Goal: Task Accomplishment & Management: Complete application form

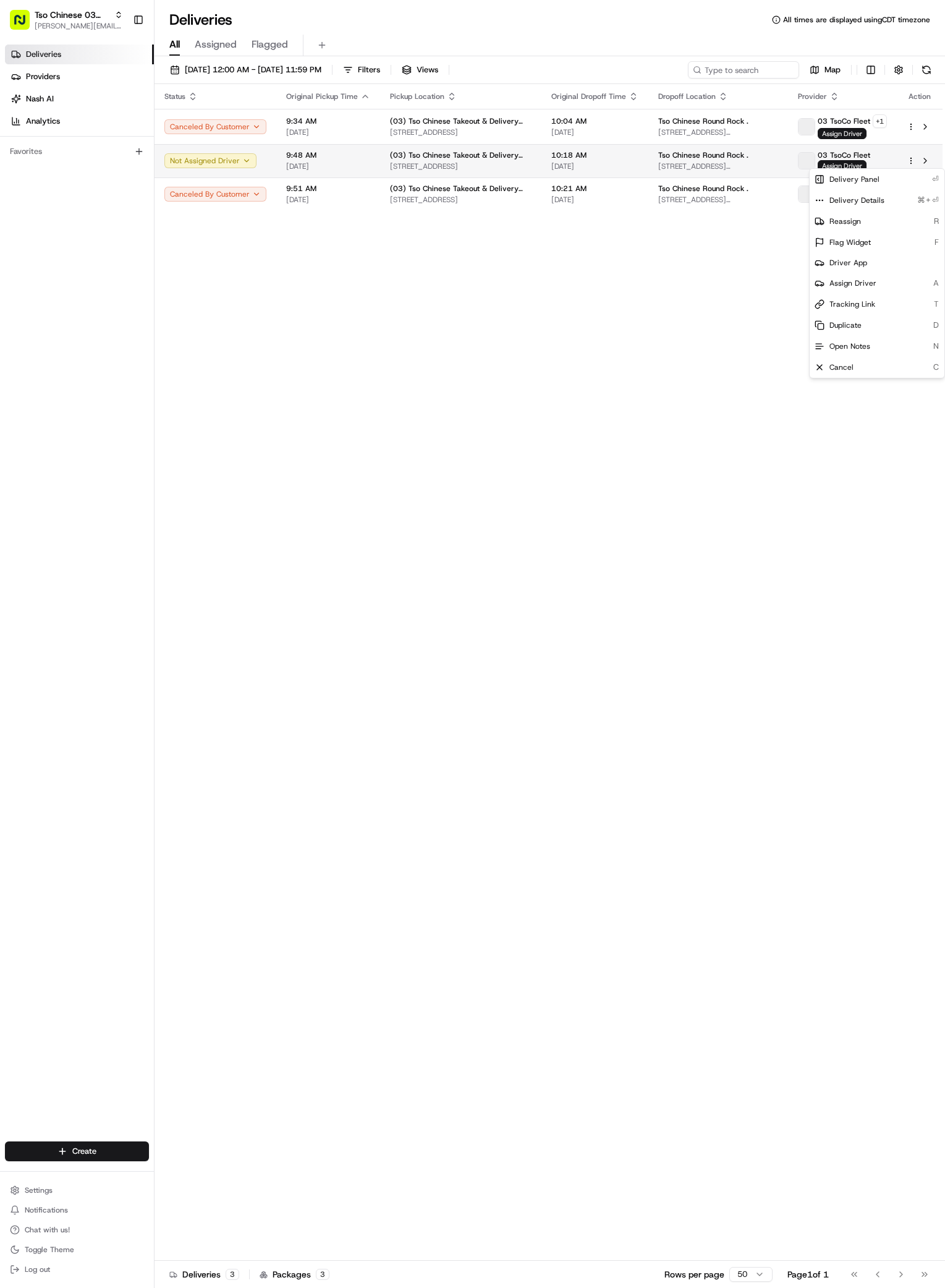
click at [910, 163] on html "Tso Chinese 03 TsoCo antonia@tsochinese.com Toggle Sidebar Deliveries Providers…" at bounding box center [472, 644] width 945 height 1288
click at [861, 223] on div "Reassign R" at bounding box center [877, 221] width 134 height 21
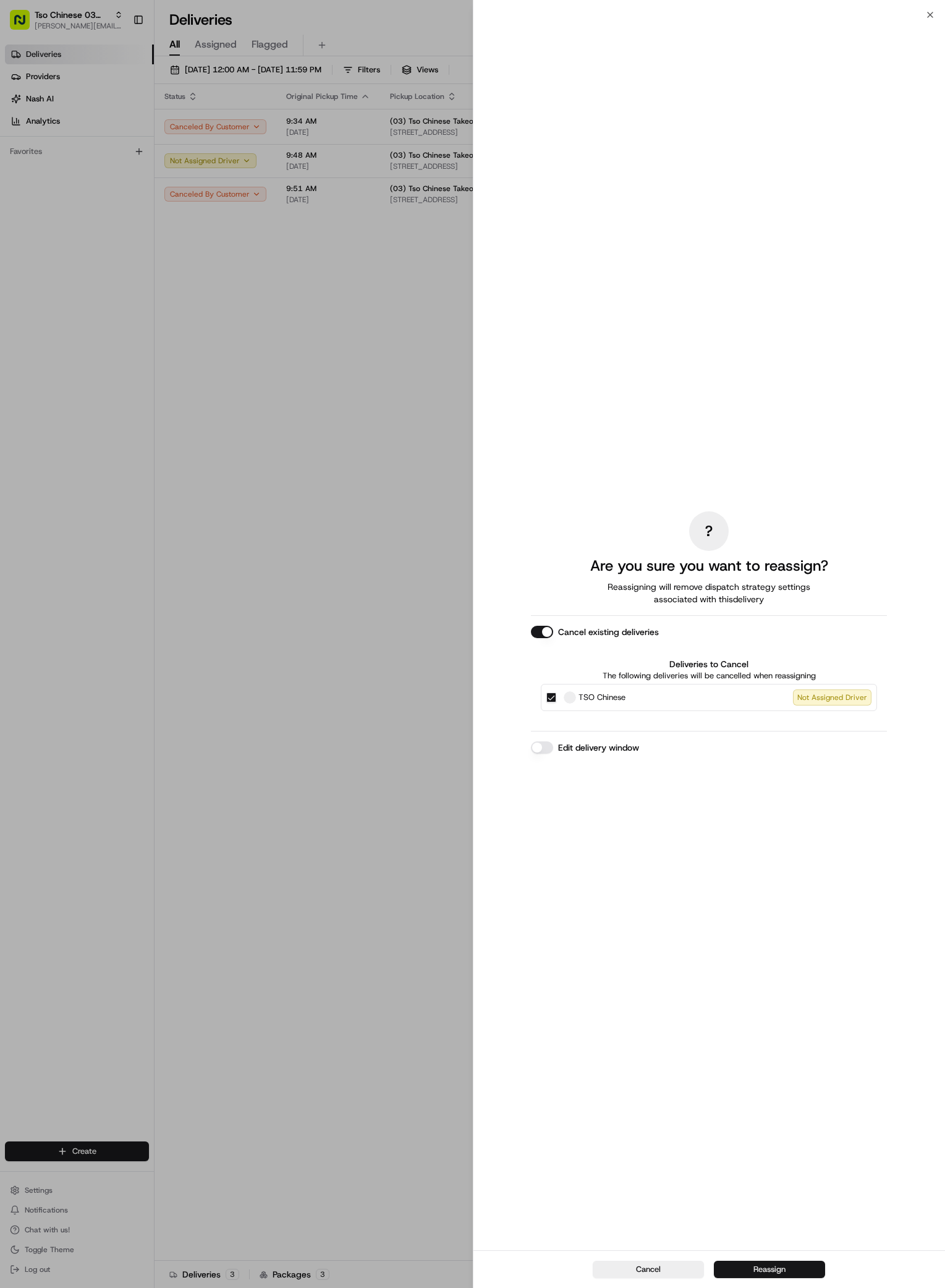
click at [785, 1270] on button "Reassign" at bounding box center [769, 1270] width 111 height 18
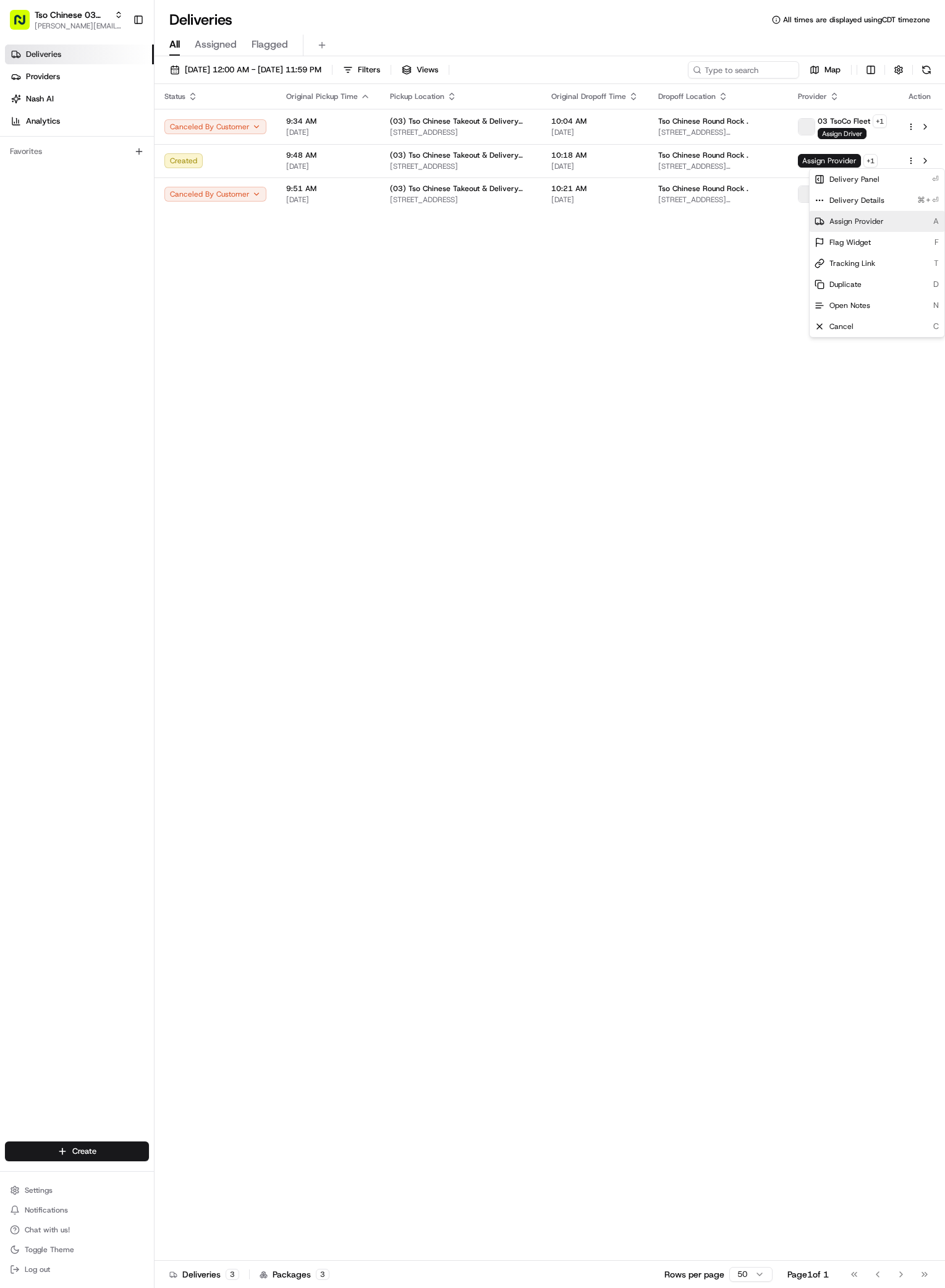
click at [853, 217] on span "Assign Provider" at bounding box center [856, 221] width 55 height 10
click at [400, 386] on div "Status Original Pickup Time Pickup Location Original Dropoff Time Dropoff Locat…" at bounding box center [549, 673] width 788 height 1177
click at [549, 259] on div "Status Original Pickup Time Pickup Location Original Dropoff Time Dropoff Locat…" at bounding box center [549, 673] width 788 height 1177
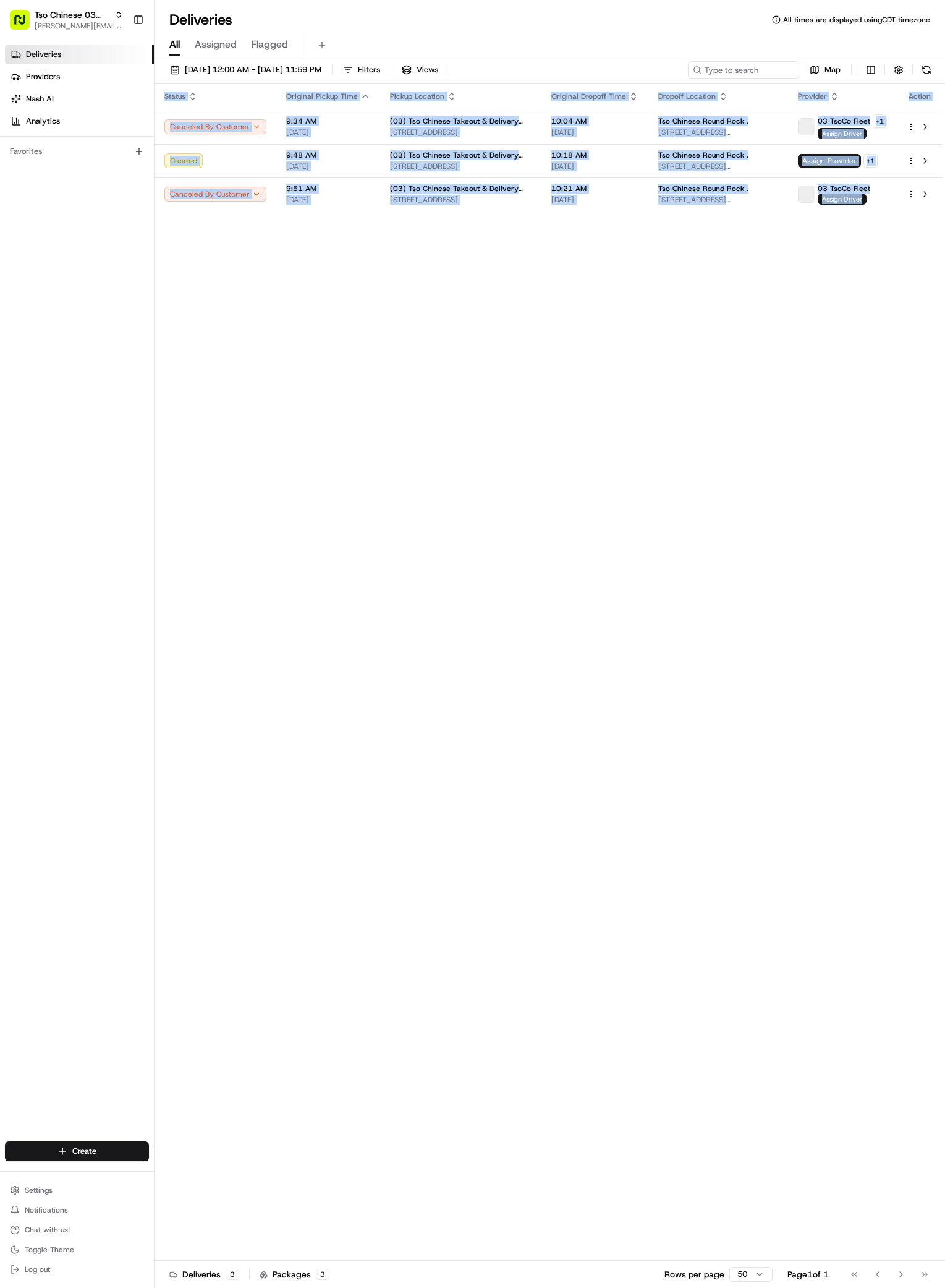
click at [549, 259] on div "Status Original Pickup Time Pickup Location Original Dropoff Time Dropoff Locat…" at bounding box center [549, 673] width 788 height 1177
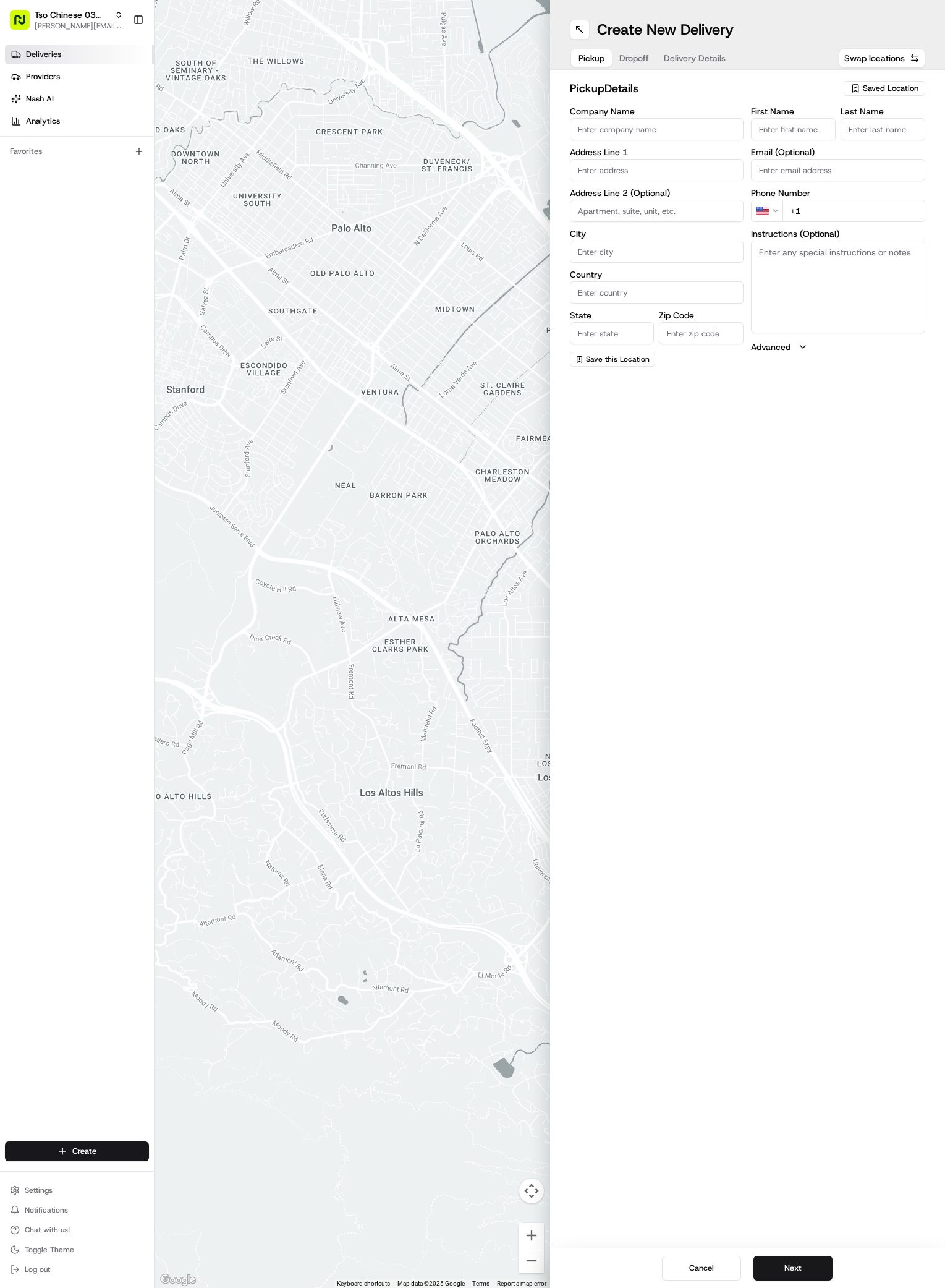
click at [56, 53] on span "Deliveries" at bounding box center [43, 55] width 35 height 11
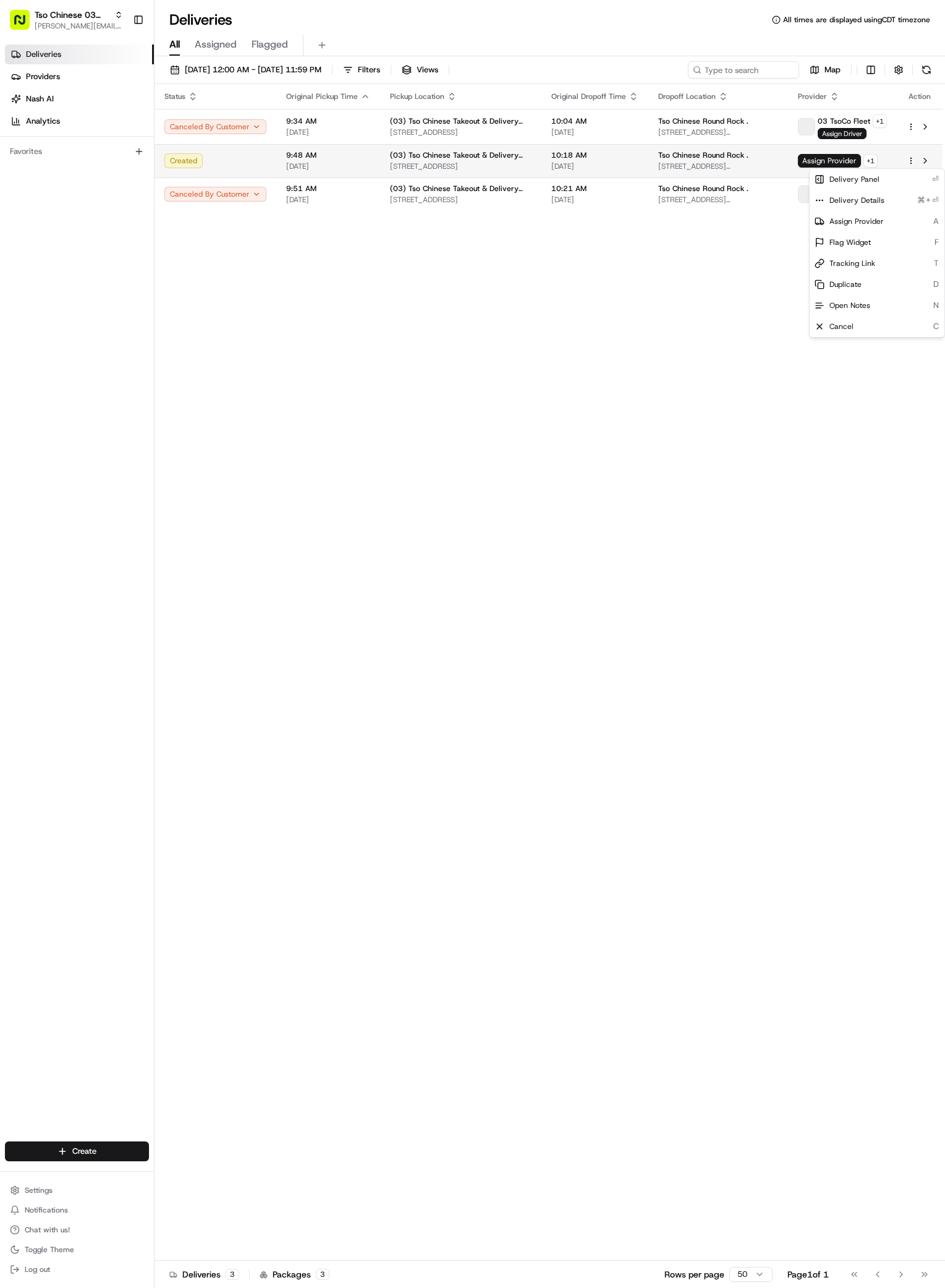
click at [911, 165] on html "Tso Chinese 03 TsoCo antonia@tsochinese.com Toggle Sidebar Deliveries Providers…" at bounding box center [472, 644] width 945 height 1288
click at [846, 223] on span "Assign Provider" at bounding box center [856, 221] width 55 height 10
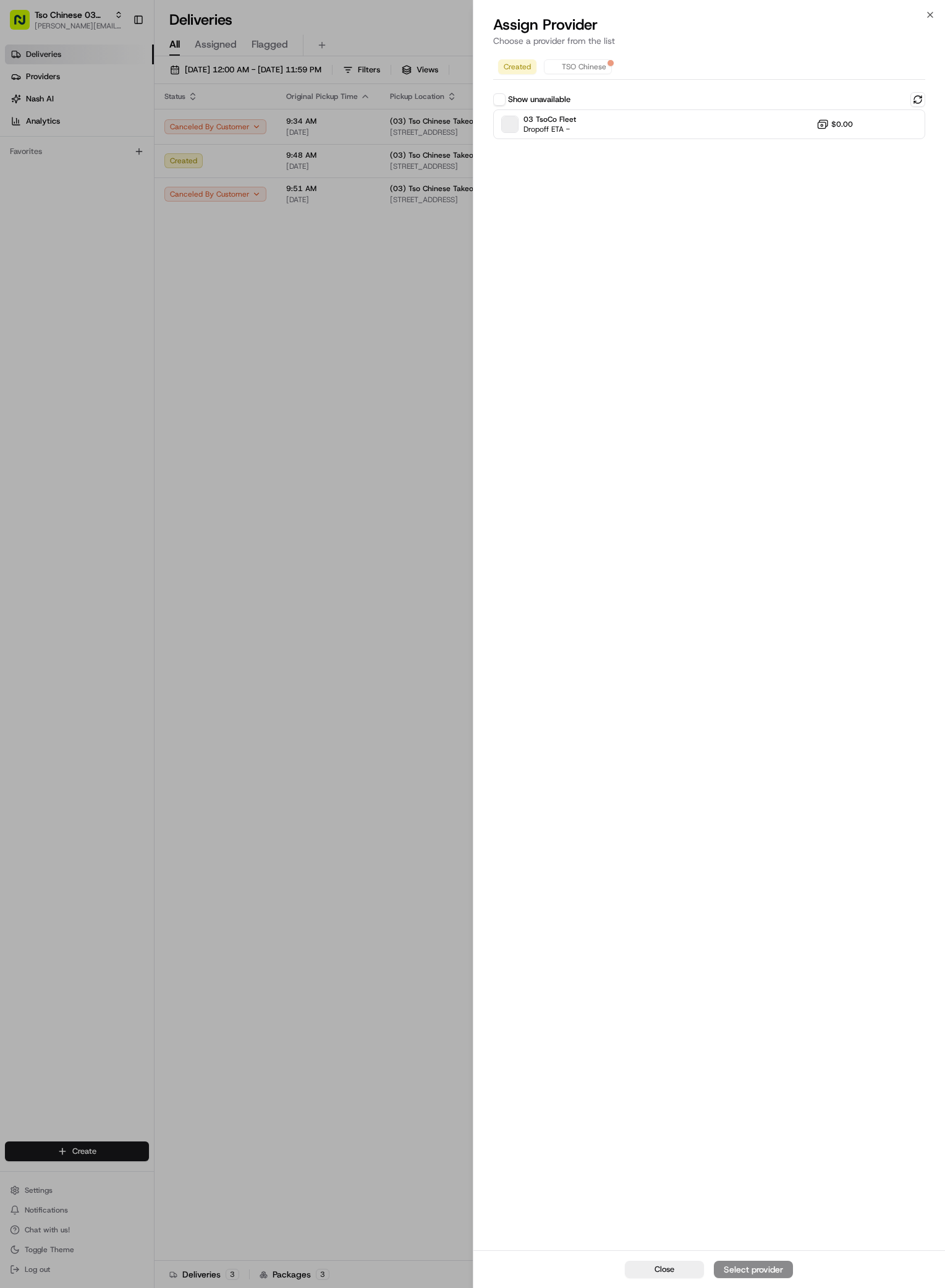
click at [503, 101] on button "Show unavailable" at bounding box center [500, 100] width 13 height 13
click at [920, 99] on button at bounding box center [918, 100] width 15 height 15
click at [494, 96] on button "Show unavailable" at bounding box center [500, 100] width 13 height 13
click at [915, 100] on button at bounding box center [918, 100] width 15 height 15
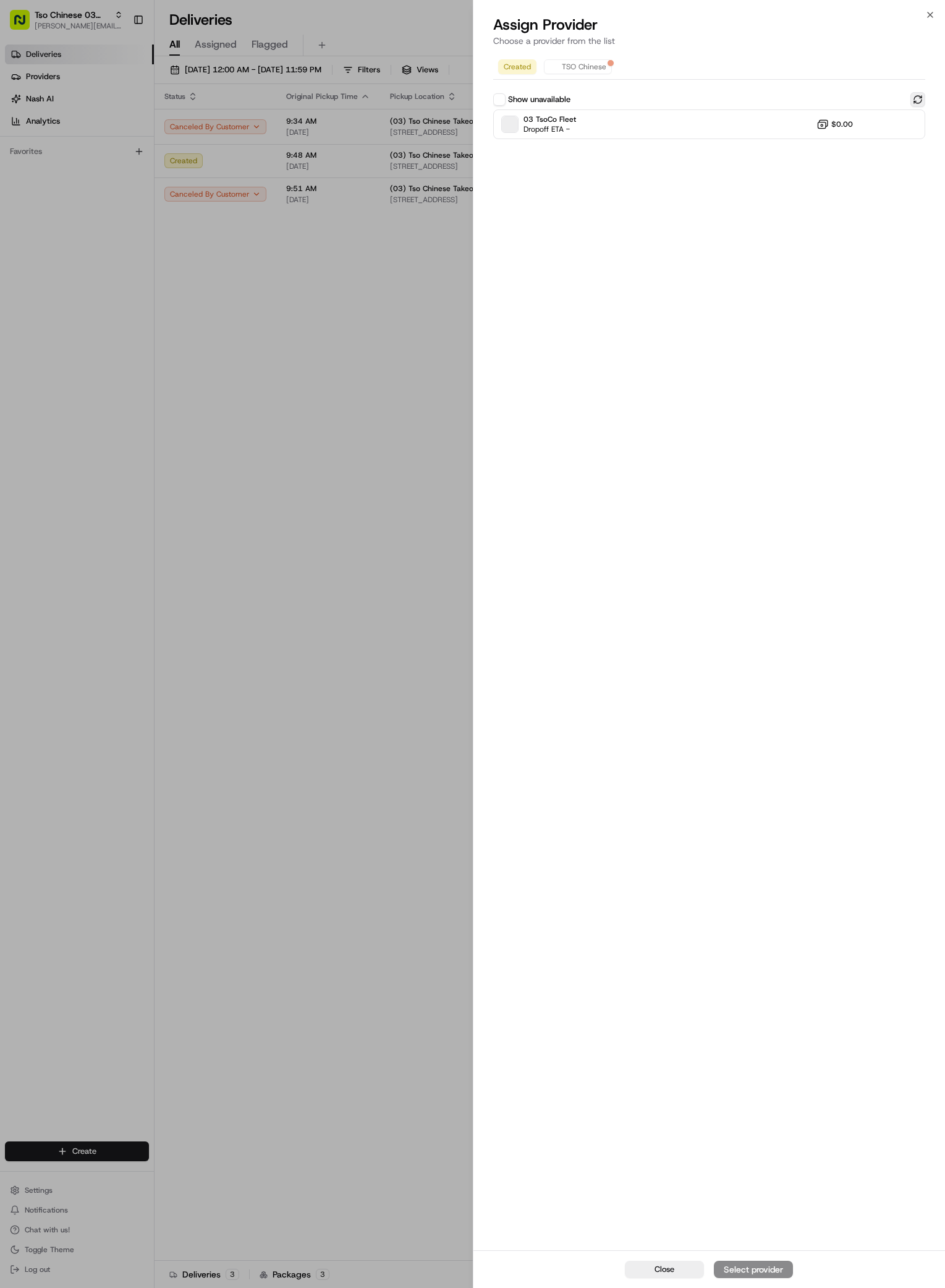
click at [915, 99] on button at bounding box center [918, 100] width 15 height 15
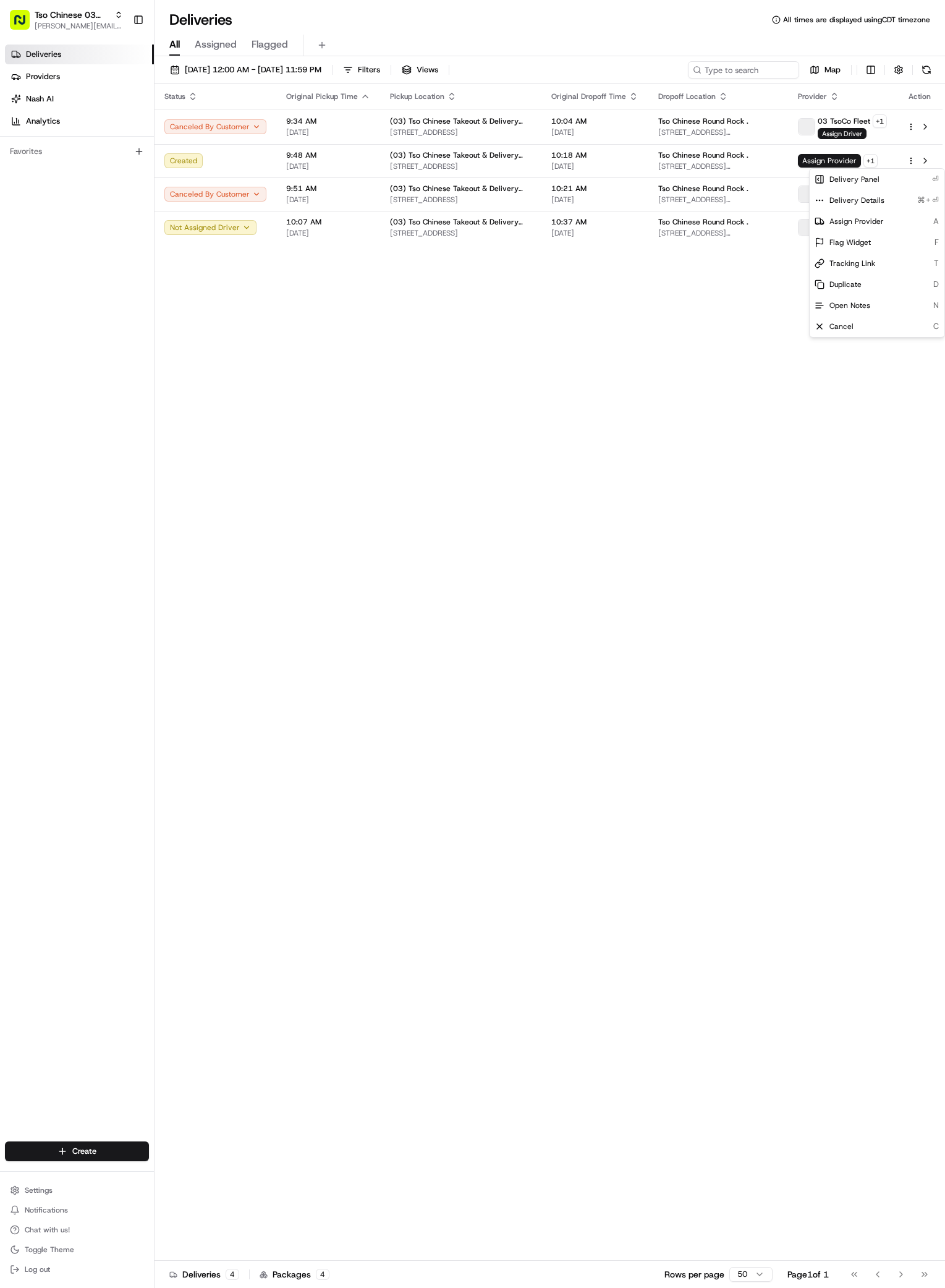
click at [381, 645] on div "Status Original Pickup Time Pickup Location Original Dropoff Time Dropoff Locat…" at bounding box center [549, 673] width 788 height 1177
click at [620, 460] on div "Status Original Pickup Time Pickup Location Original Dropoff Time Dropoff Locat…" at bounding box center [549, 673] width 788 height 1177
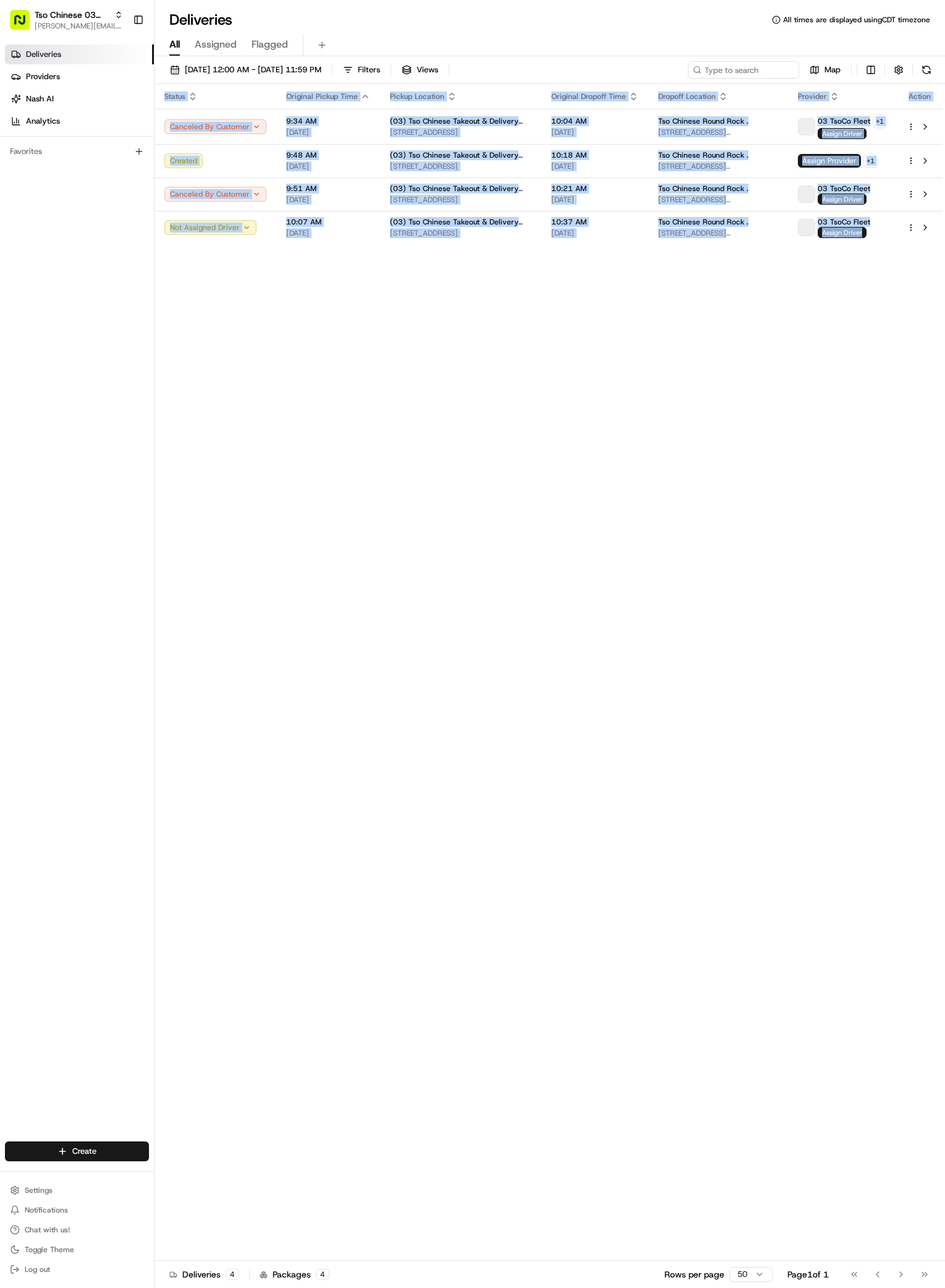
click at [620, 460] on div "Status Original Pickup Time Pickup Location Original Dropoff Time Dropoff Locat…" at bounding box center [549, 673] width 788 height 1177
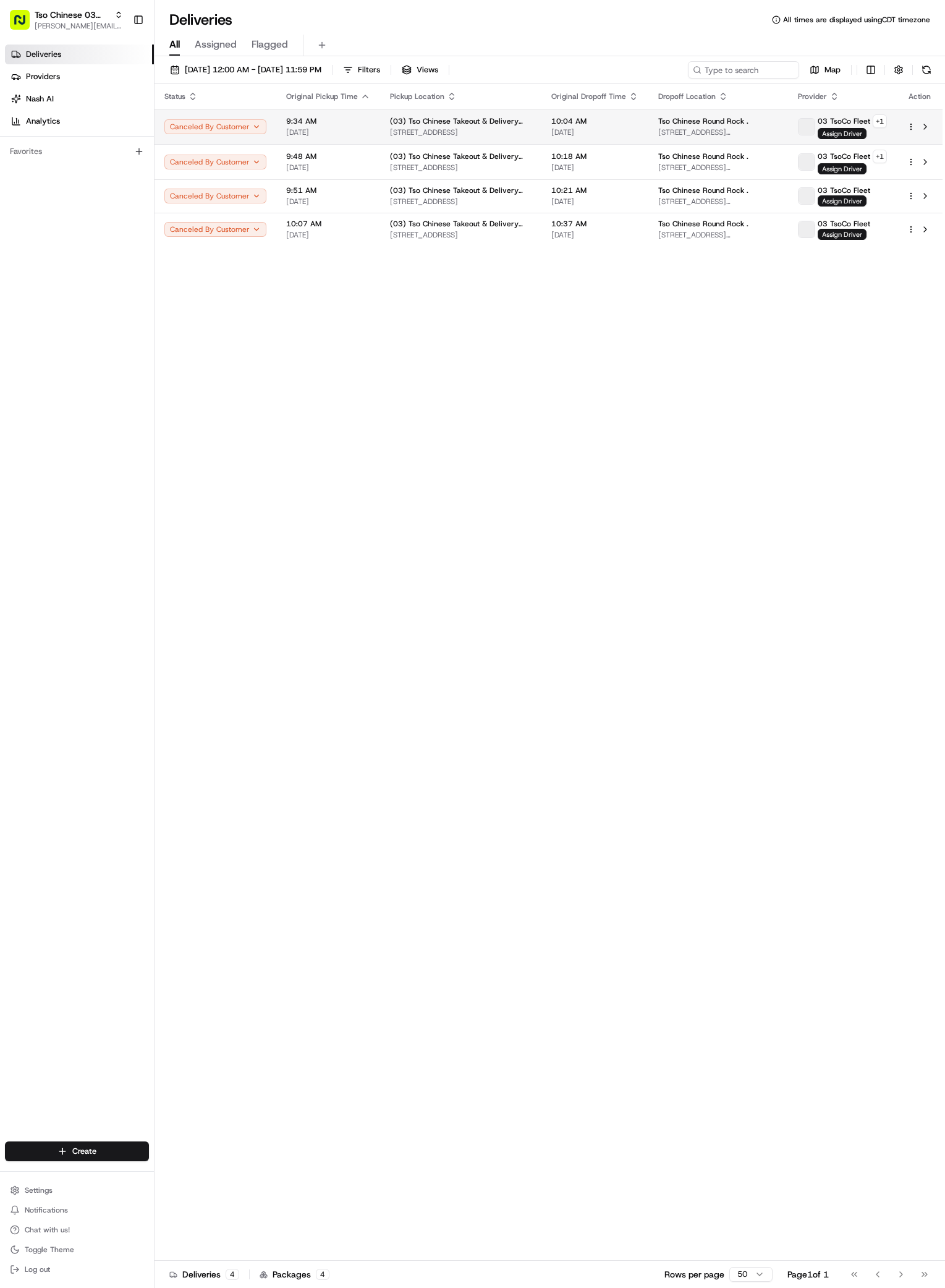
click at [910, 124] on html "Tso Chinese 03 TsoCo antonia@tsochinese.com Toggle Sidebar Deliveries Providers…" at bounding box center [472, 644] width 945 height 1288
click at [753, 615] on html "Tso Chinese 03 TsoCo antonia@tsochinese.com Toggle Sidebar Deliveries Providers…" at bounding box center [472, 644] width 945 height 1288
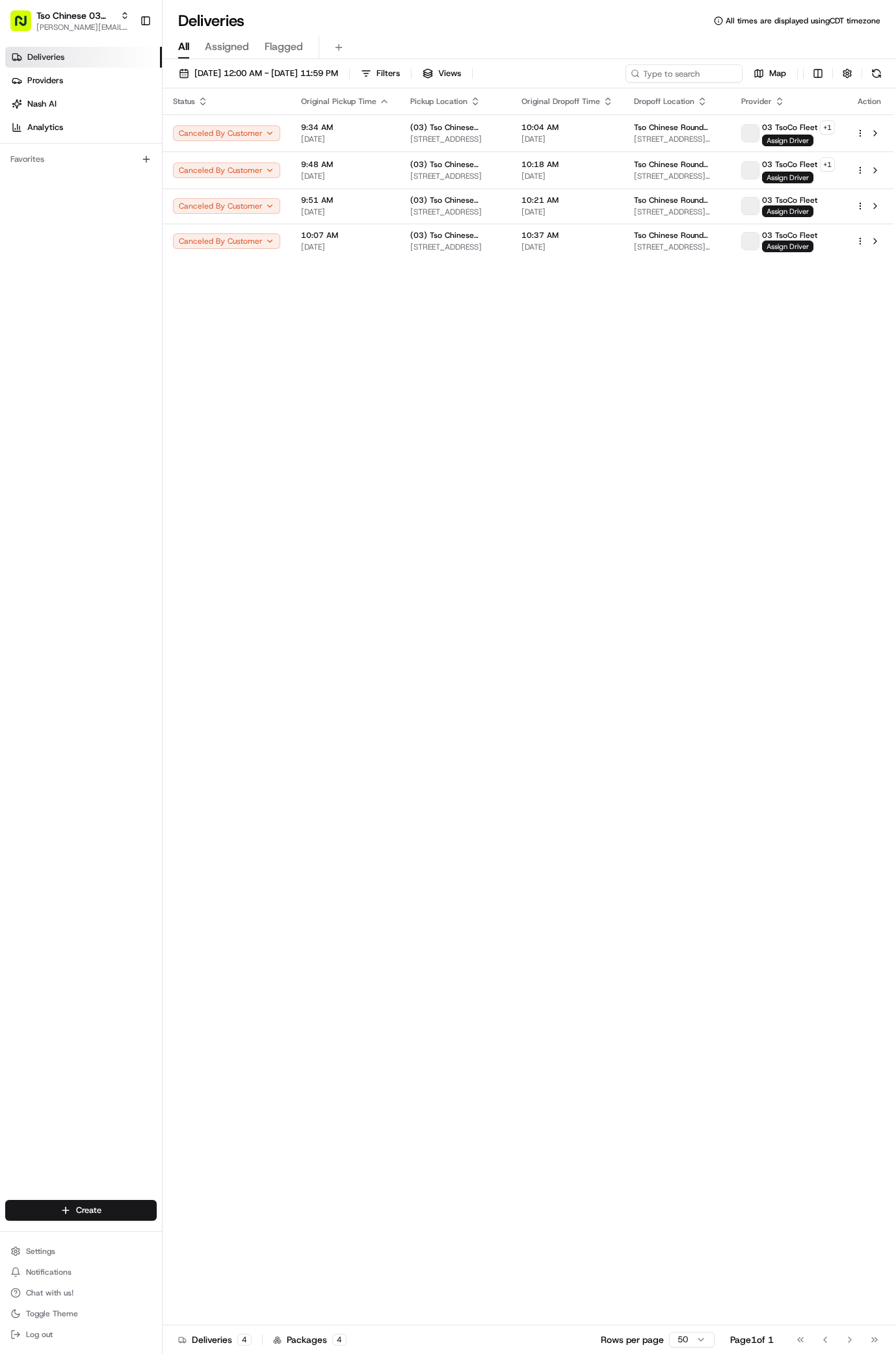
click at [556, 684] on div "Status Original Pickup Time Pickup Location Original Dropoff Time Dropoff Locat…" at bounding box center [528, 707] width 731 height 1237
click at [108, 1211] on html "Tso Chinese 03 TsoCo antonia@tsochinese.com Toggle Sidebar Deliveries Providers…" at bounding box center [448, 677] width 896 height 1354
click at [218, 1230] on link "Delivery" at bounding box center [235, 1234] width 145 height 23
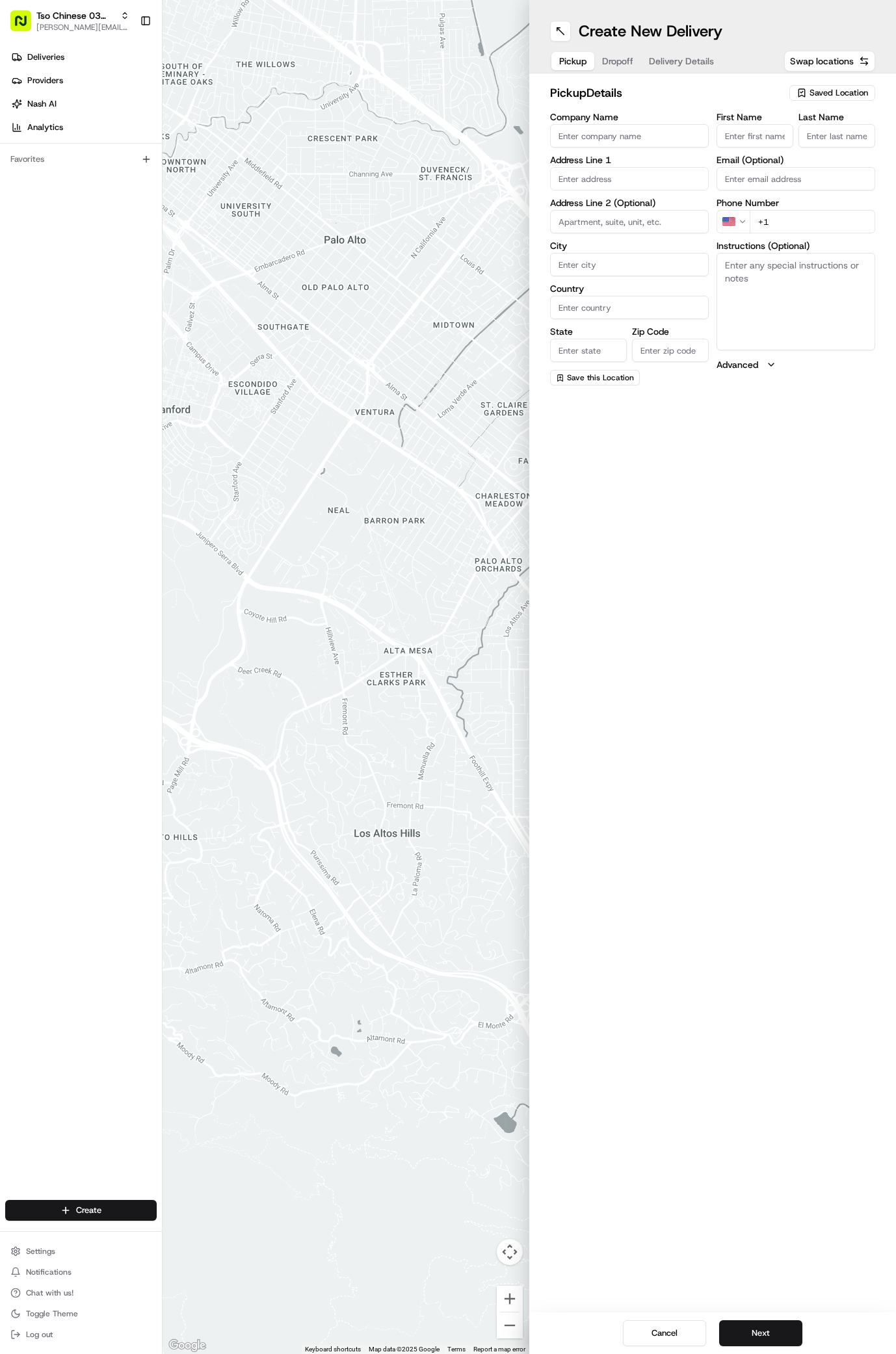
click at [846, 94] on span "Saved Location" at bounding box center [839, 93] width 59 height 12
click at [796, 149] on span "(03) Tso Chinese Takeout & Delivery TsoCo (03)" at bounding box center [810, 147] width 160 height 23
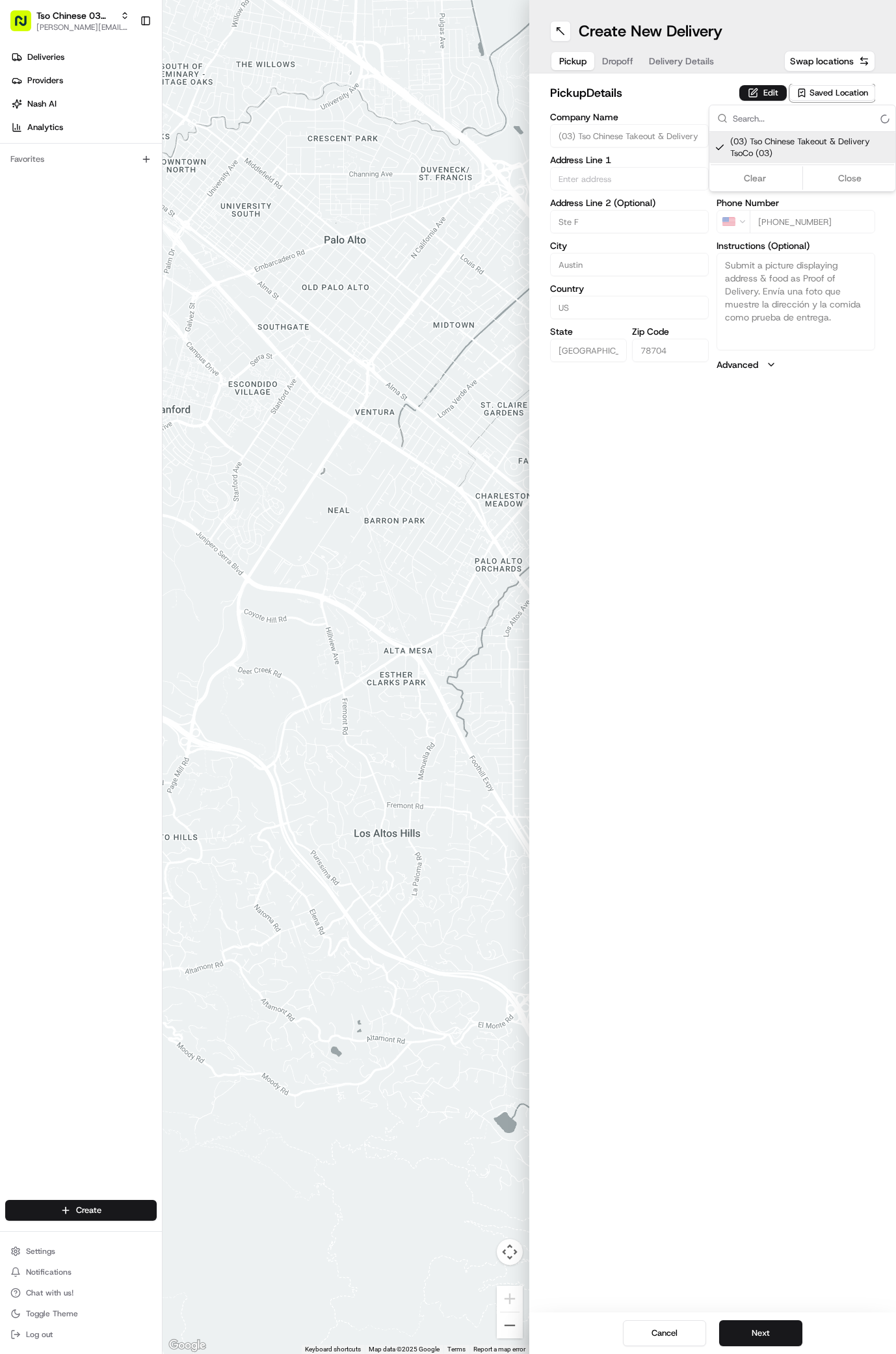
type input "(03) Tso Chinese Takeout & Delivery TsoCo"
type input "Ste F"
type input "Austin"
type input "US"
type input "TX"
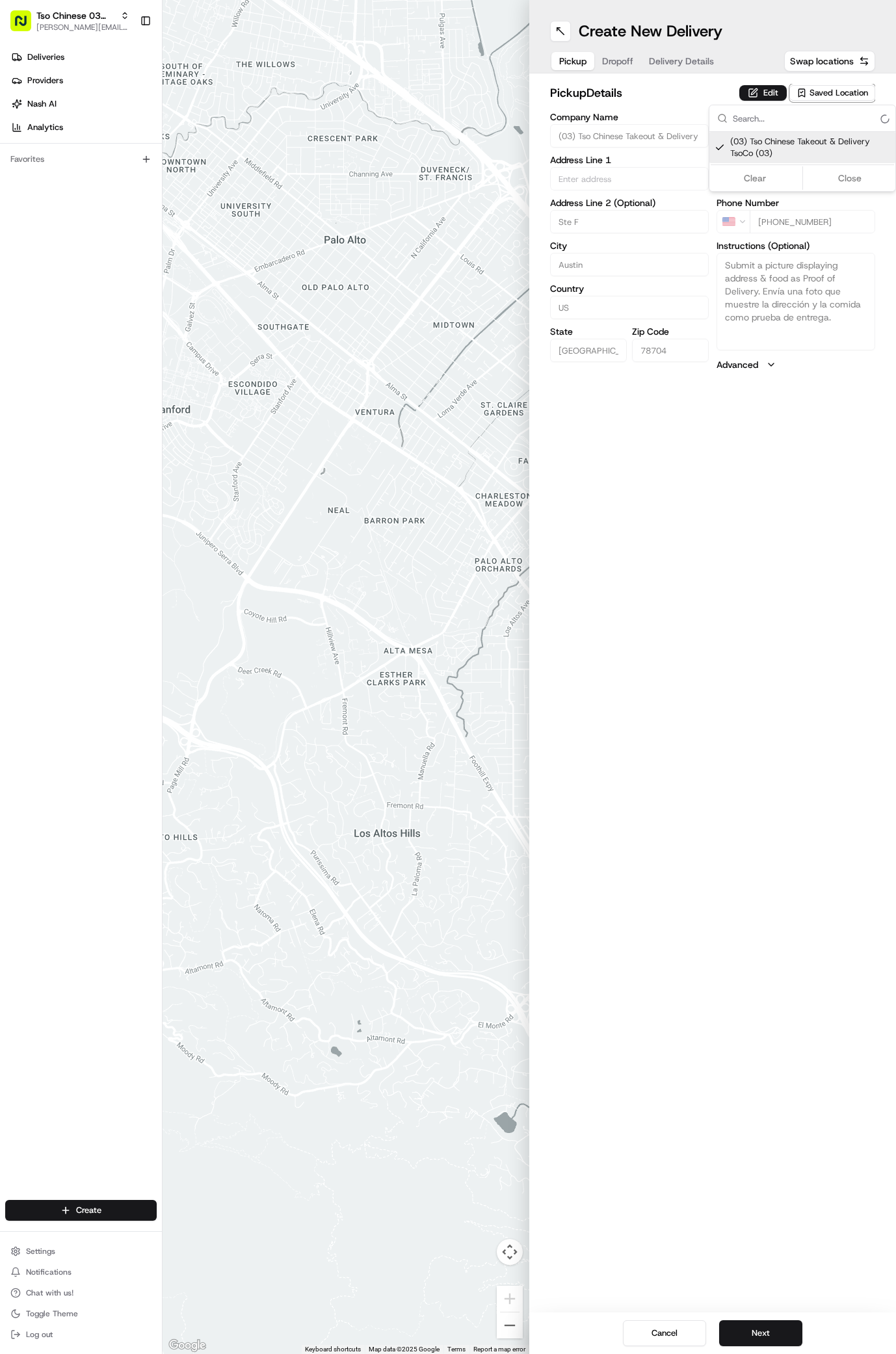
type input "78704"
type input "Tso Chinese"
type input "TsoCo Manager"
type input "tsocostore@tsochinese.com"
type input "+1 512 428 4445"
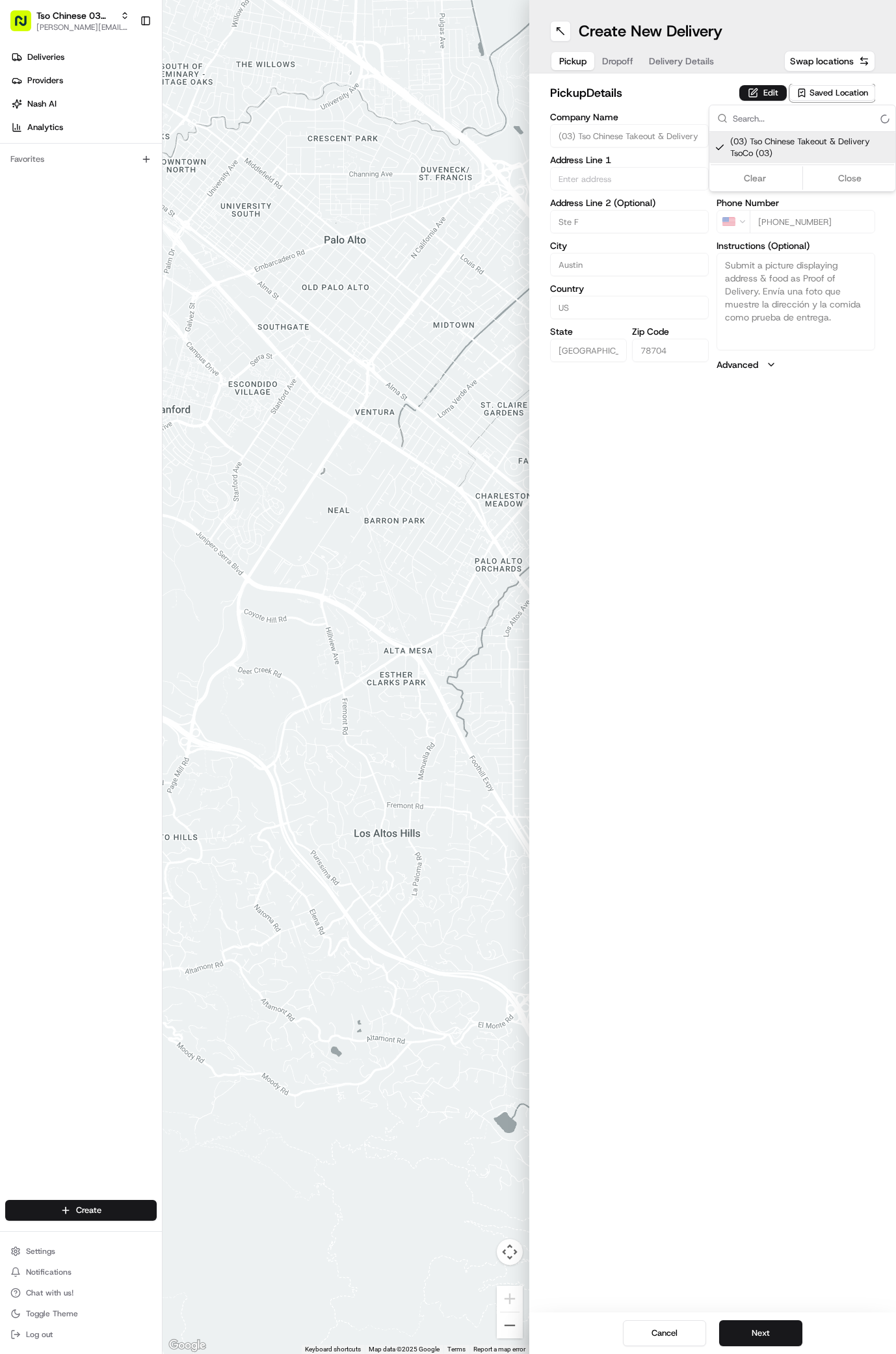
type textarea "Submit a picture displaying address & food as Proof of Delivery. Envía una foto…"
type input "2407 S Congress Ave"
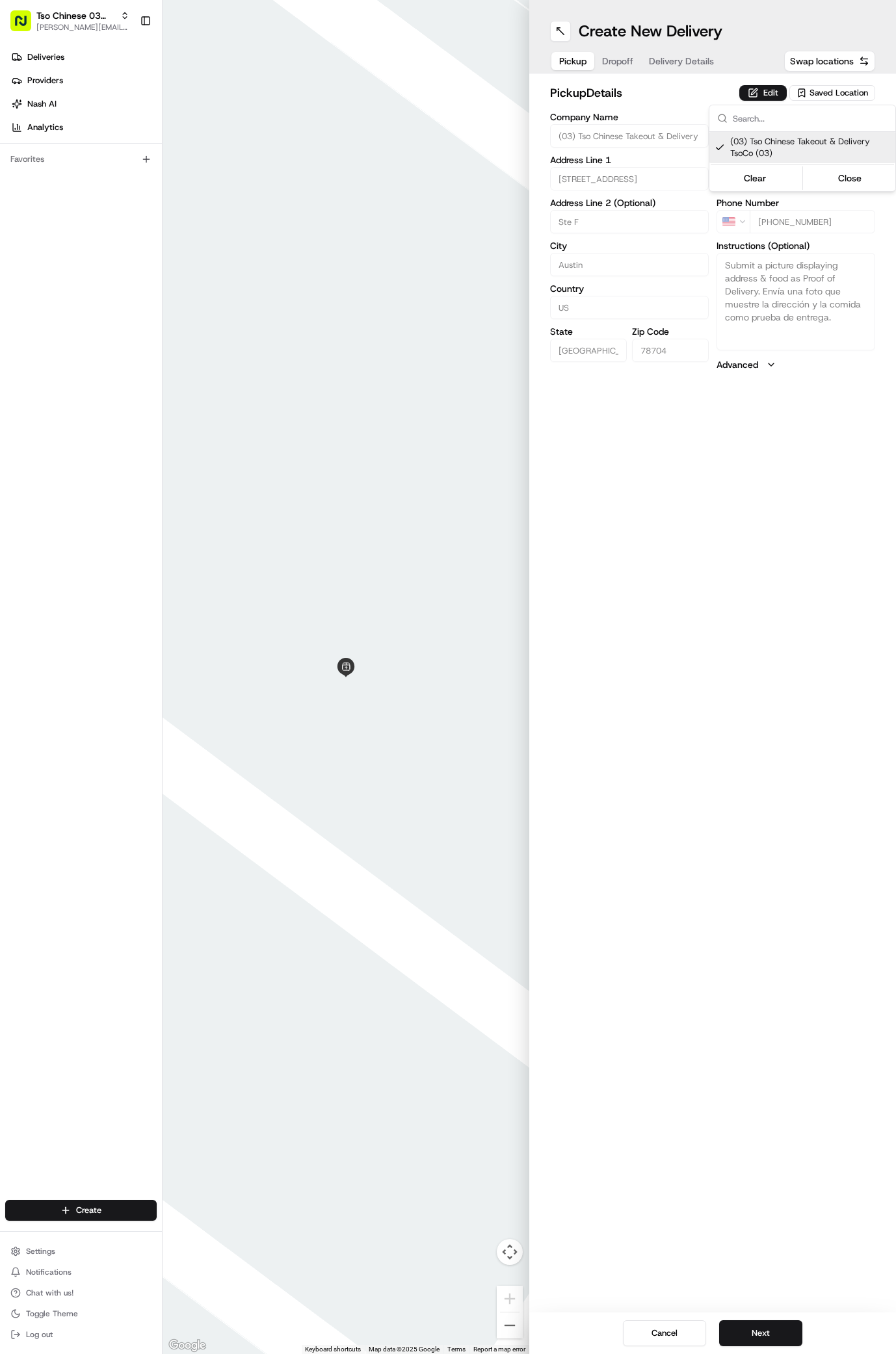
click at [773, 864] on html "Tso Chinese 03 TsoCo antonia@tsochinese.com Toggle Sidebar Deliveries Providers…" at bounding box center [448, 677] width 896 height 1354
click at [48, 57] on span "Deliveries" at bounding box center [46, 57] width 37 height 12
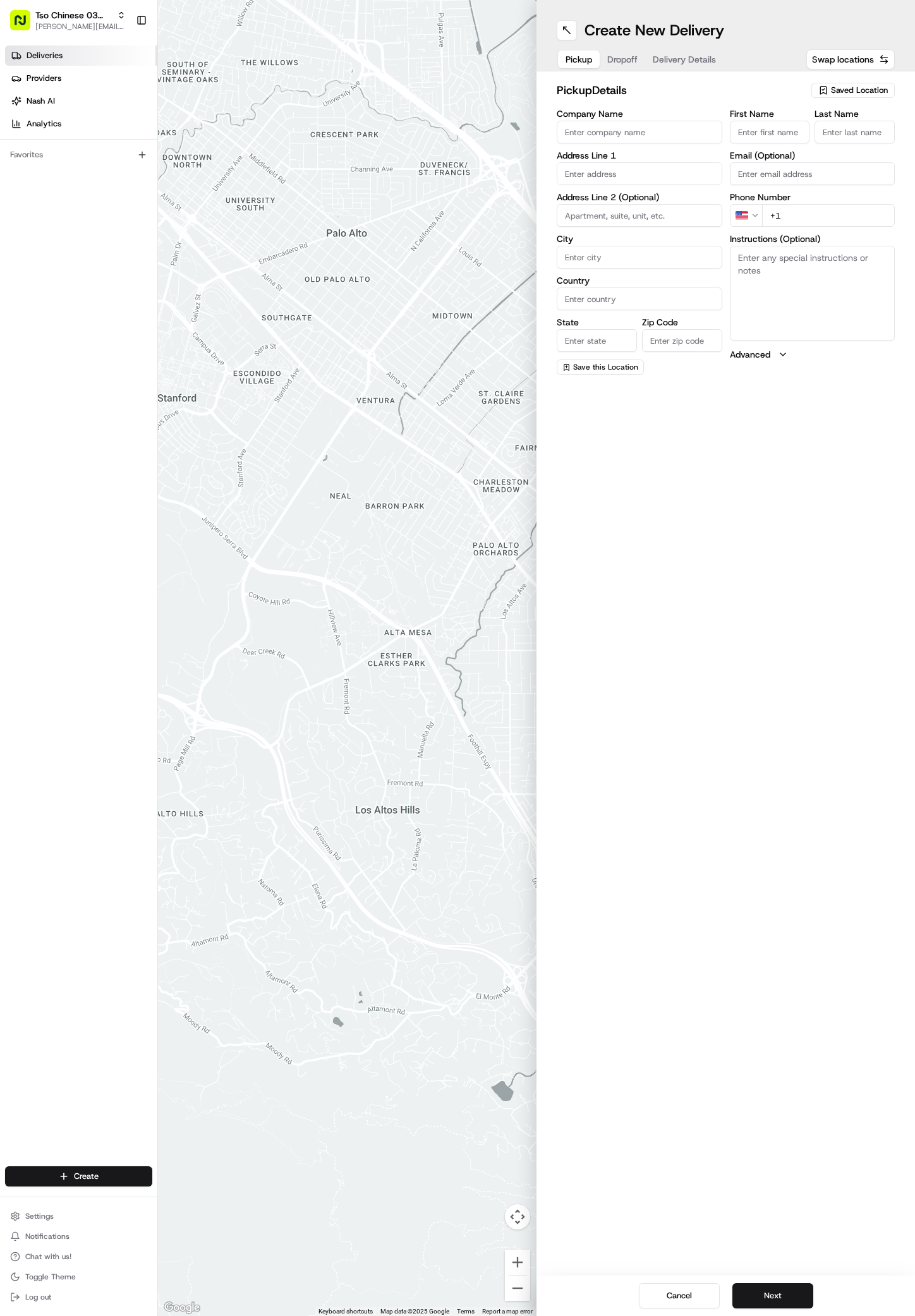
click at [55, 58] on span "Deliveries" at bounding box center [44, 56] width 36 height 12
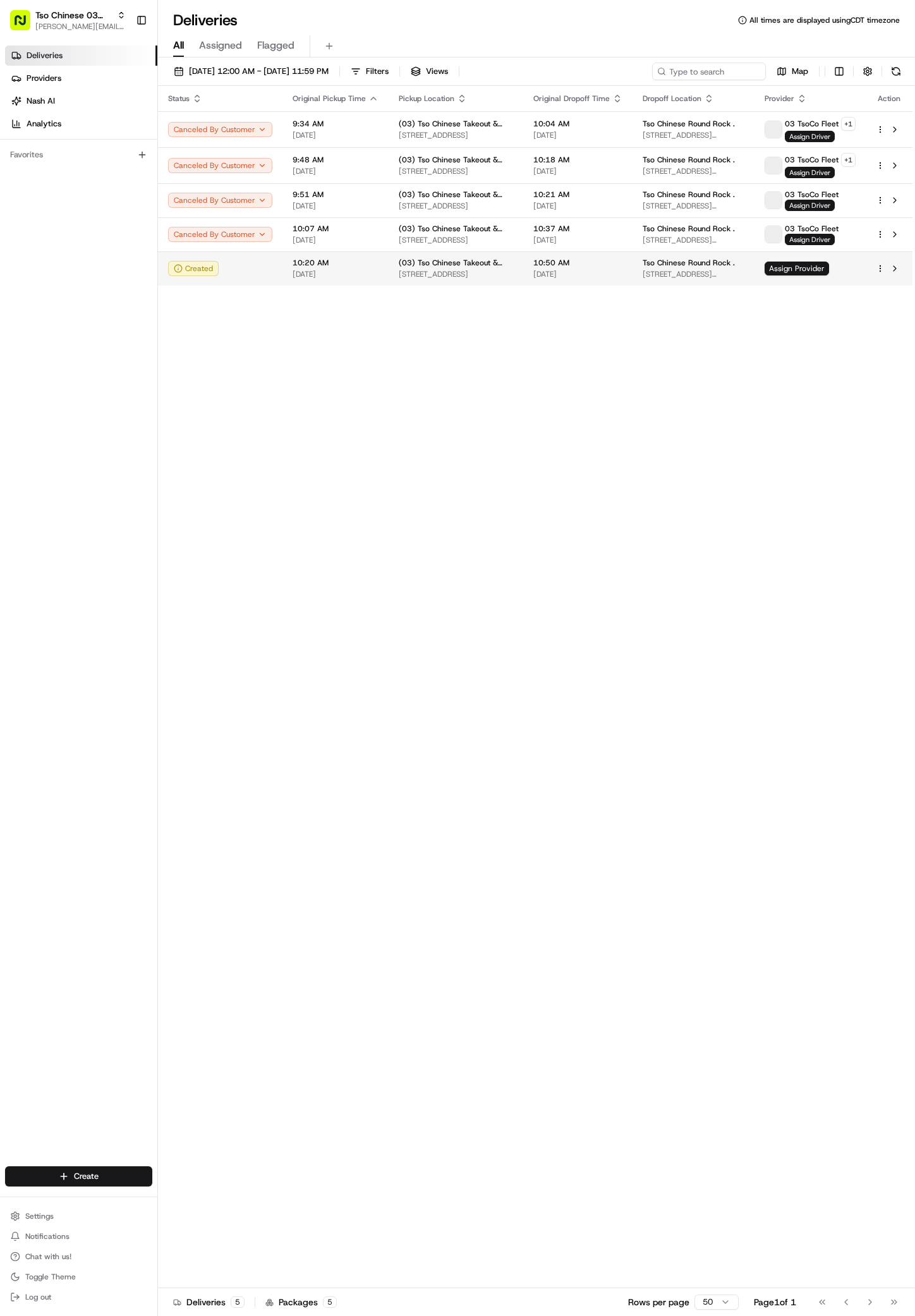
click at [871, 274] on div at bounding box center [889, 268] width 26 height 15
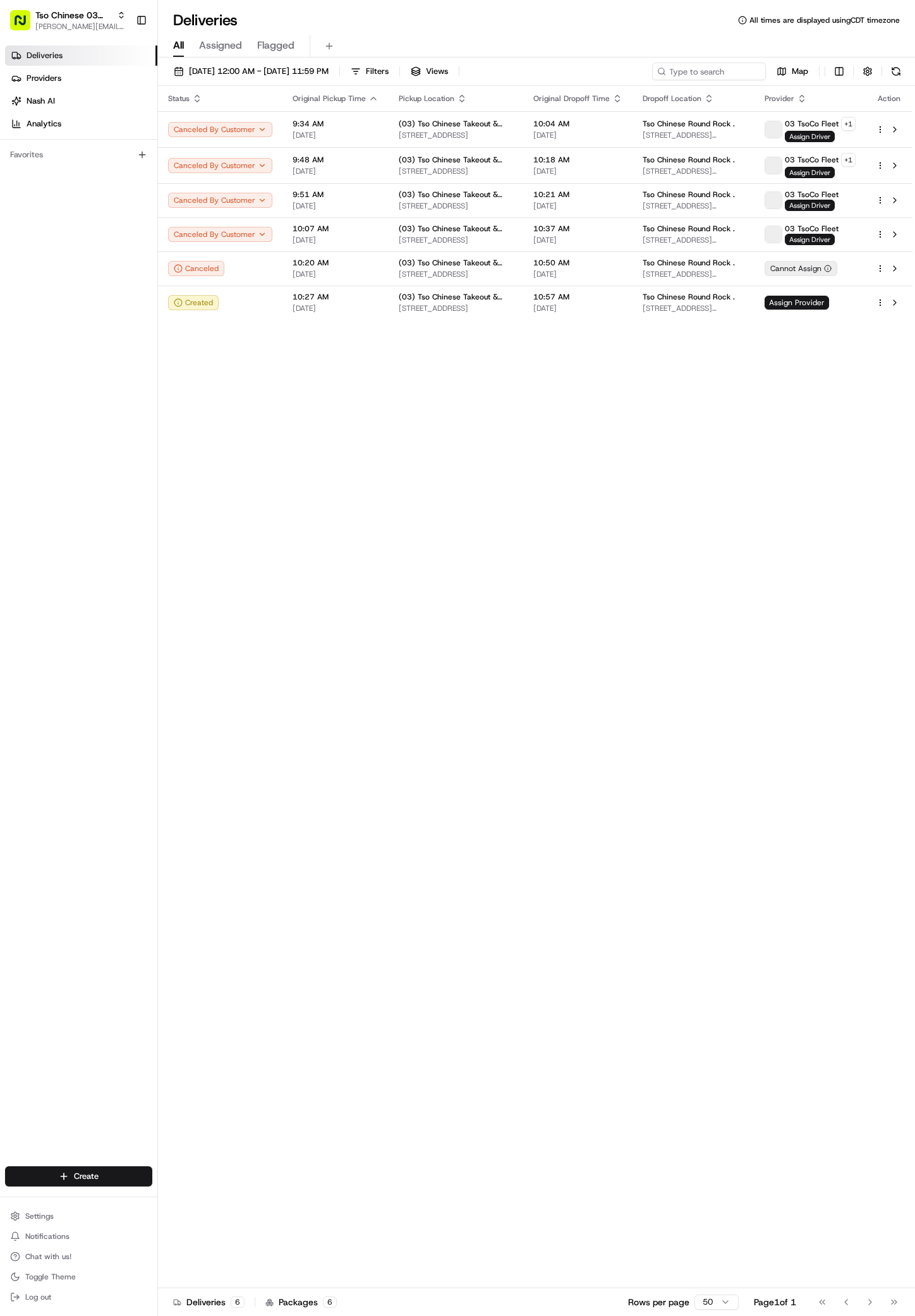
click at [489, 599] on div "Status Original Pickup Time Pickup Location Original Dropoff Time Dropoff Locat…" at bounding box center [535, 687] width 755 height 1202
click at [675, 526] on div "Status Original Pickup Time Pickup Location Original Dropoff Time Dropoff Locat…" at bounding box center [535, 687] width 755 height 1202
click at [871, 303] on html "Tso Chinese 03 TsoCo antonia@tsochinese.com Toggle Sidebar Deliveries Providers…" at bounding box center [458, 658] width 915 height 1316
click at [826, 371] on div "Assign Provider A" at bounding box center [846, 364] width 138 height 21
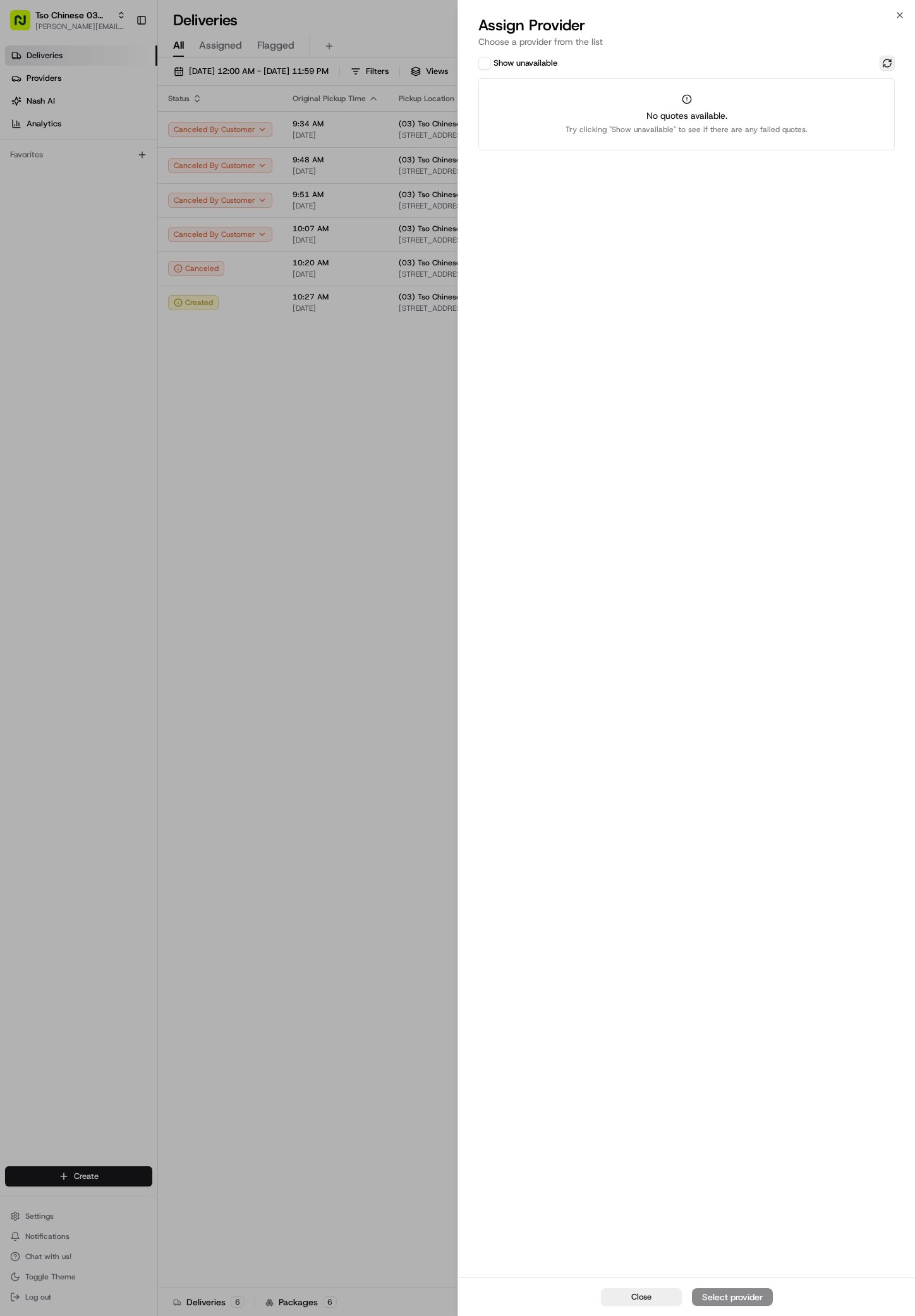
click at [871, 62] on button at bounding box center [887, 64] width 15 height 15
click at [871, 62] on button at bounding box center [887, 64] width 15 height 15
click at [871, 61] on button at bounding box center [887, 64] width 15 height 15
click at [871, 15] on icon "button" at bounding box center [900, 15] width 10 height 10
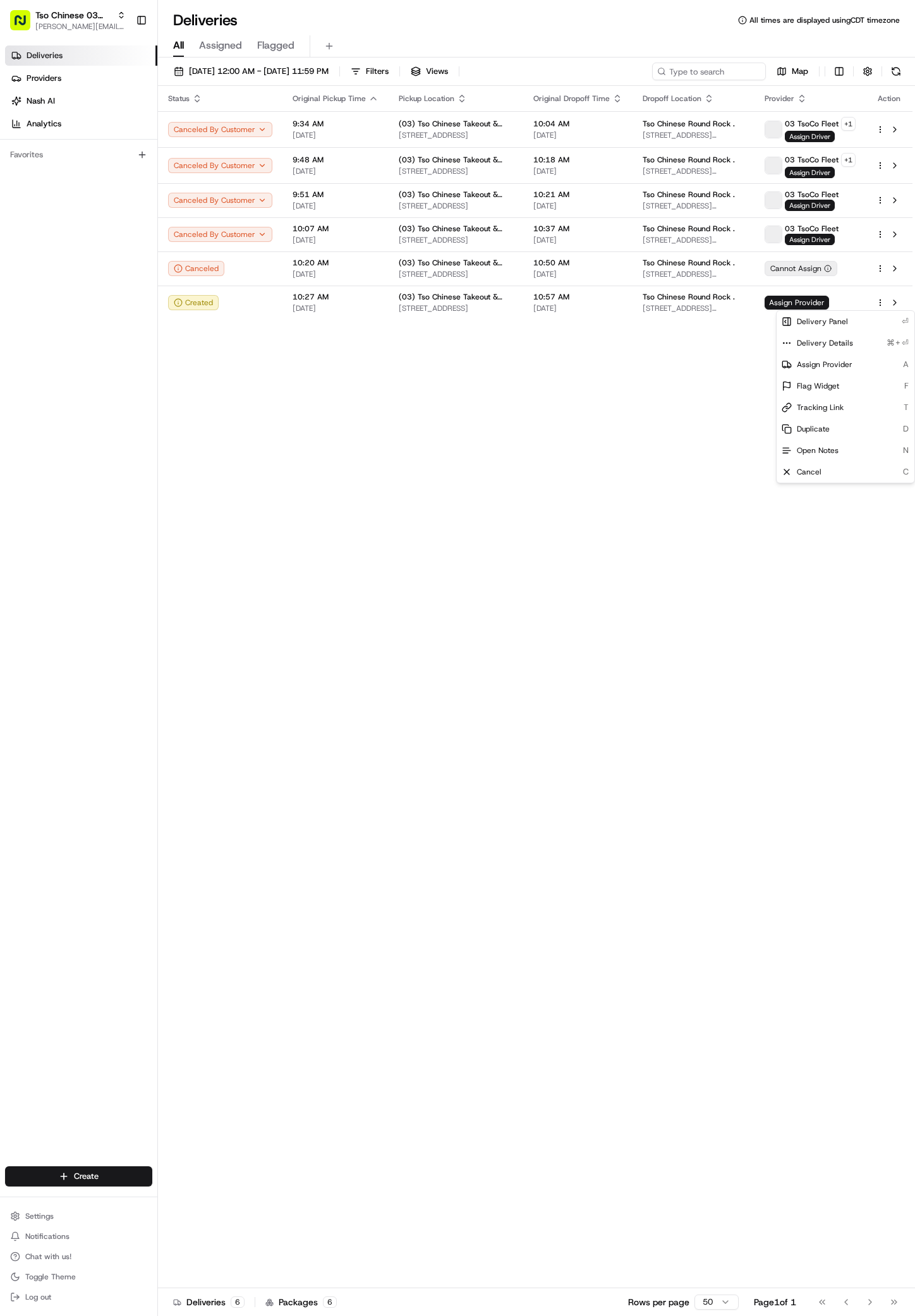
click at [671, 523] on div "Status Original Pickup Time Pickup Location Original Dropoff Time Dropoff Locat…" at bounding box center [535, 687] width 755 height 1202
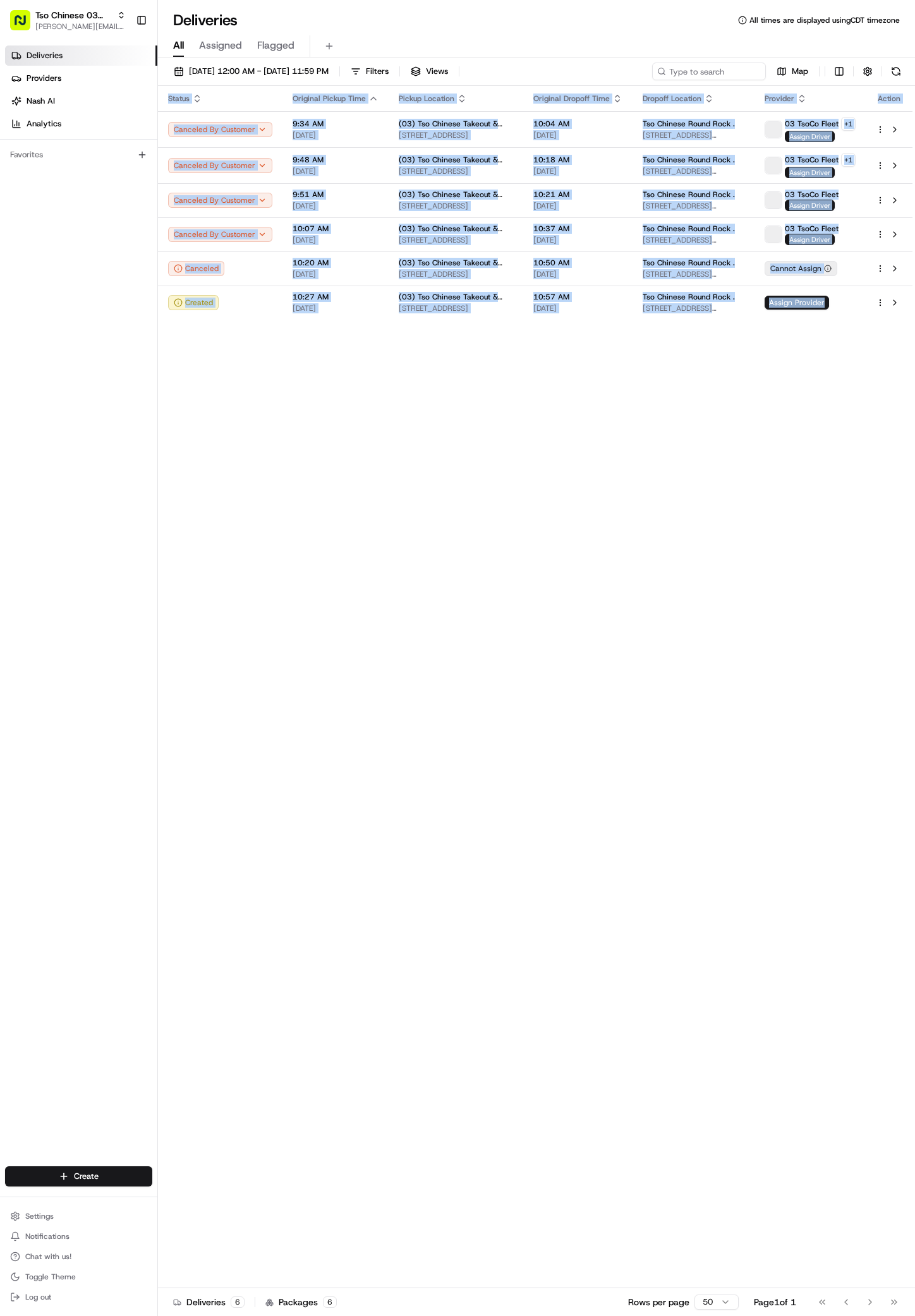
click at [671, 523] on div "Status Original Pickup Time Pickup Location Original Dropoff Time Dropoff Locat…" at bounding box center [535, 687] width 755 height 1202
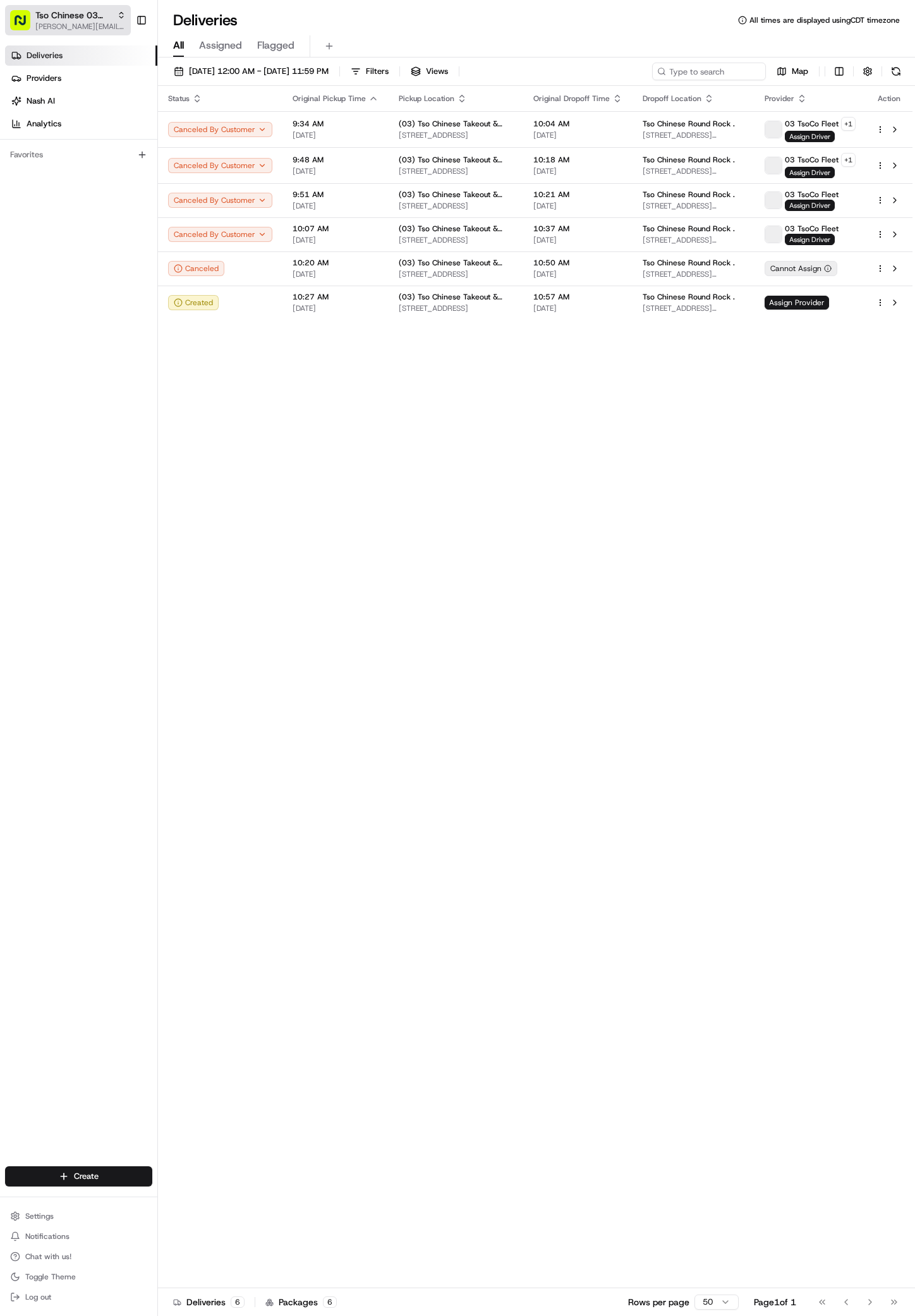
click at [109, 27] on span "[PERSON_NAME][EMAIL_ADDRESS][DOMAIN_NAME]" at bounding box center [80, 26] width 91 height 10
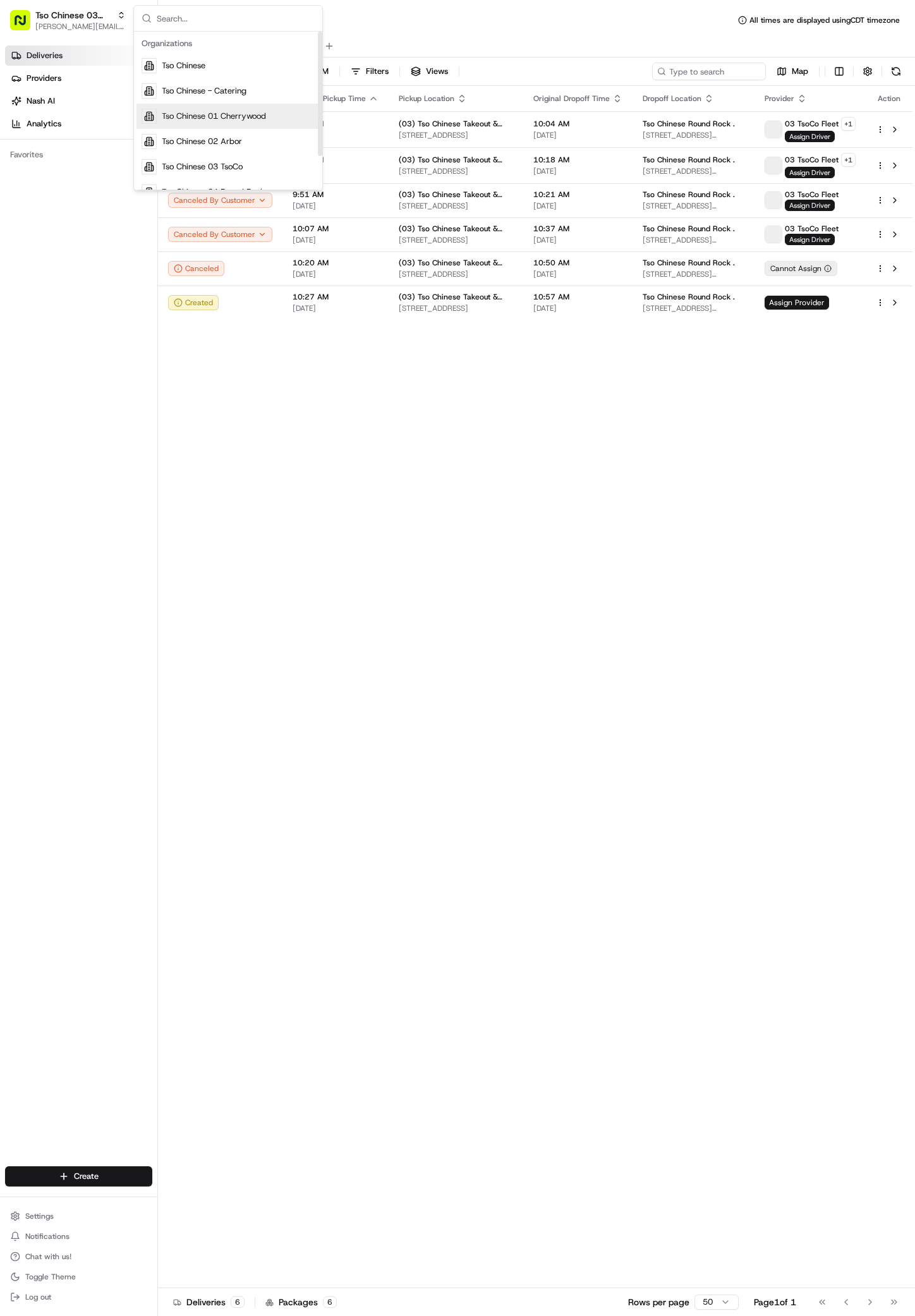
click at [234, 107] on div "Tso Chinese 01 Cherrywood" at bounding box center [227, 116] width 183 height 25
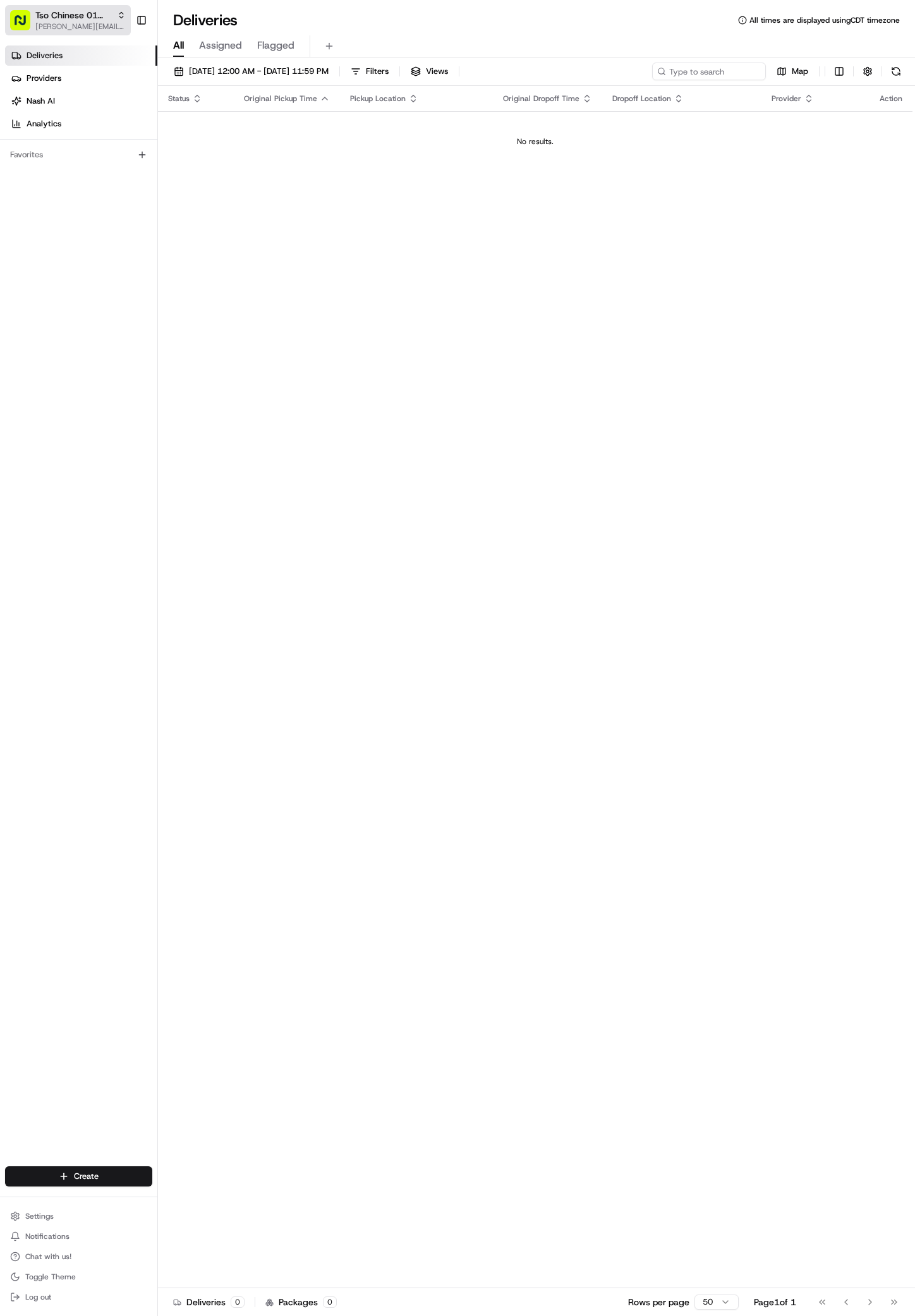
click at [121, 29] on span "[PERSON_NAME][EMAIL_ADDRESS][DOMAIN_NAME]" at bounding box center [80, 26] width 91 height 10
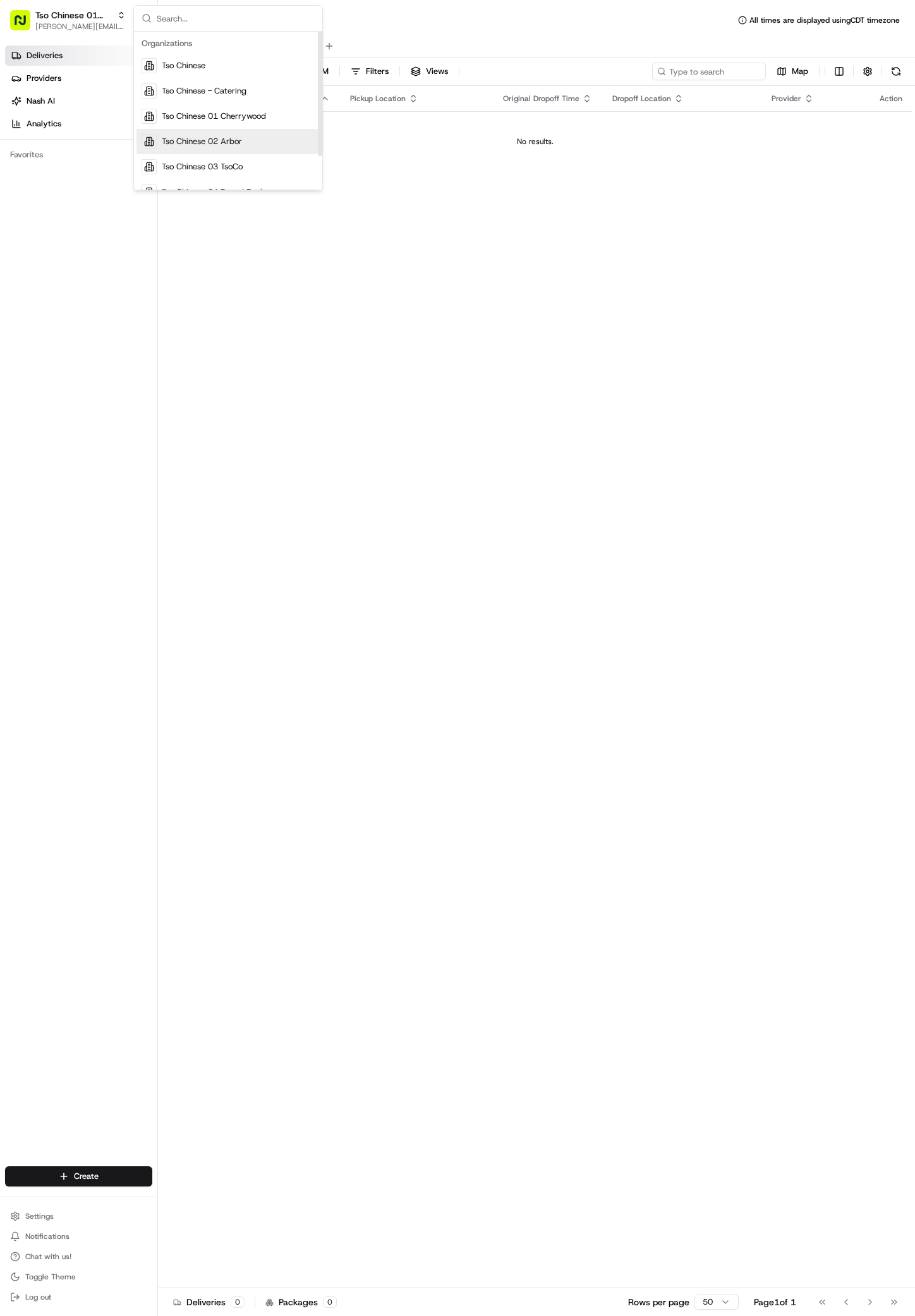
click at [241, 141] on span "Tso Chinese 02 Arbor" at bounding box center [202, 141] width 80 height 12
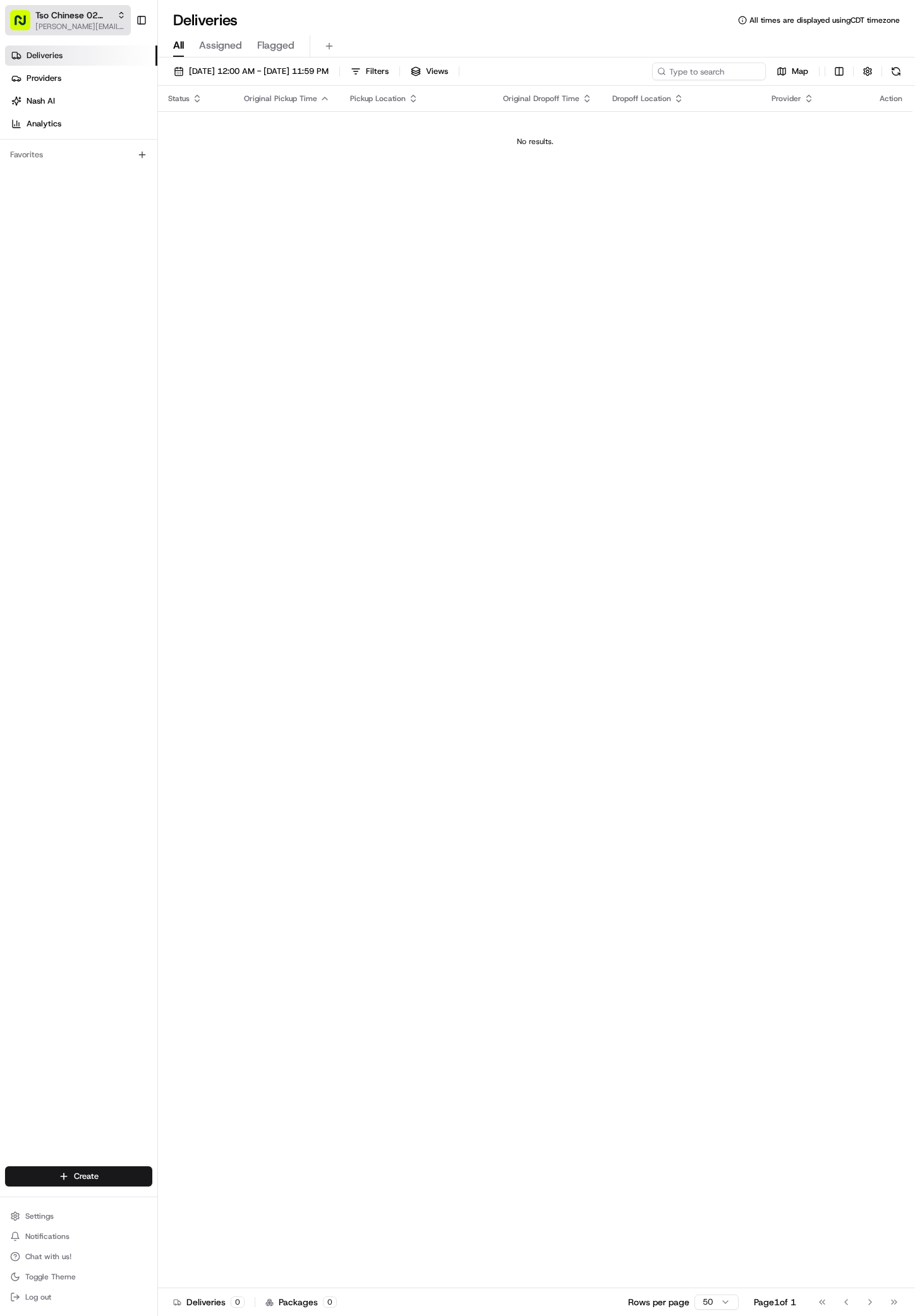
click at [115, 27] on span "[PERSON_NAME][EMAIL_ADDRESS][DOMAIN_NAME]" at bounding box center [80, 26] width 91 height 10
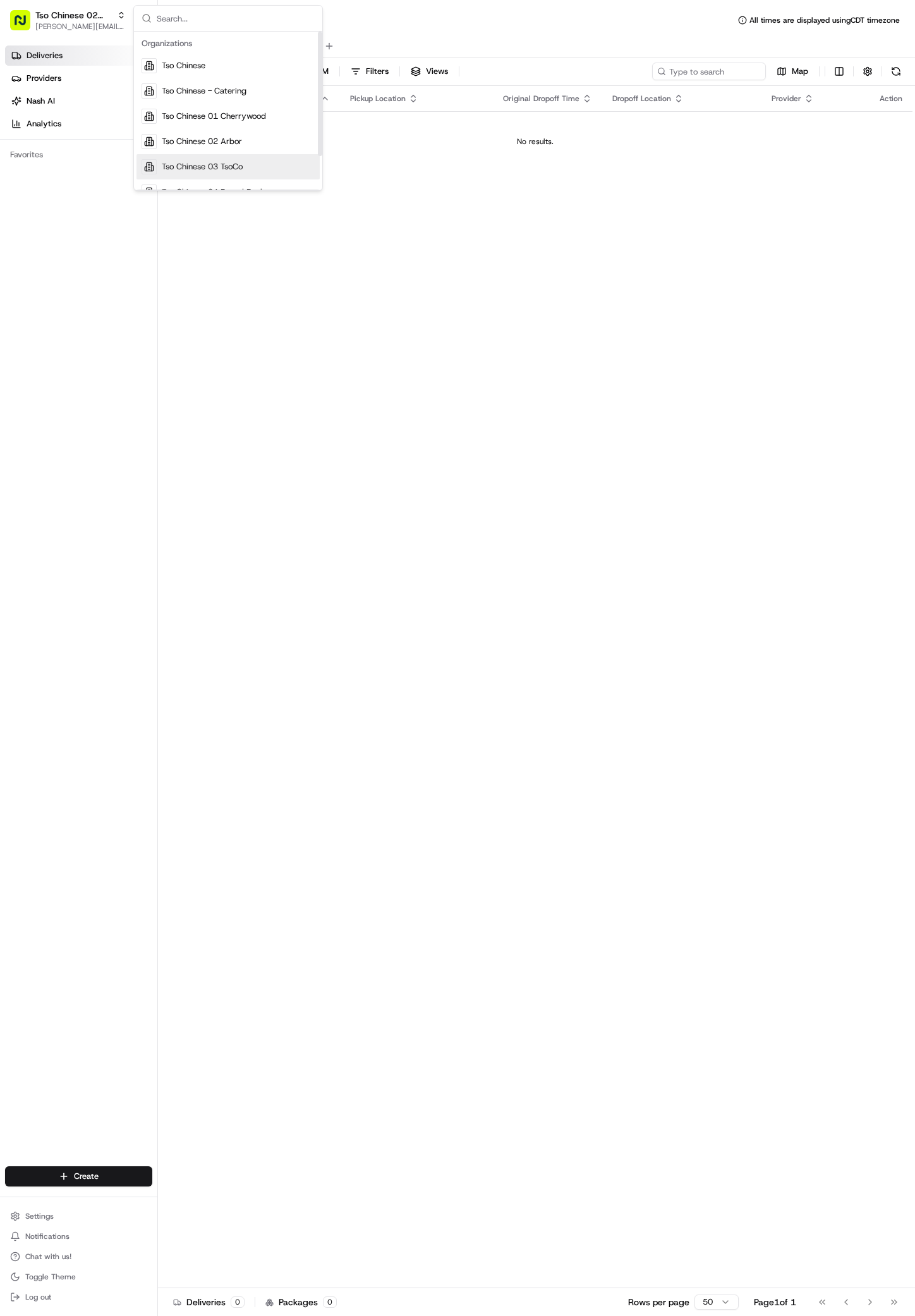
click at [236, 170] on span "Tso Chinese 03 TsoCo" at bounding box center [202, 167] width 81 height 12
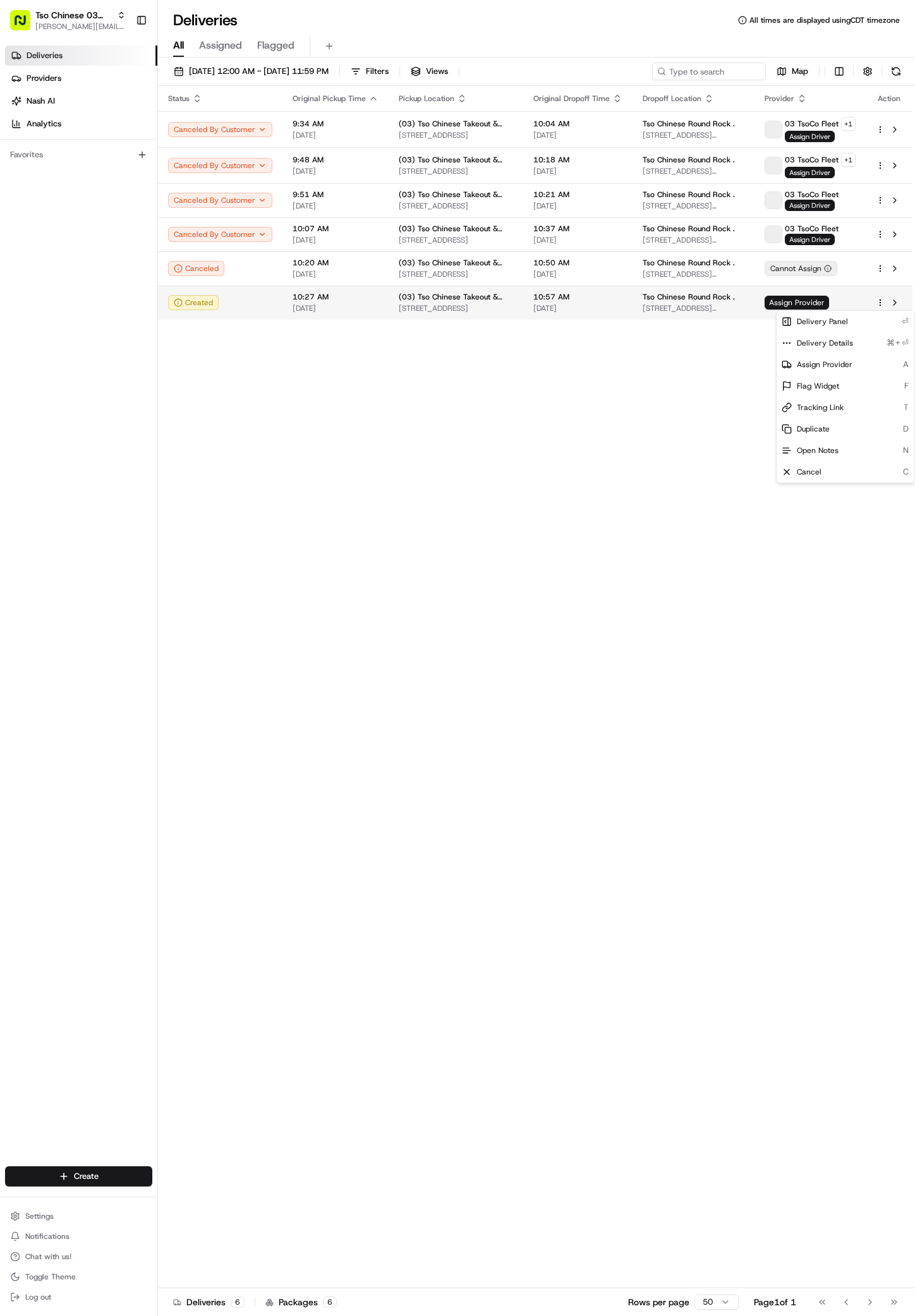
click at [871, 304] on html "Tso Chinese 03 TsoCo antonia@tsochinese.com Toggle Sidebar Deliveries Providers…" at bounding box center [458, 658] width 915 height 1316
click at [811, 367] on span "Assign Provider" at bounding box center [824, 365] width 56 height 10
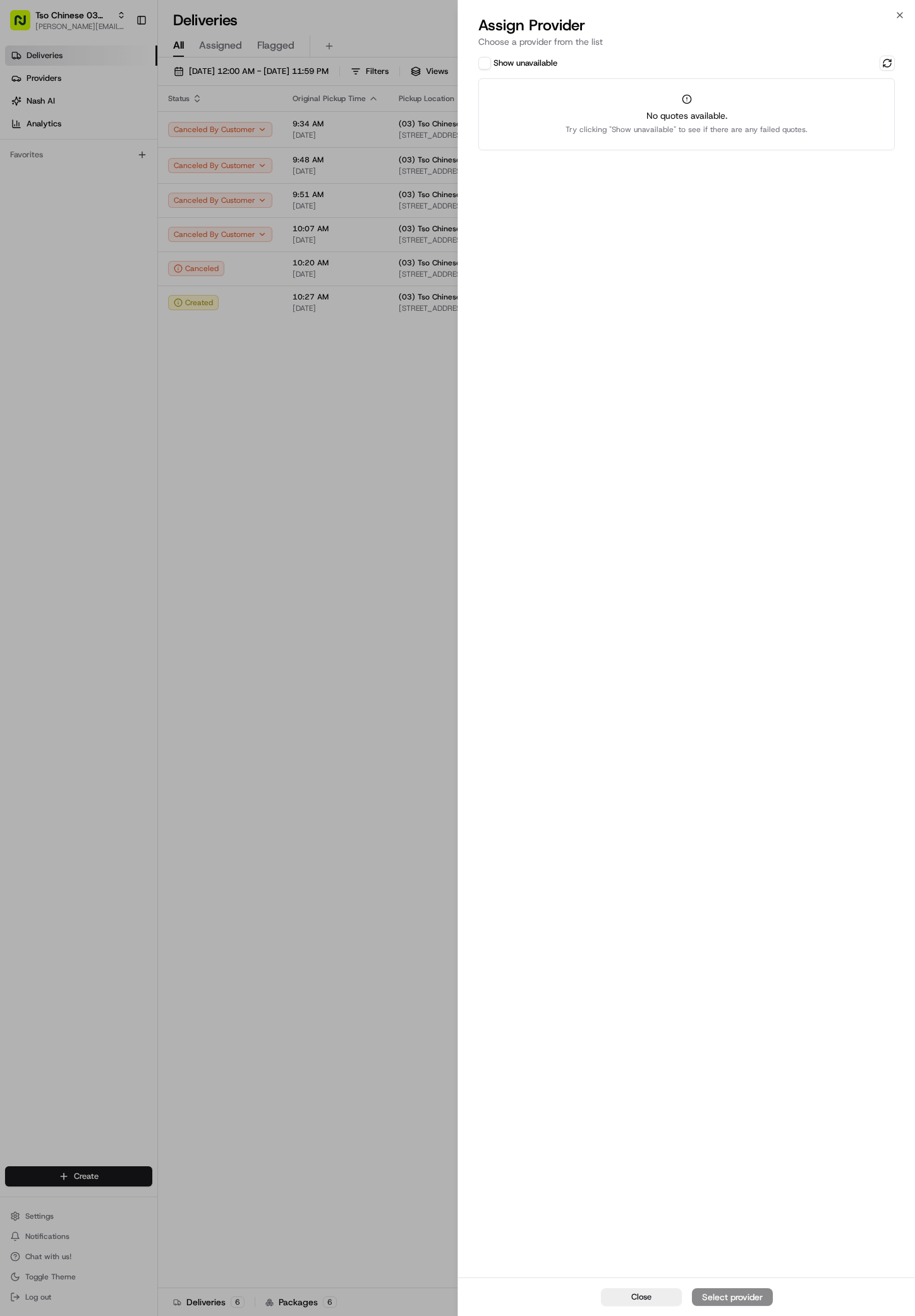
click at [488, 61] on button "Show unavailable" at bounding box center [485, 64] width 13 height 13
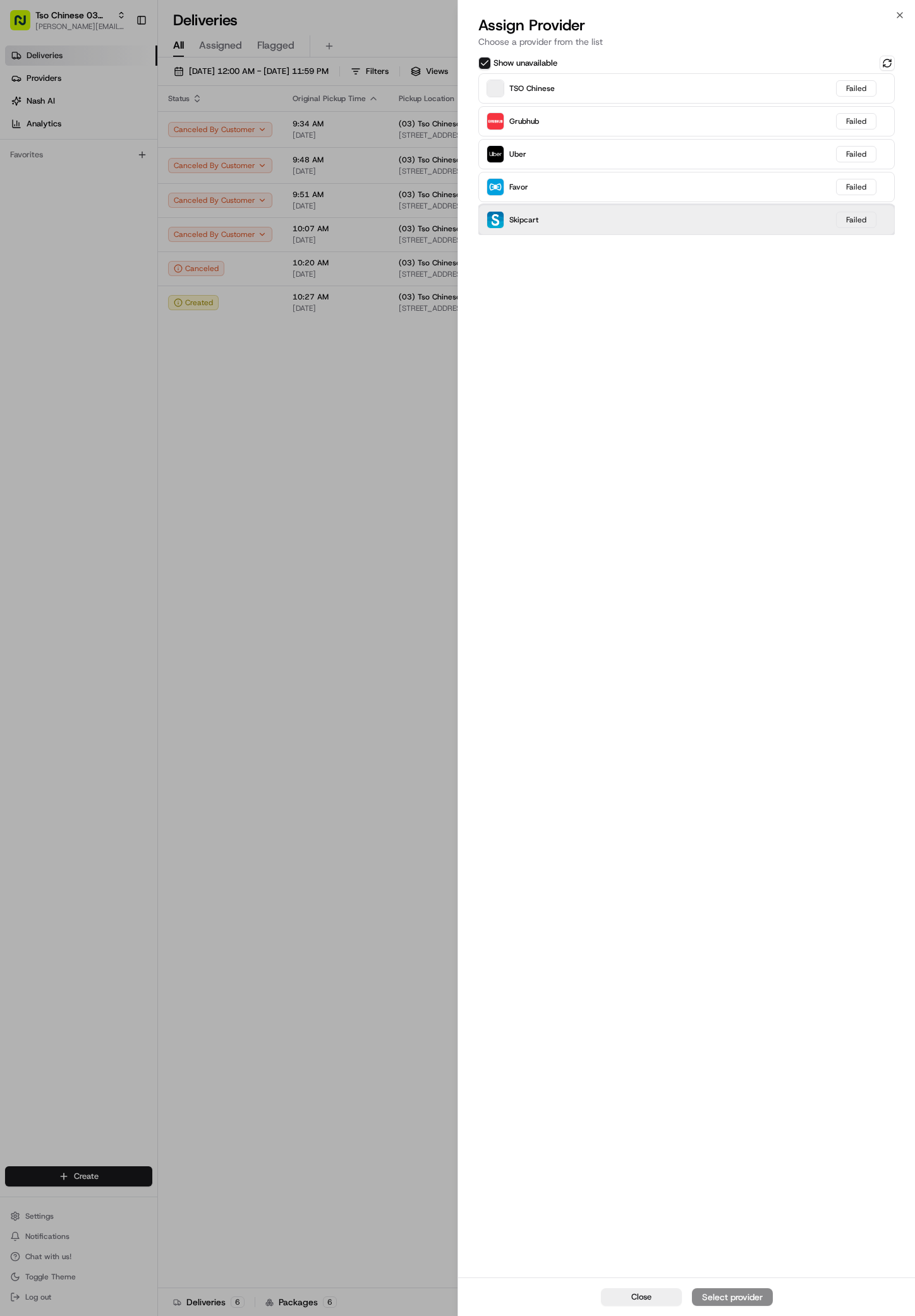
click at [585, 213] on div "Skipcart Failed" at bounding box center [687, 220] width 416 height 30
click at [866, 216] on div "Failed" at bounding box center [856, 220] width 40 height 17
click at [871, 64] on button at bounding box center [887, 64] width 15 height 15
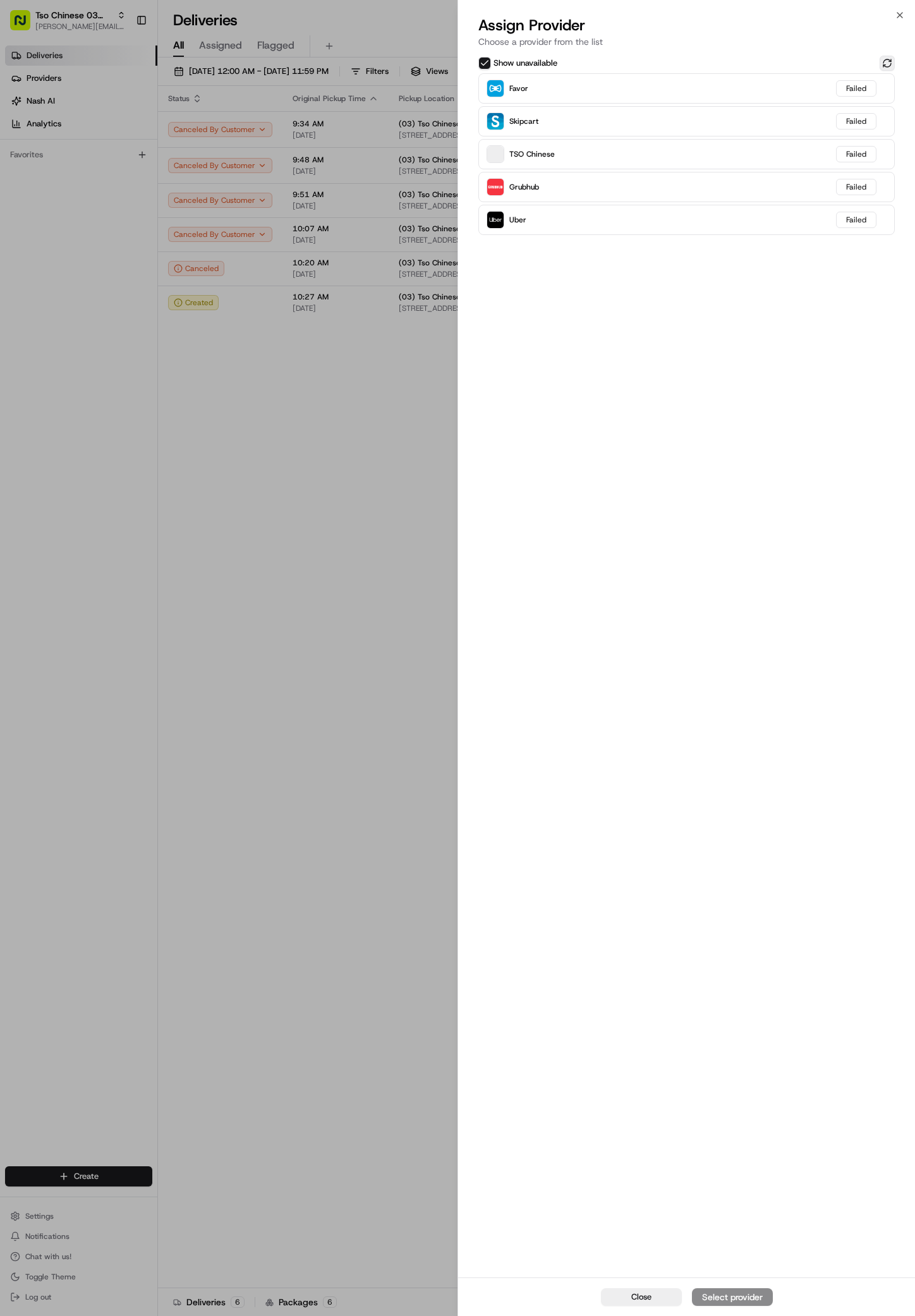
click at [871, 63] on button at bounding box center [887, 64] width 15 height 15
click at [486, 61] on button "Show unavailable" at bounding box center [485, 64] width 13 height 13
click at [871, 57] on button at bounding box center [887, 64] width 15 height 15
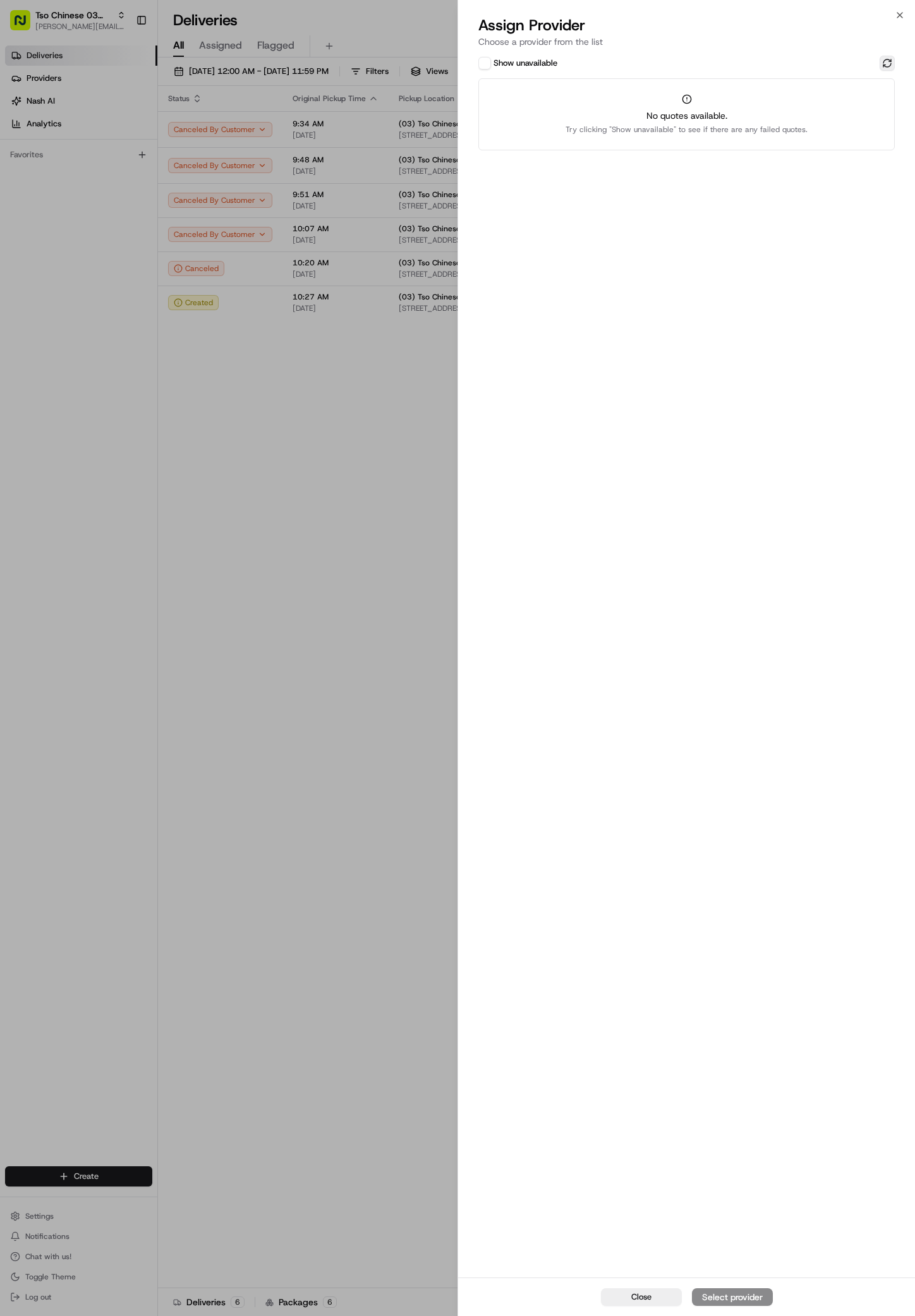
click at [871, 57] on button at bounding box center [887, 64] width 15 height 15
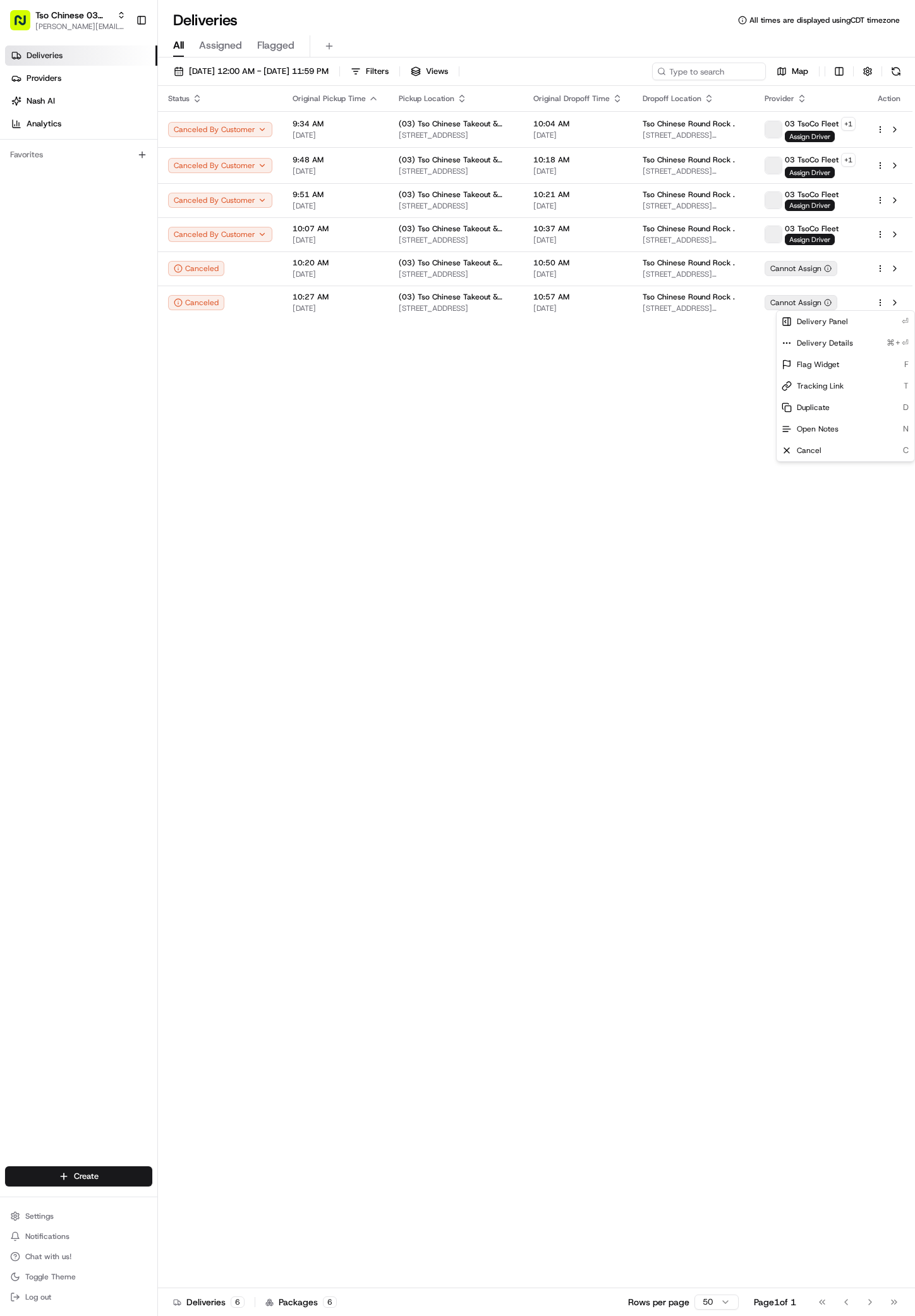
click at [513, 475] on div "Status Original Pickup Time Pickup Location Original Dropoff Time Dropoff Locat…" at bounding box center [535, 687] width 755 height 1202
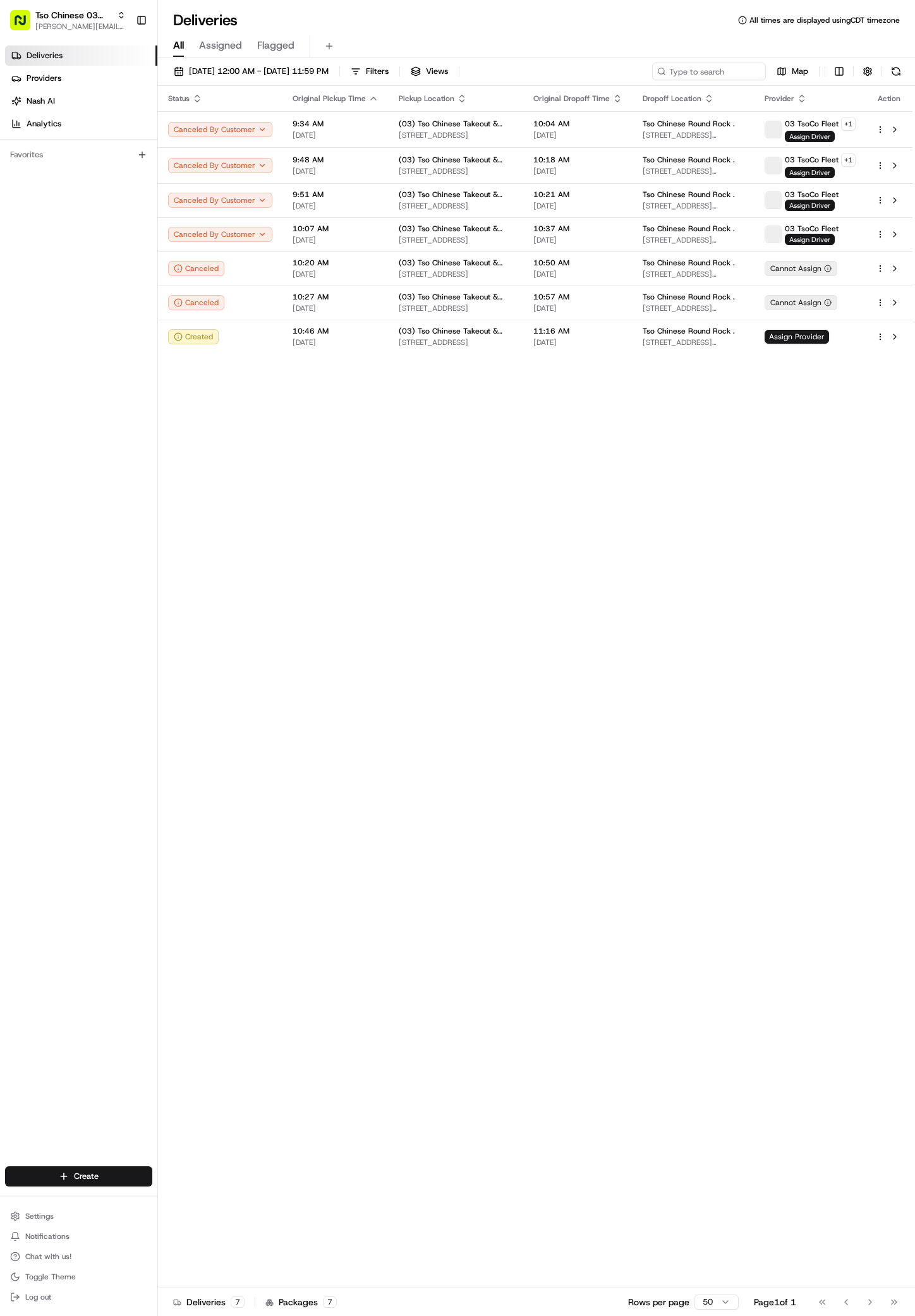
click at [513, 475] on div "Status Original Pickup Time Pickup Location Original Dropoff Time Dropoff Locat…" at bounding box center [535, 687] width 755 height 1202
click at [117, 1175] on html "Tso Chinese 03 TsoCo antonia@tsochinese.com Toggle Sidebar Deliveries Providers…" at bounding box center [458, 658] width 915 height 1316
click at [200, 1202] on link "Delivery" at bounding box center [228, 1199] width 141 height 22
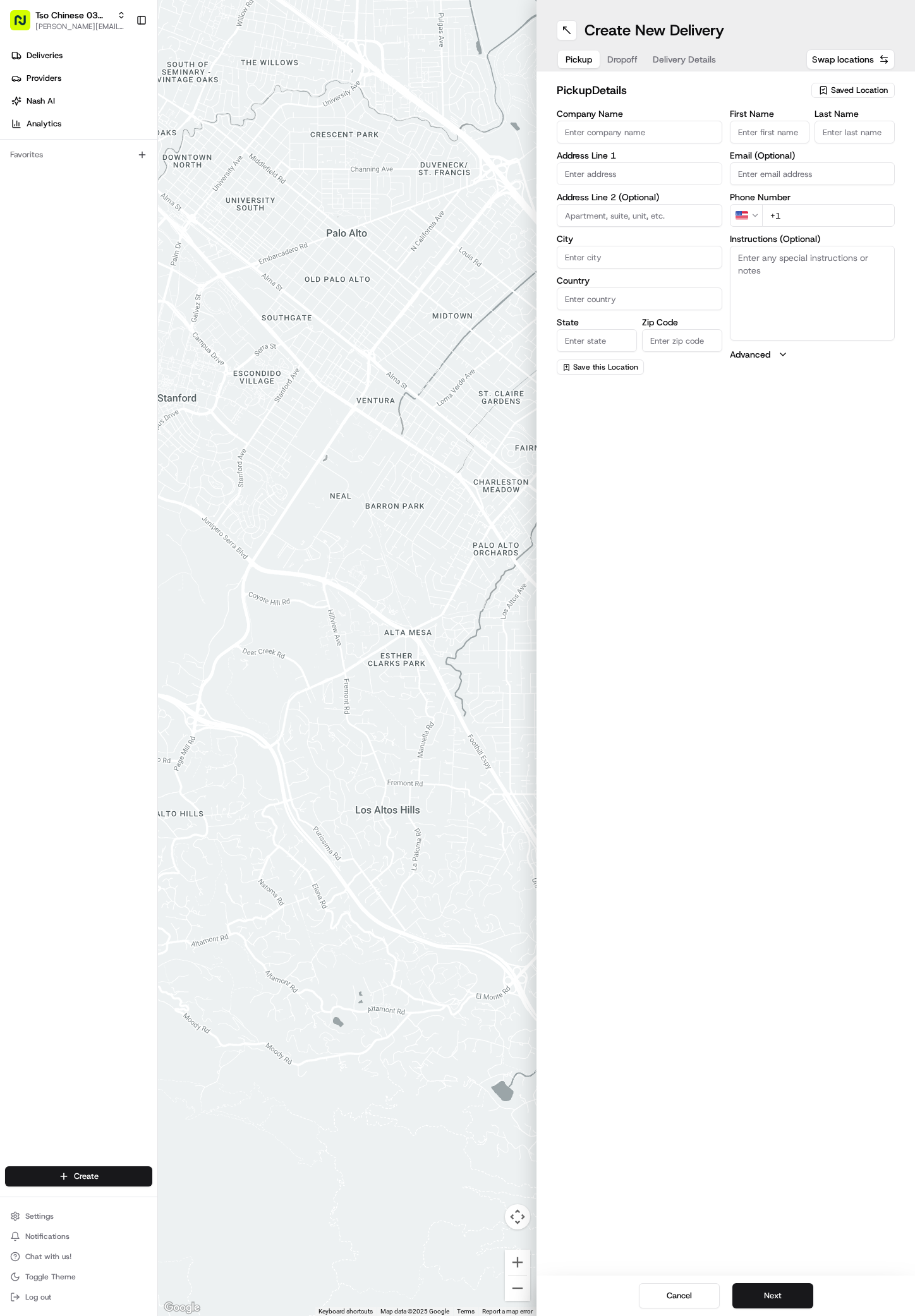
click at [864, 87] on span "Saved Location" at bounding box center [860, 91] width 57 height 12
click at [828, 142] on span "(03) Tso Chinese Takeout & Delivery TsoCo (03)" at bounding box center [832, 143] width 155 height 22
type input "(03) Tso Chinese Takeout & Delivery TsoCo"
type input "Ste F"
type input "Austin"
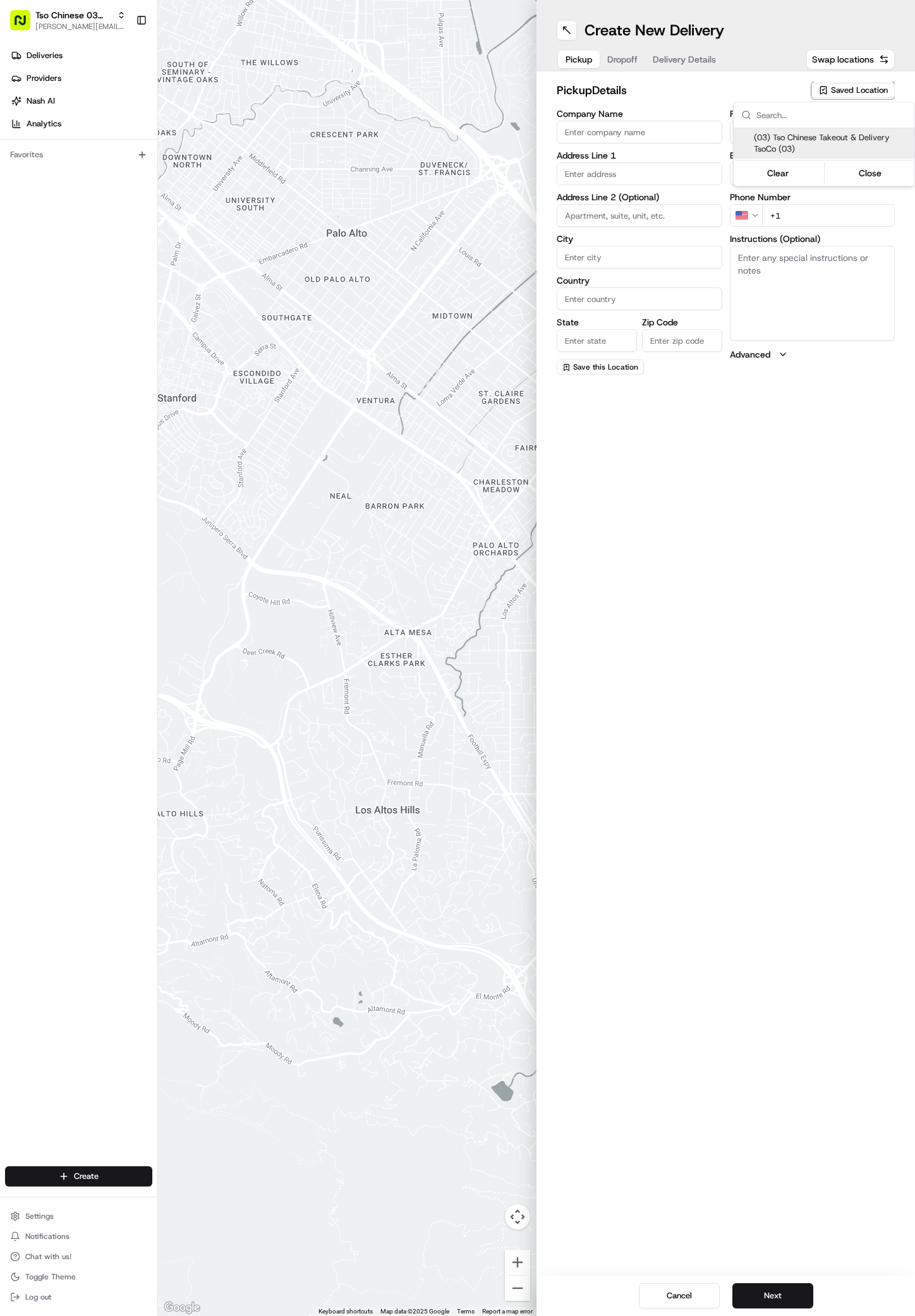
type input "US"
type input "TX"
type input "78704"
type input "Tso Chinese"
type input "TsoCo Manager"
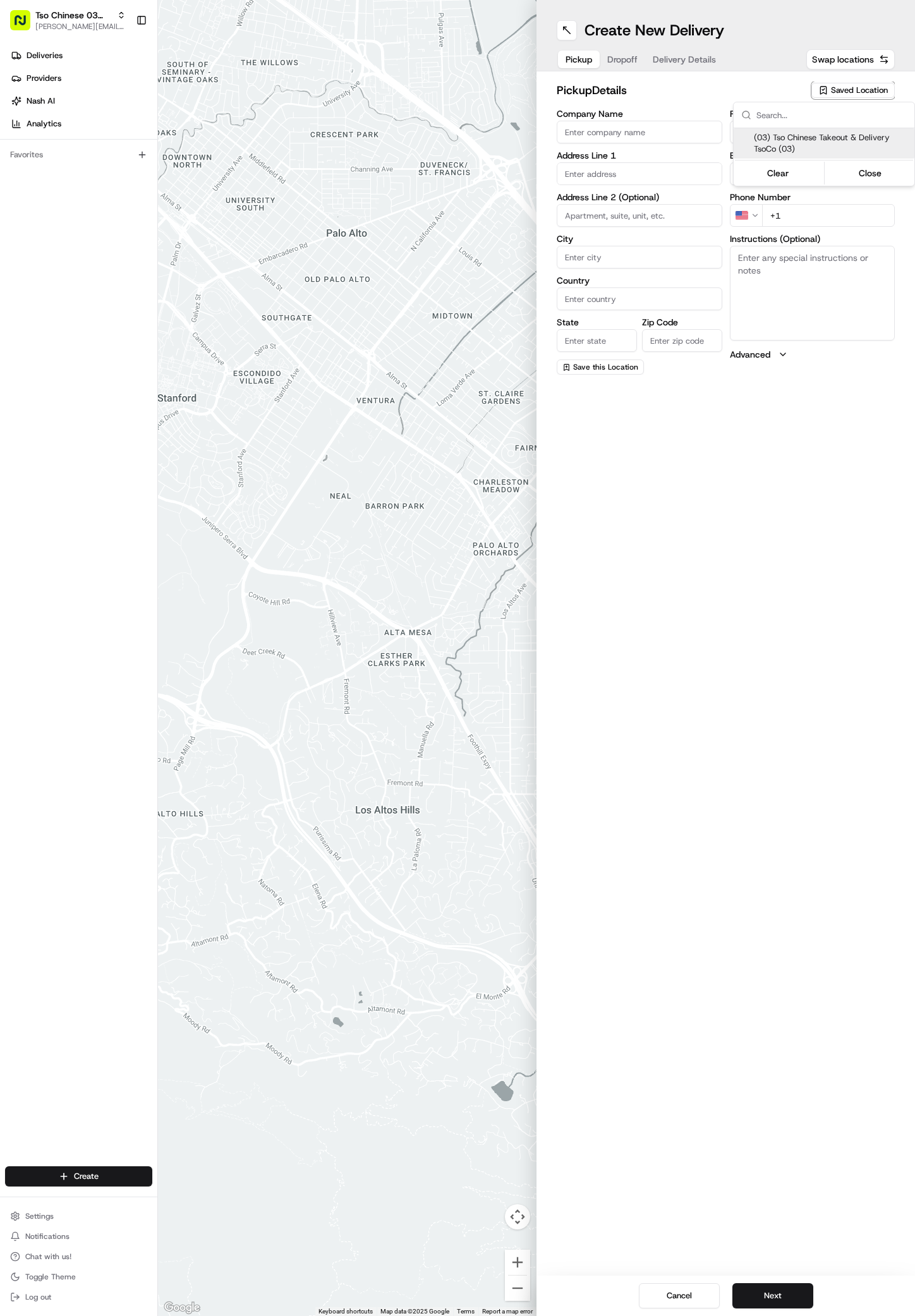
type input "tsocostore@tsochinese.com"
type input "+1 512 428 4445"
type textarea "Submit a picture displaying address & food as Proof of Delivery. Envía una foto…"
type input "2407 S Congress Ave"
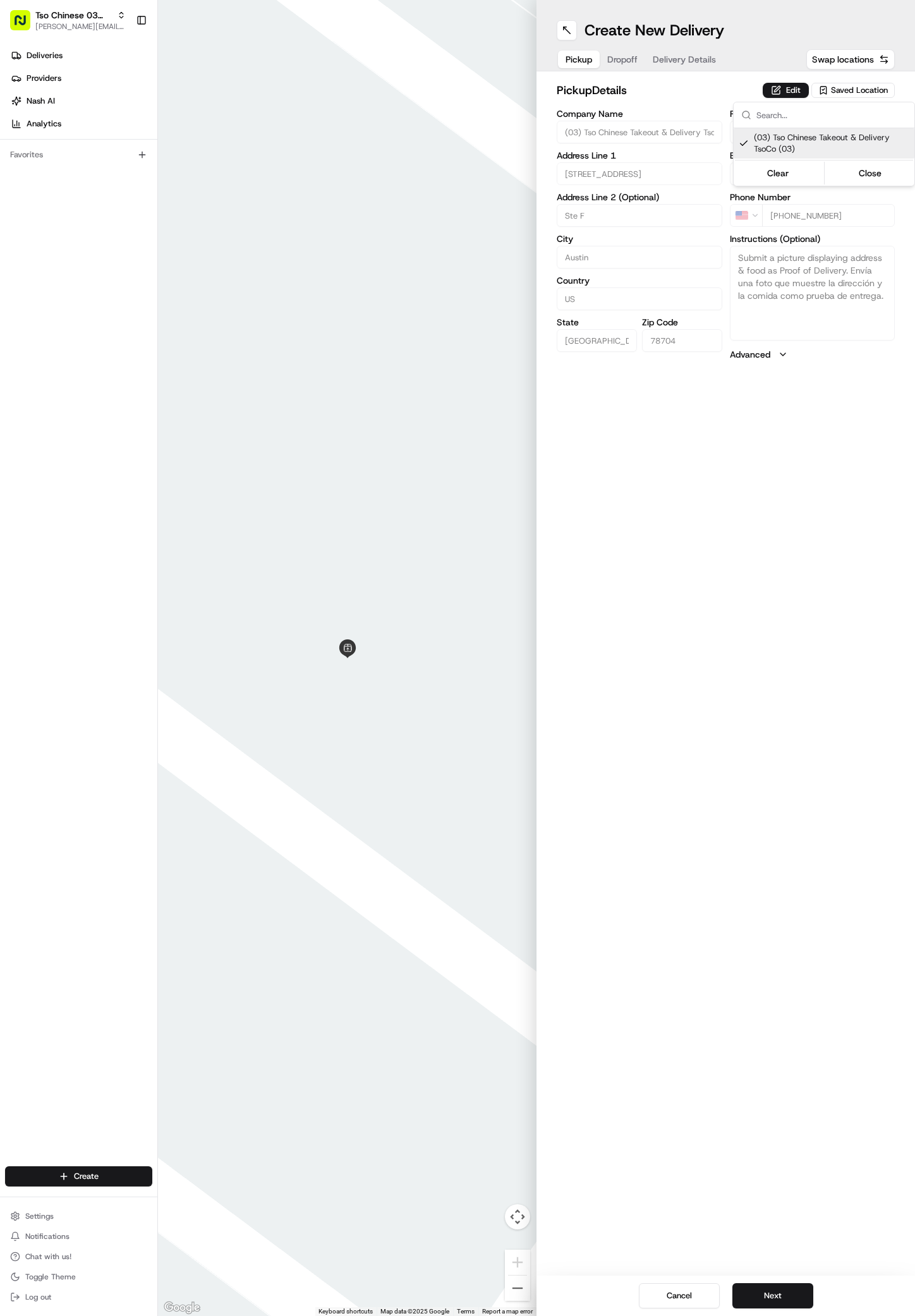
click at [780, 861] on html "Tso Chinese 03 TsoCo antonia@tsochinese.com Toggle Sidebar Deliveries Providers…" at bounding box center [458, 658] width 915 height 1316
click at [774, 1291] on button "Next" at bounding box center [773, 1295] width 81 height 25
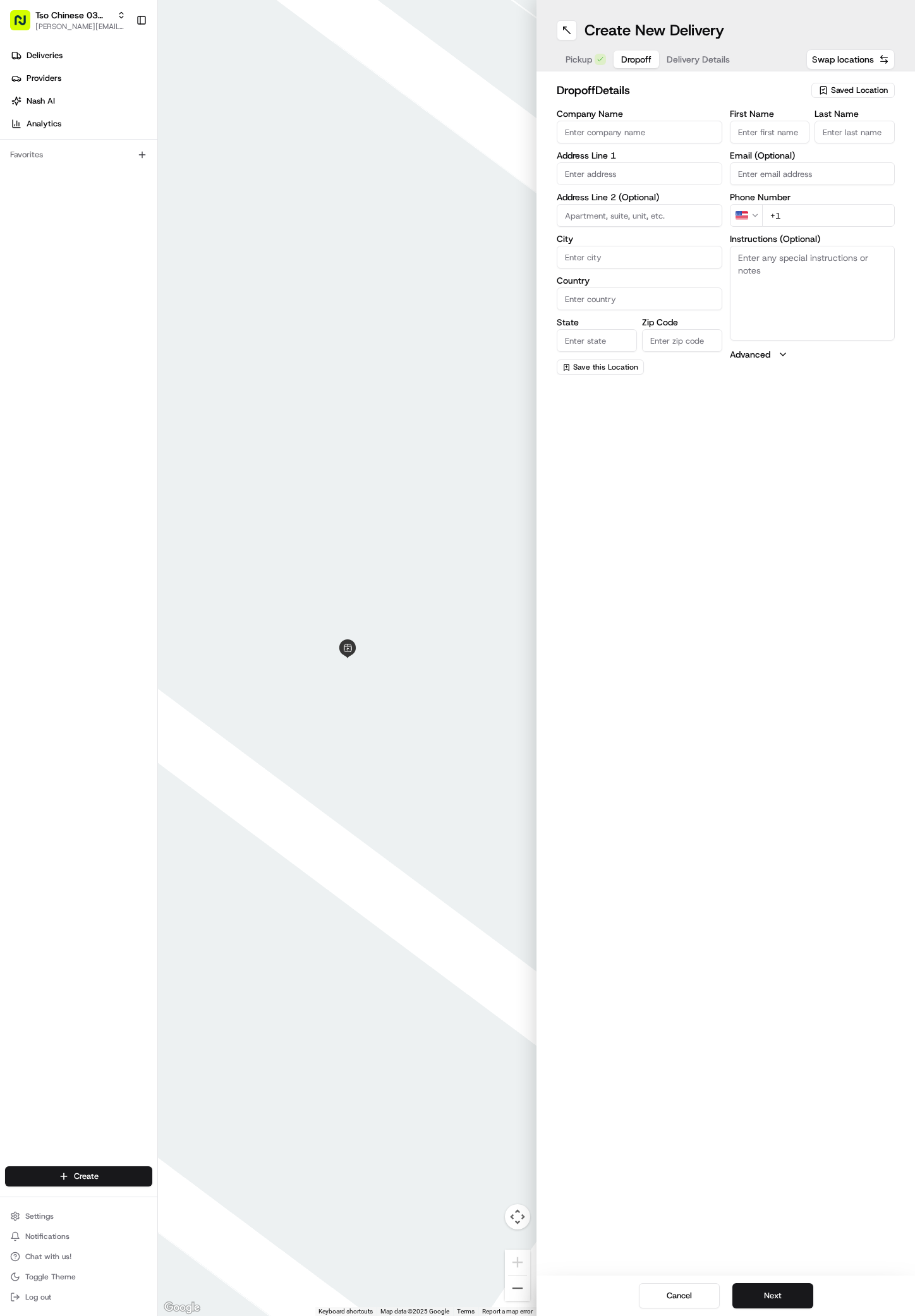
click at [758, 131] on input "First Name" at bounding box center [770, 132] width 80 height 22
paste input "Jennifer Burgess"
type input "Jennifer Burgess"
click at [871, 131] on div "dropoff Details Saved Location Company Name Address Line 1 Address Line 2 (Opti…" at bounding box center [725, 229] width 378 height 315
type input "."
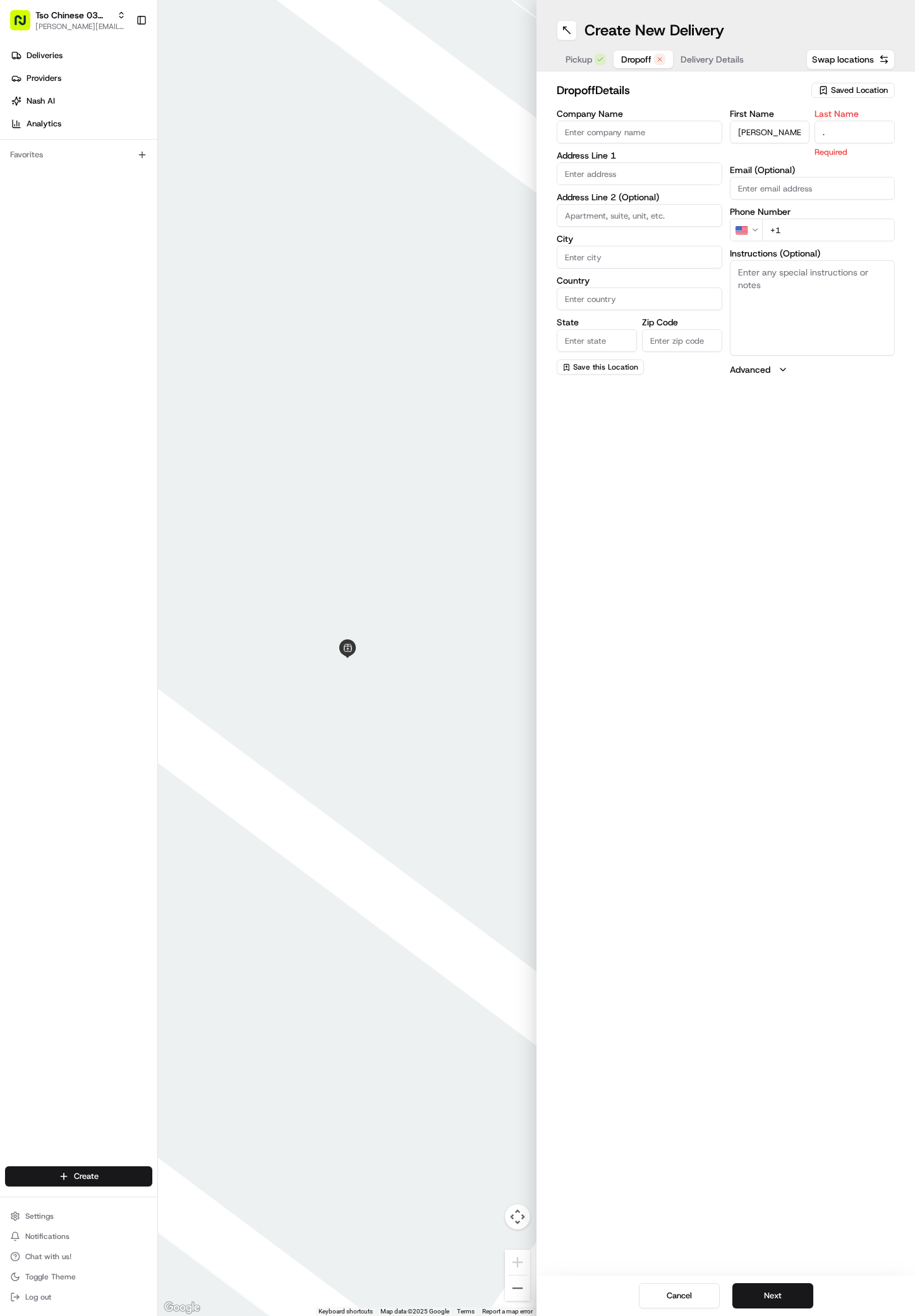
paste input "512 910 0377"
type input "+1 512 910 0377"
paste input "2405 Montopolis Dr"
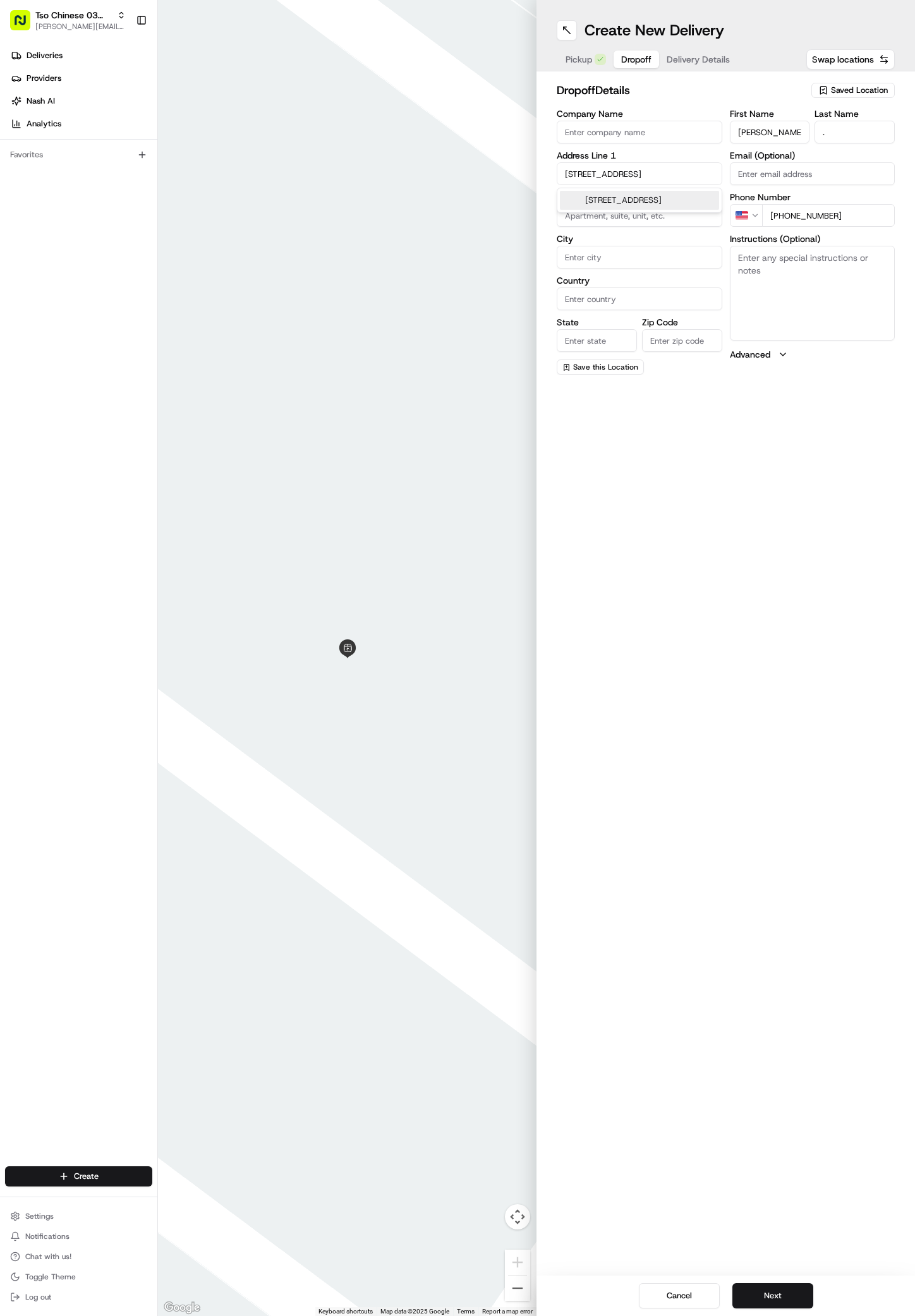
click at [619, 204] on div "2405 Montopolis Drive, Austin, TX" at bounding box center [640, 200] width 159 height 19
type input "[STREET_ADDRESS]"
type input "Austin"
type input "United States"
type input "TX"
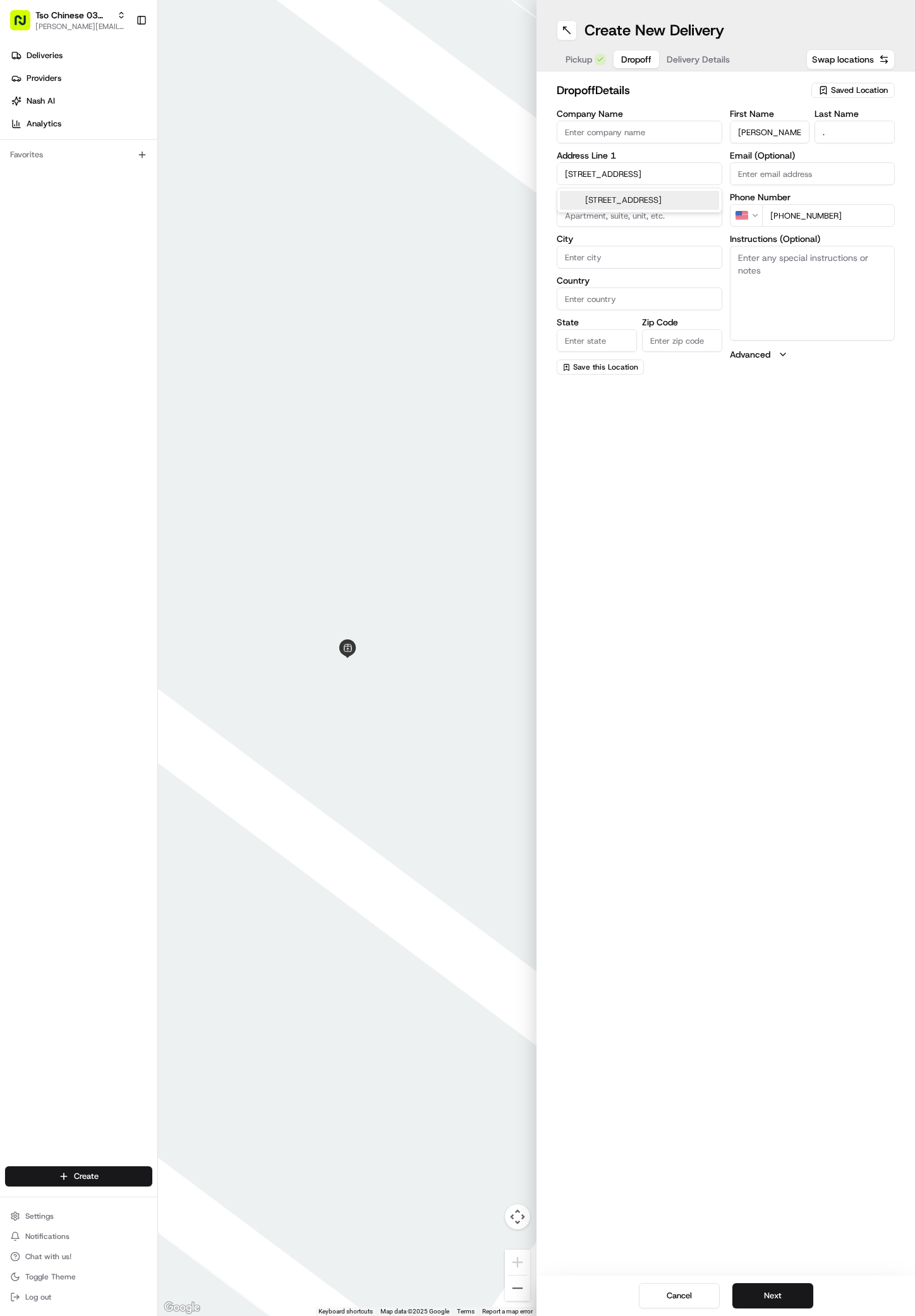
type input "78741"
type input "2405 Montopolis Drive"
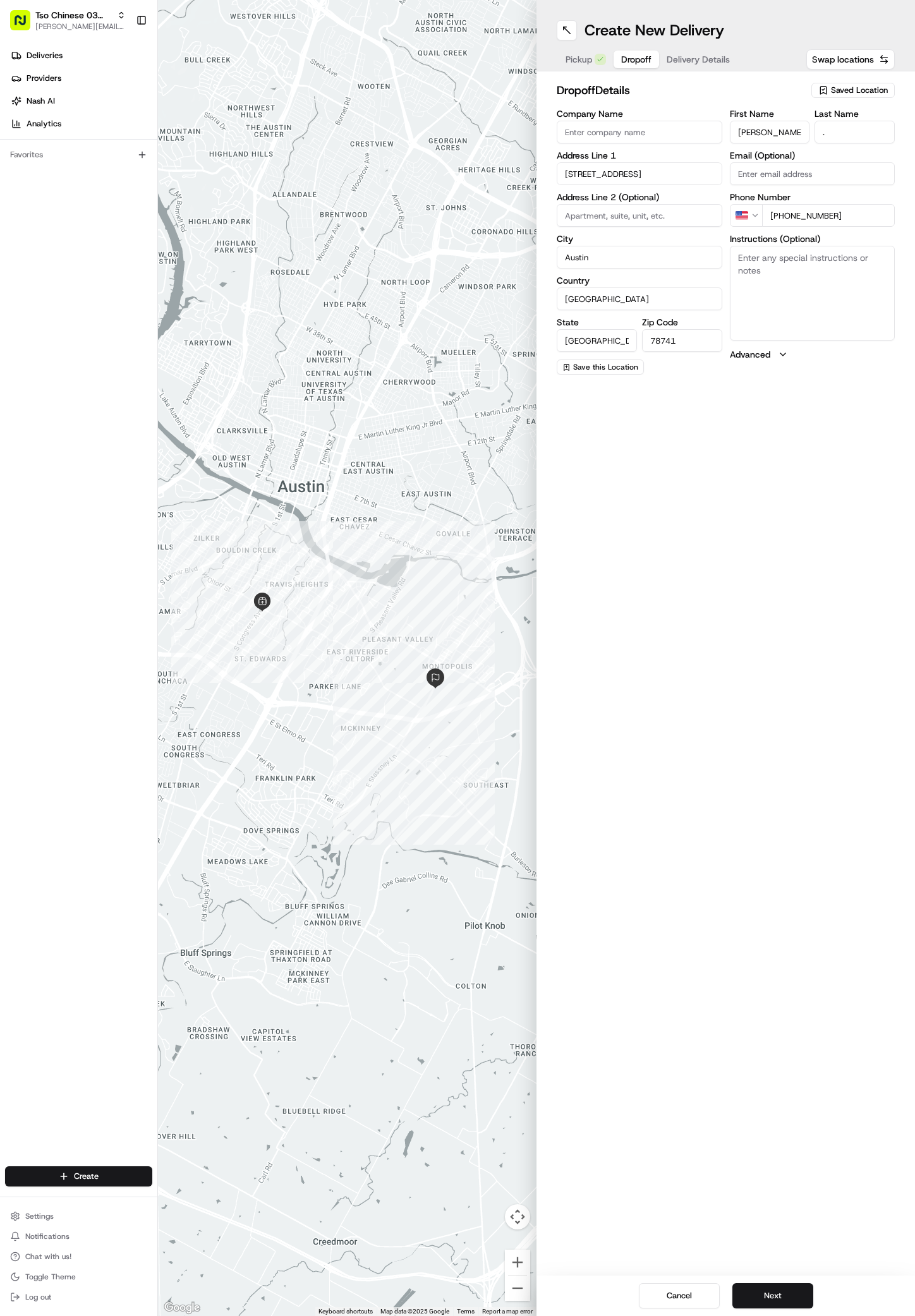
click at [597, 215] on input at bounding box center [640, 215] width 166 height 22
type input "#2124"
click at [807, 315] on textarea "Instructions (Optional)" at bounding box center [813, 294] width 166 height 95
paste textarea "2124- Back gate code 2297. Building 2 code, 512."
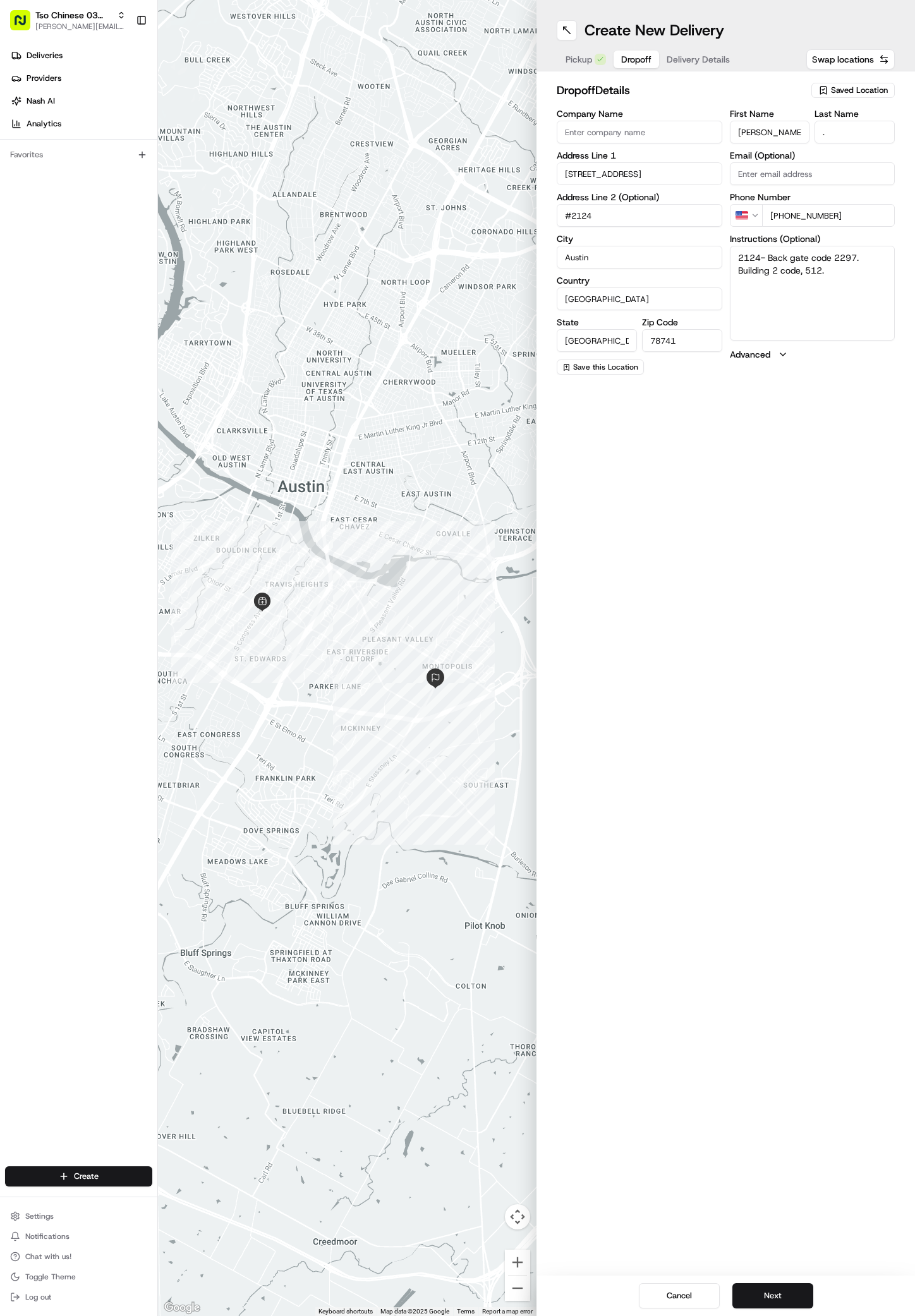
click at [764, 256] on textarea "2124- Back gate code 2297. Building 2 code, 512." at bounding box center [813, 294] width 166 height 95
click at [853, 283] on textarea "Back gate code 2297. Building 2 code, 512." at bounding box center [813, 294] width 166 height 95
click at [733, 262] on textarea "Back gate code 2297. Building 2 code, 512." at bounding box center [813, 294] width 166 height 95
type textarea "2124 Back gate code 2297. Building 2 code, 512."
drag, startPoint x: 601, startPoint y: 218, endPoint x: 533, endPoint y: 218, distance: 68.0
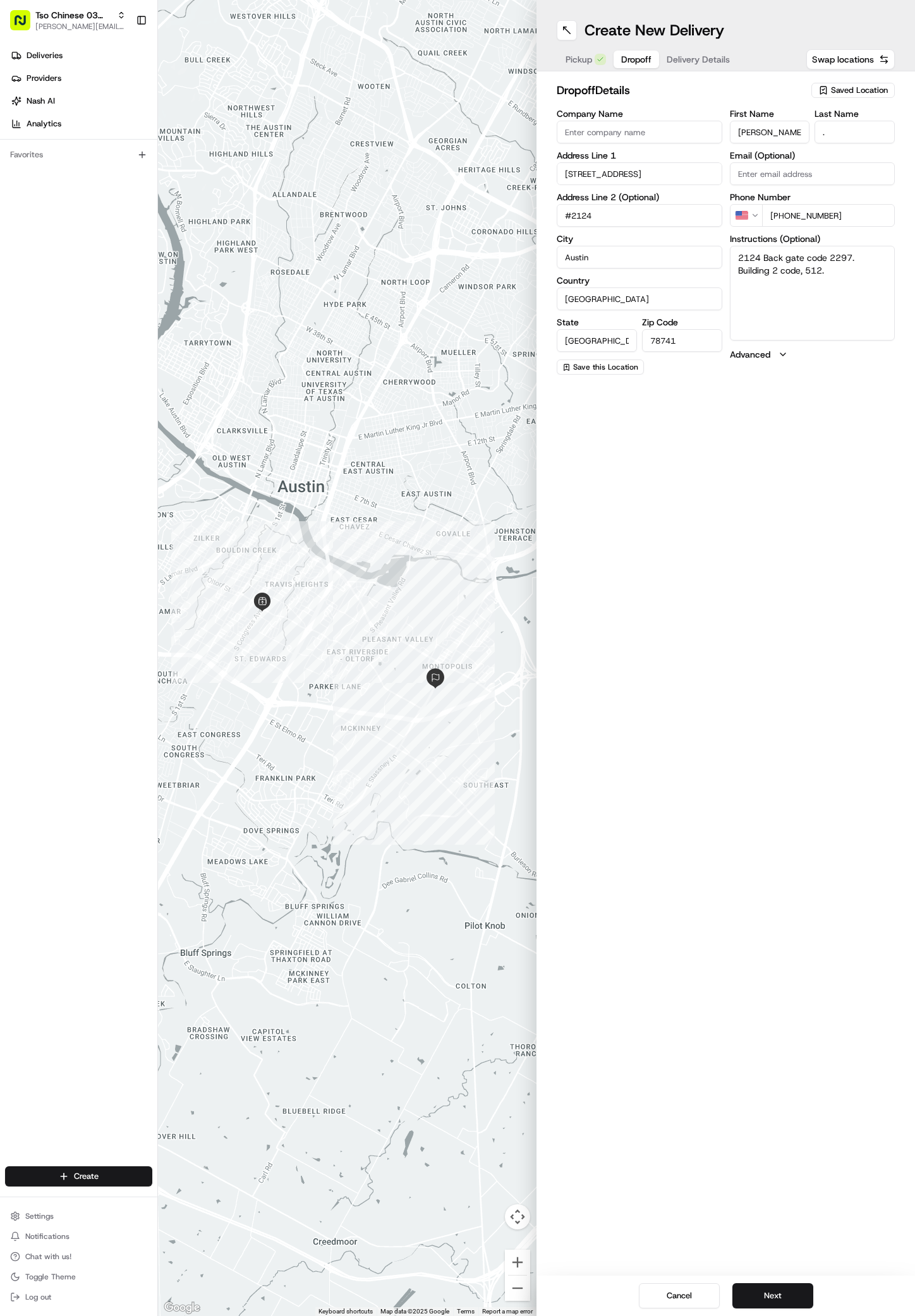
click at [533, 218] on div "← Move left → Move right ↑ Move up ↓ Move down + Zoom in - Zoom out Home Jump l…" at bounding box center [537, 658] width 757 height 1316
click at [793, 1283] on button "Next" at bounding box center [773, 1295] width 81 height 25
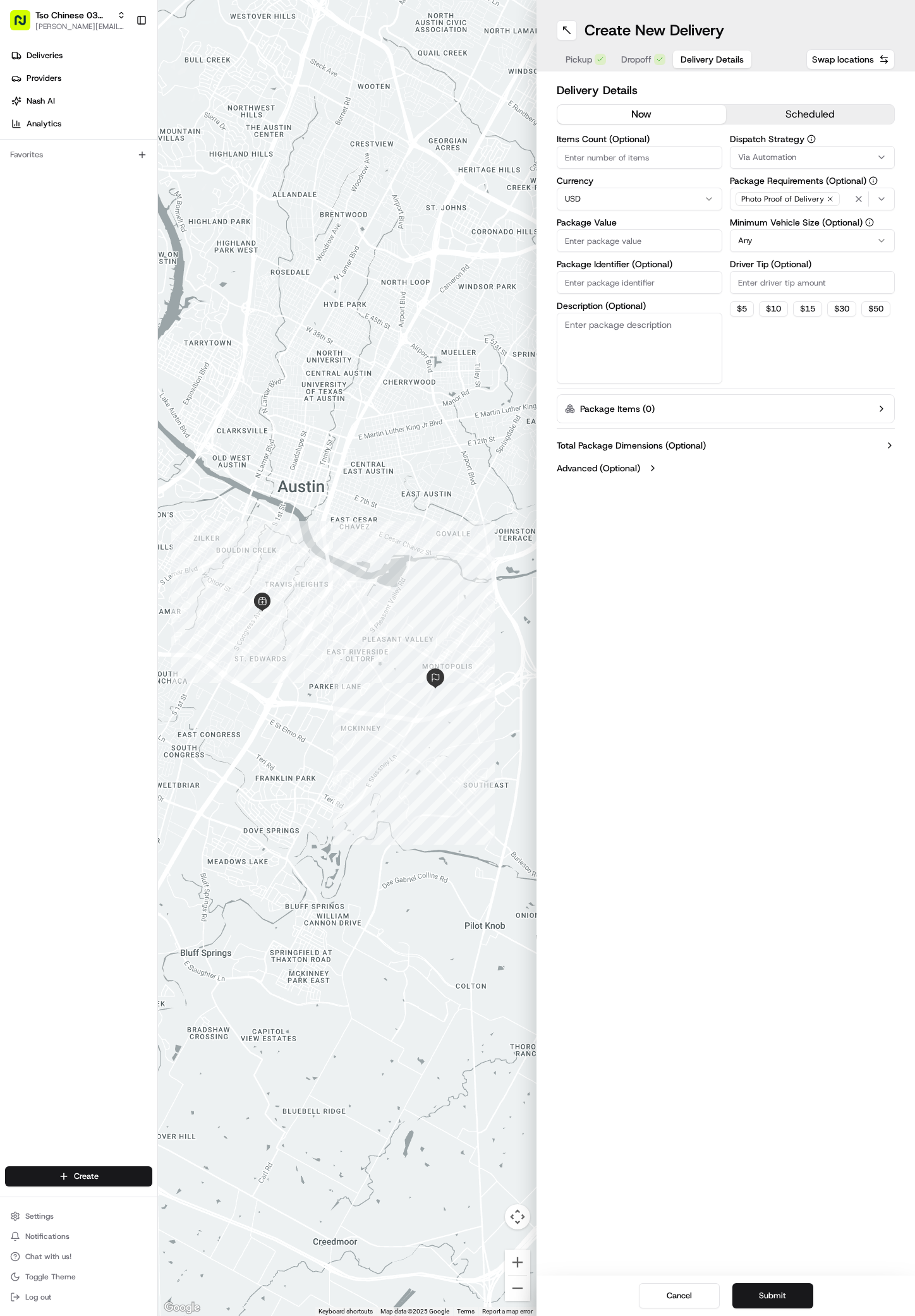
click at [871, 154] on icon "button" at bounding box center [882, 157] width 10 height 10
click at [787, 226] on span "TsoCo Strategy" at bounding box center [829, 226] width 155 height 12
click at [800, 372] on html "Tso Chinese 03 TsoCo antonia@tsochinese.com Toggle Sidebar Deliveries Providers…" at bounding box center [458, 658] width 915 height 1316
click at [827, 197] on icon "button" at bounding box center [831, 199] width 8 height 8
click at [827, 197] on div "Select requirements" at bounding box center [813, 199] width 159 height 12
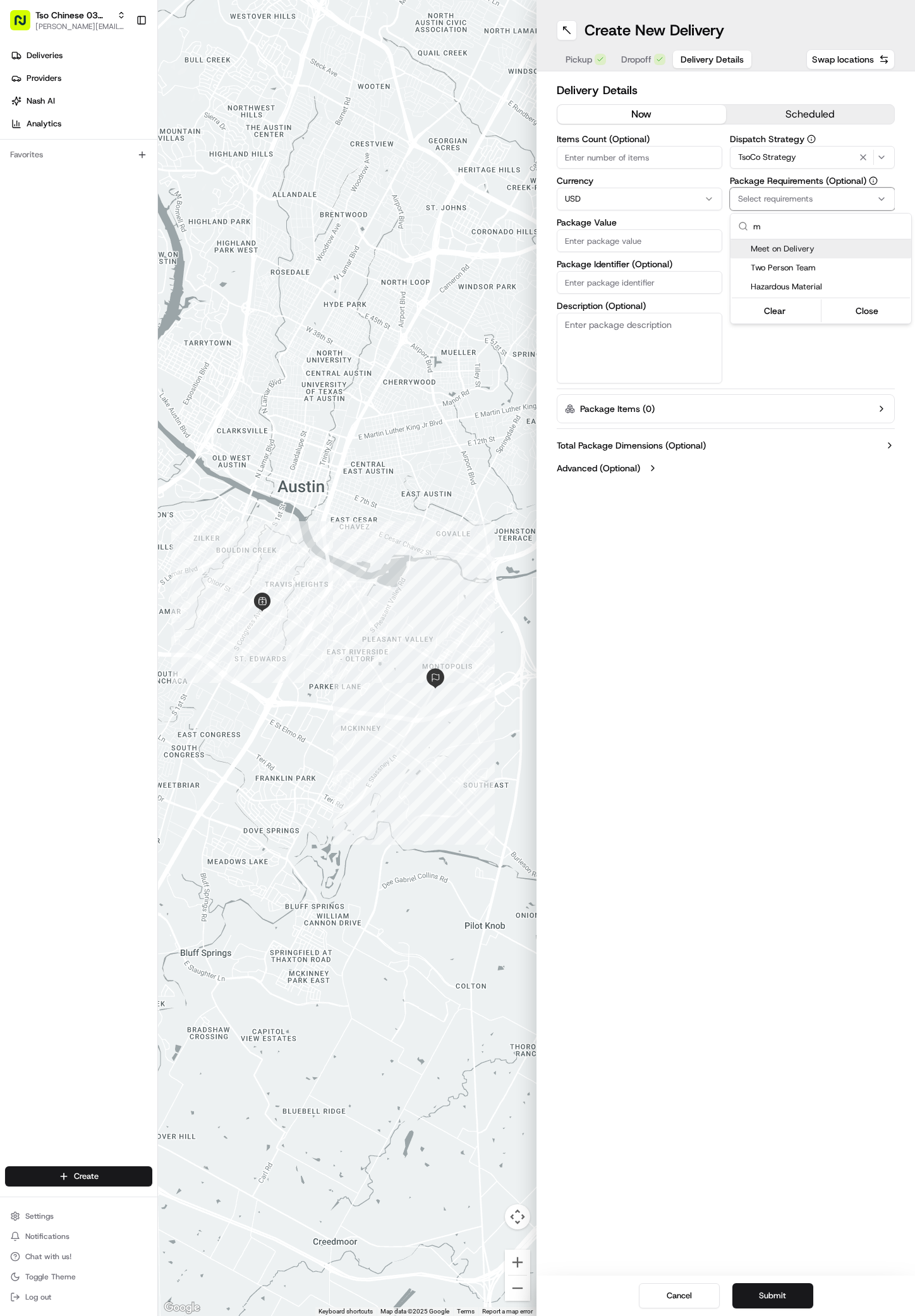
type input "m"
click at [758, 250] on span "Meet on Delivery" at bounding box center [829, 249] width 155 height 12
click at [769, 344] on html "Tso Chinese 03 TsoCo antonia@tsochinese.com Toggle Sidebar Deliveries Providers…" at bounding box center [458, 658] width 915 height 1316
click at [800, 286] on input "Driver Tip (Optional)" at bounding box center [813, 282] width 166 height 22
type input "2"
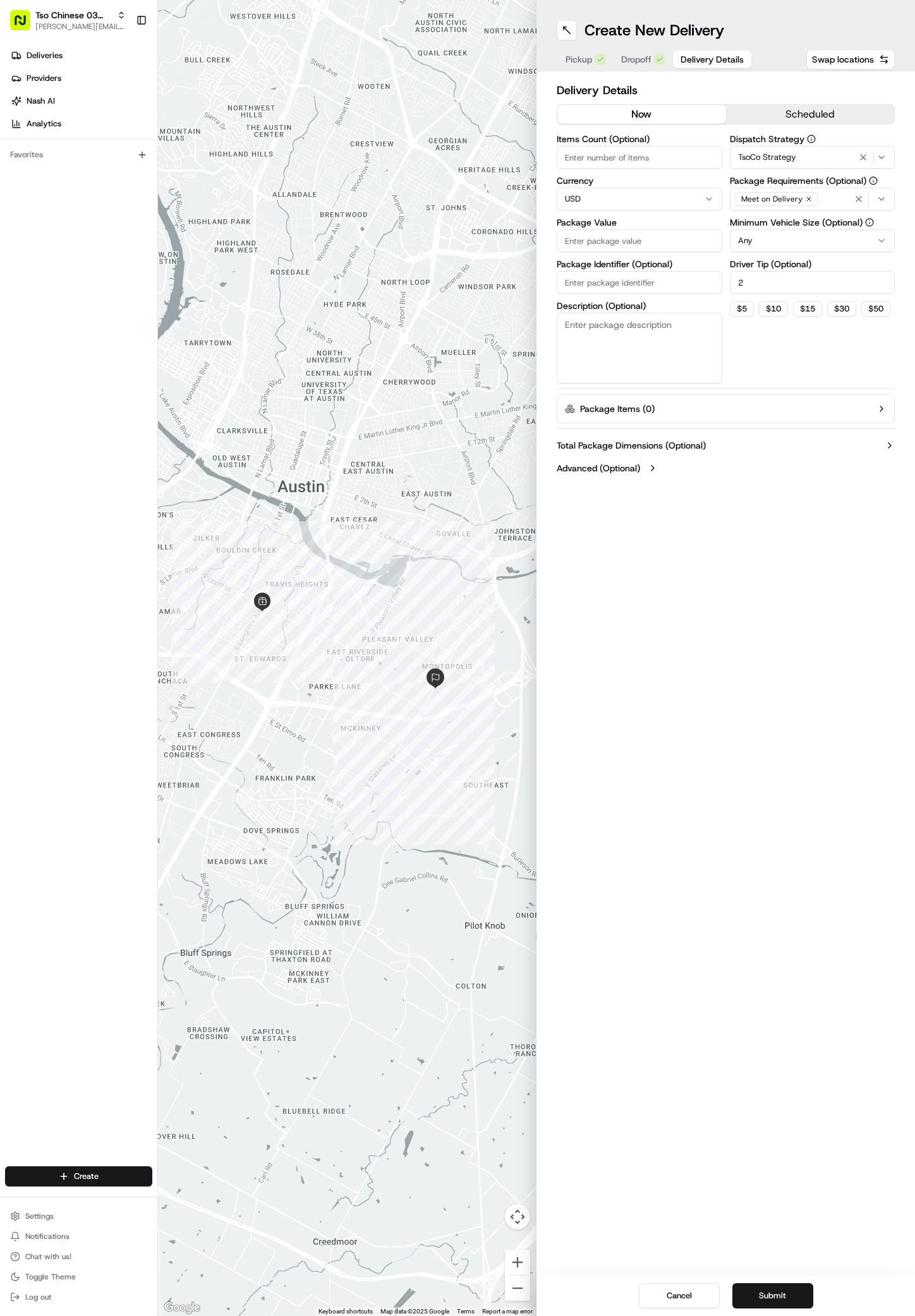
click at [632, 240] on input "Package Value" at bounding box center [640, 240] width 166 height 22
type input "28.09"
click at [679, 290] on input "Package Identifier (Optional)" at bounding box center [640, 282] width 166 height 22
paste input "#7OGJGLZ"
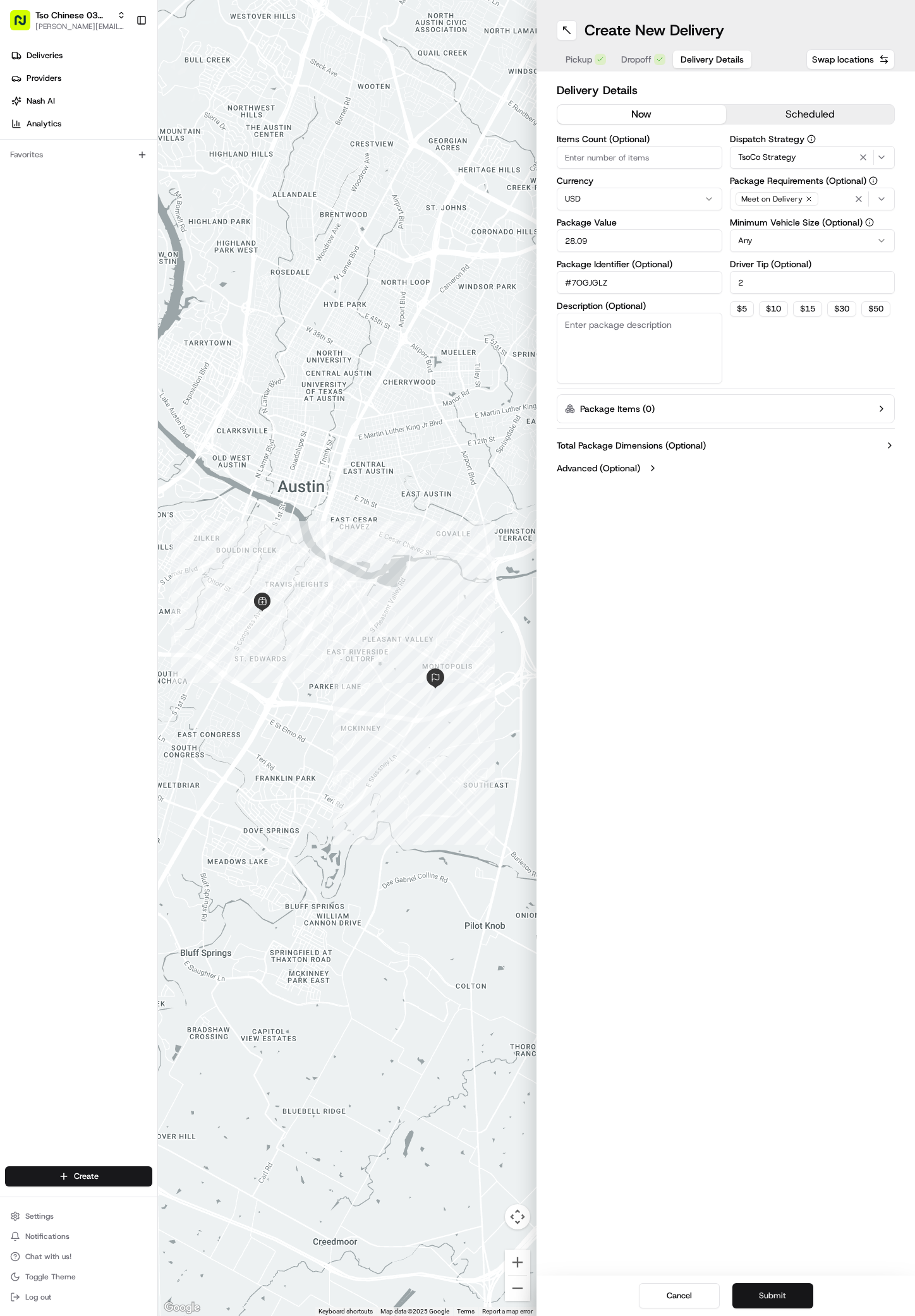
type input "#7OGJGLZ"
click at [775, 1292] on button "Submit" at bounding box center [773, 1295] width 81 height 25
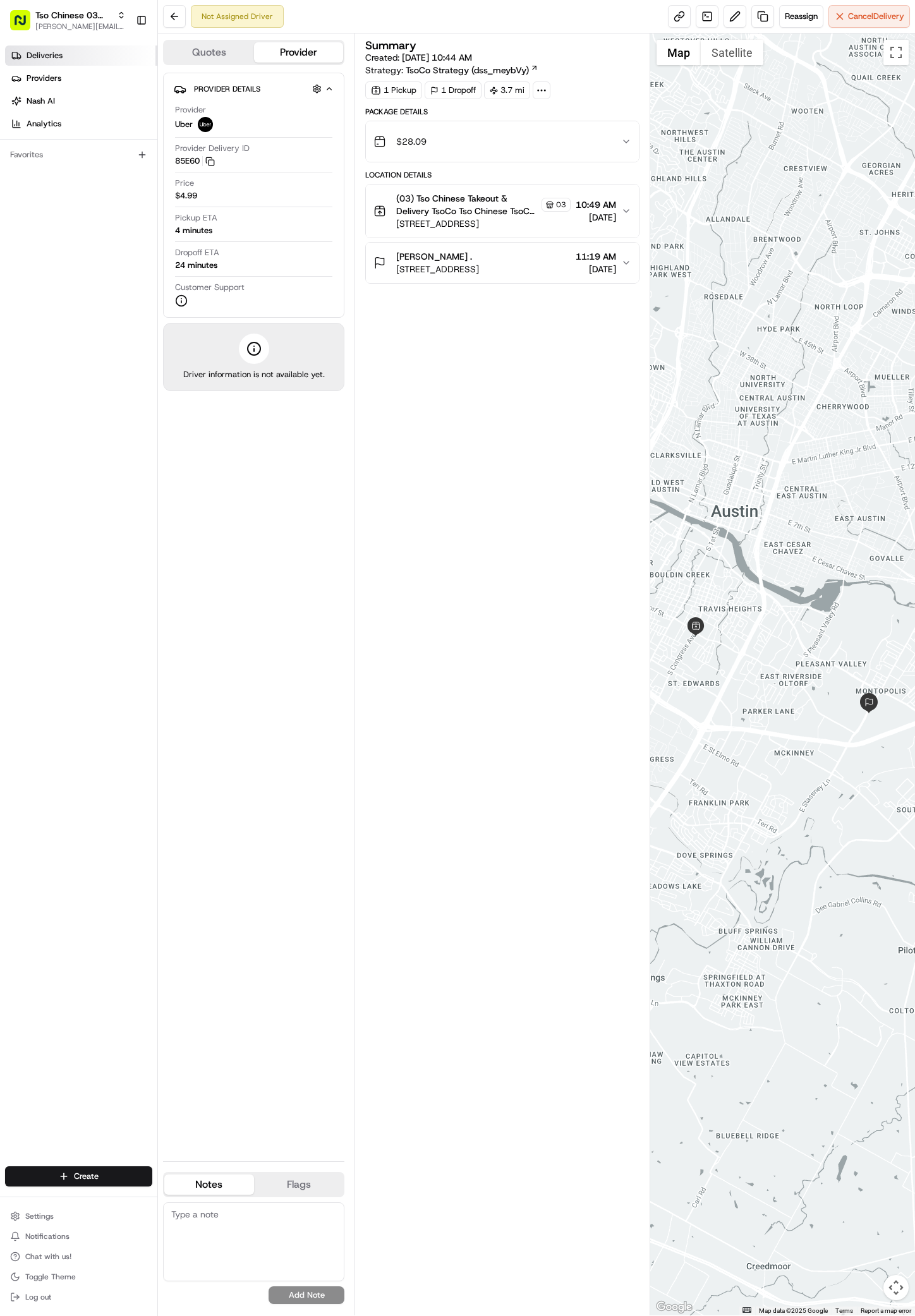
click at [67, 55] on link "Deliveries" at bounding box center [81, 55] width 152 height 20
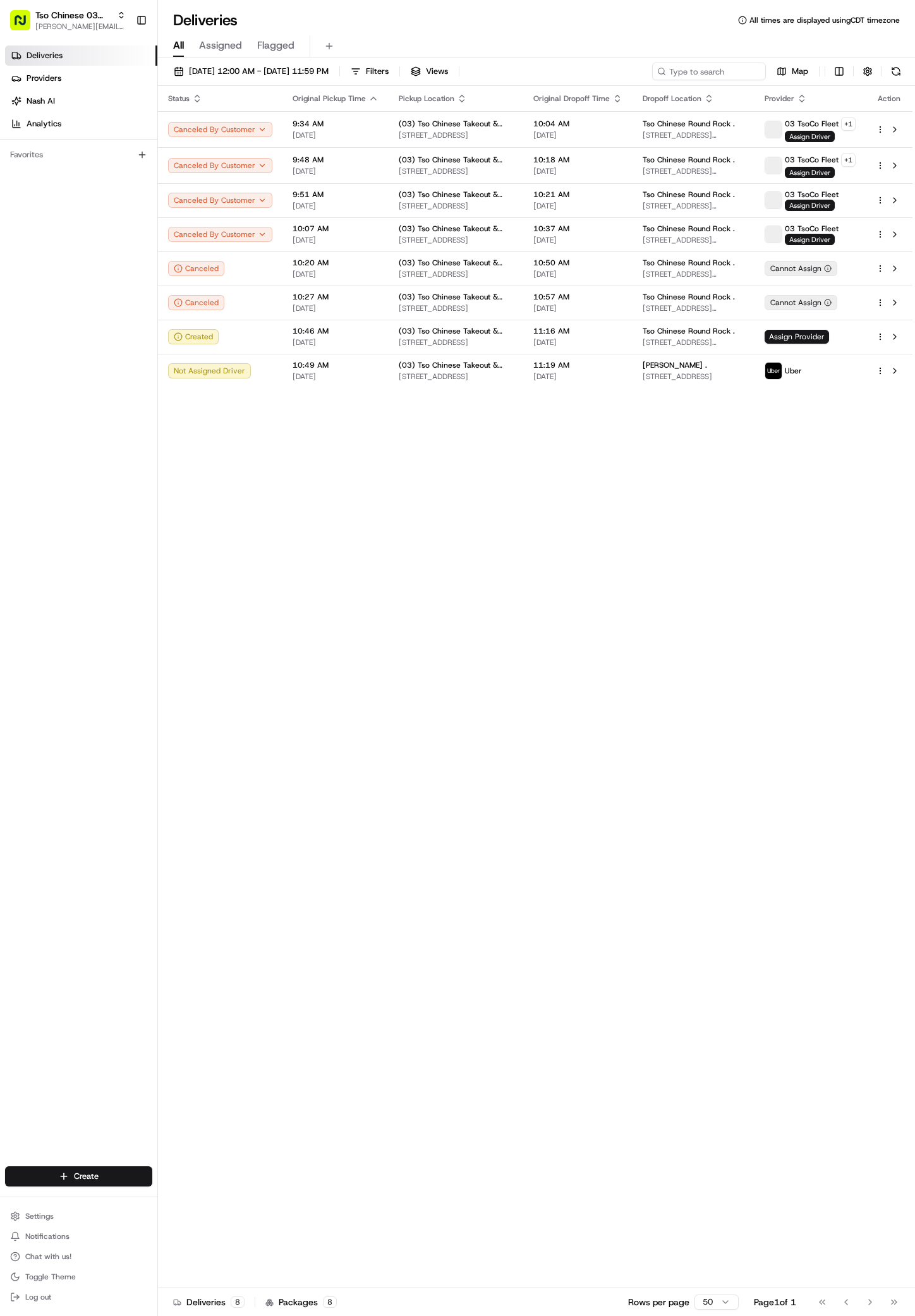
click at [774, 531] on div "Status Original Pickup Time Pickup Location Original Dropoff Time Dropoff Locat…" at bounding box center [535, 687] width 755 height 1202
click at [871, 340] on html "Tso Chinese 03 TsoCo antonia@tsochinese.com Toggle Sidebar Deliveries Providers…" at bounding box center [458, 658] width 915 height 1316
click at [812, 505] on span "Cancel" at bounding box center [809, 506] width 24 height 10
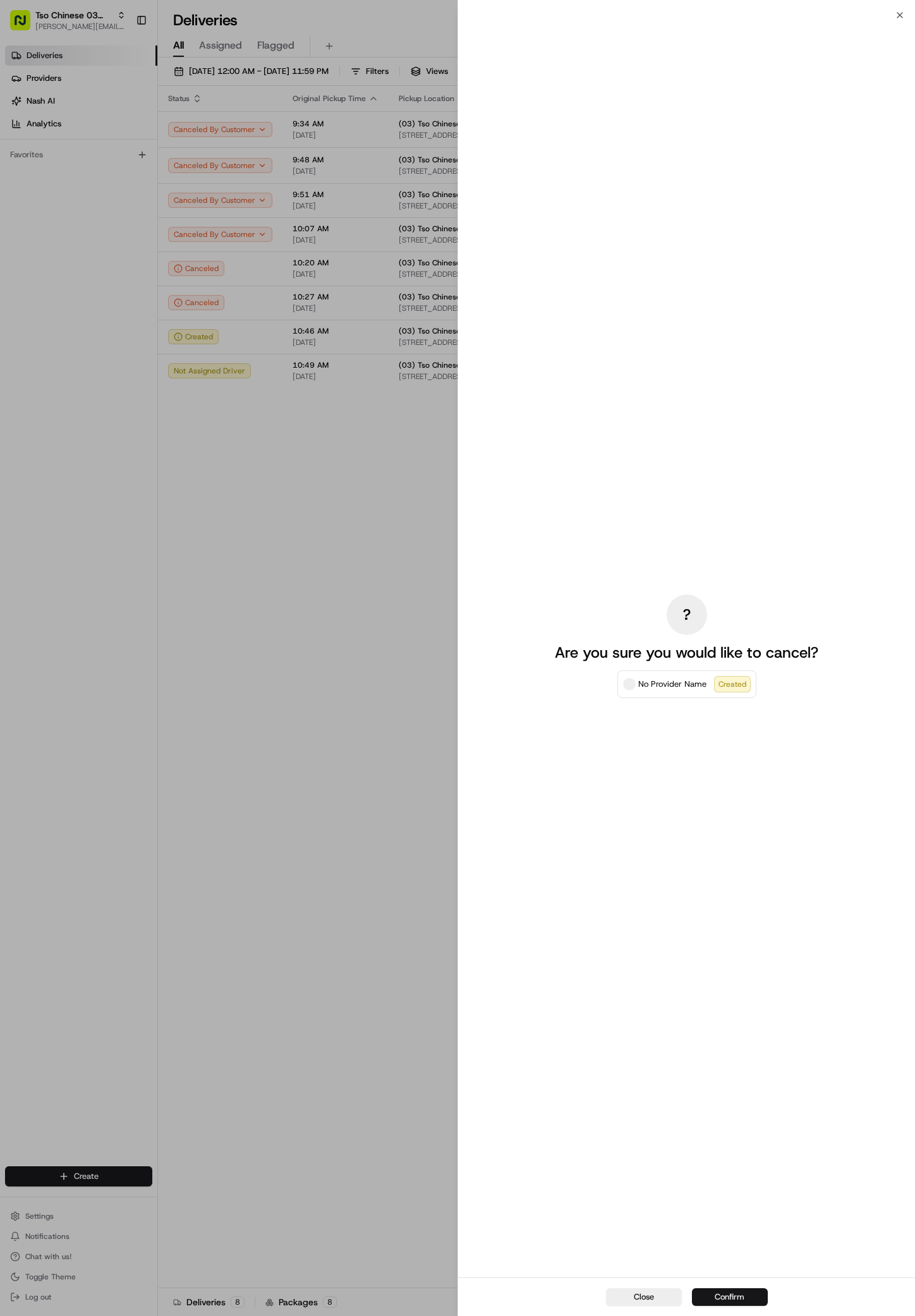
click at [710, 1292] on button "Confirm" at bounding box center [730, 1297] width 76 height 18
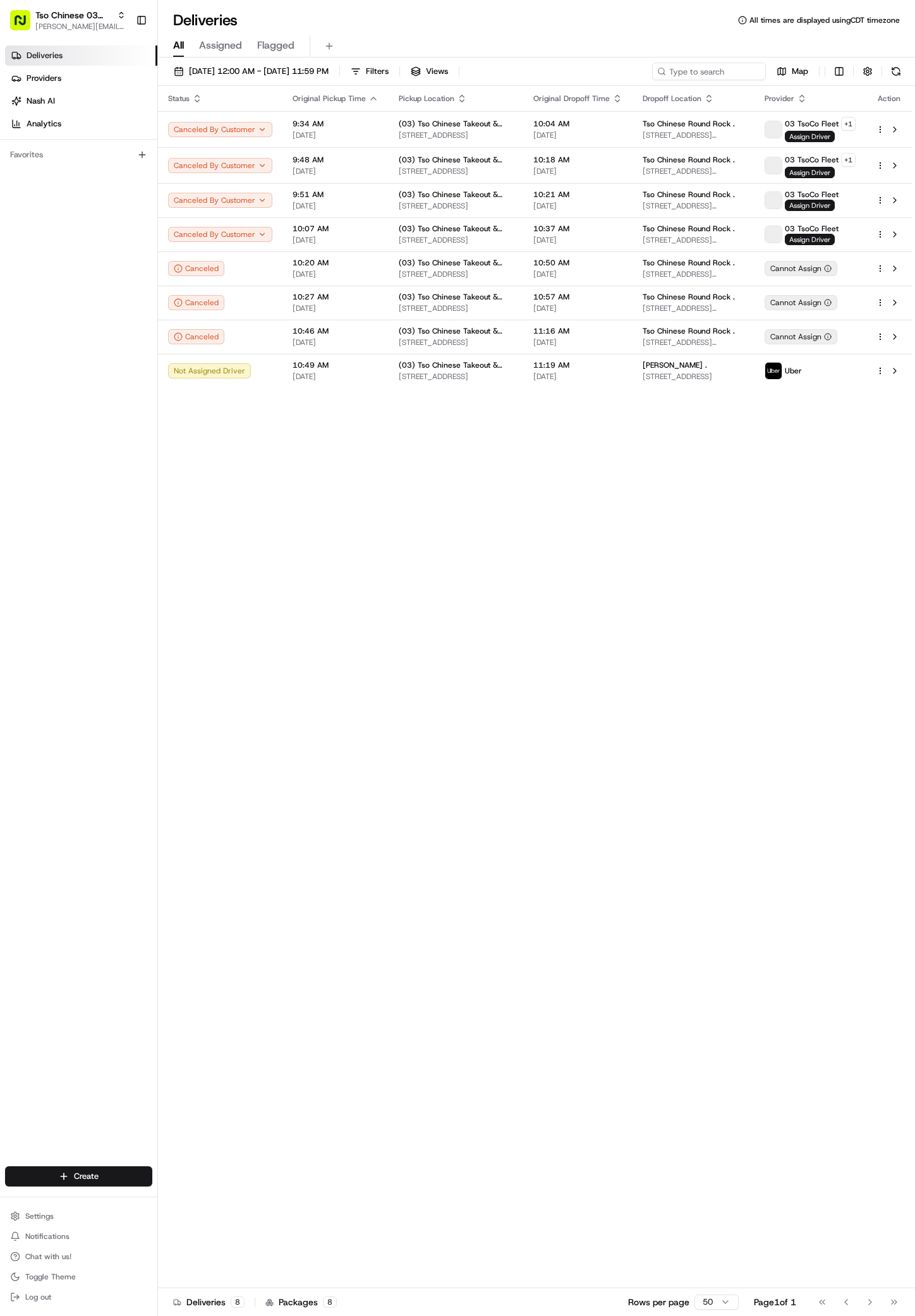
click at [238, 894] on div "Status Original Pickup Time Pickup Location Original Dropoff Time Dropoff Locat…" at bounding box center [535, 687] width 755 height 1202
click at [702, 378] on span "[STREET_ADDRESS]" at bounding box center [693, 376] width 102 height 10
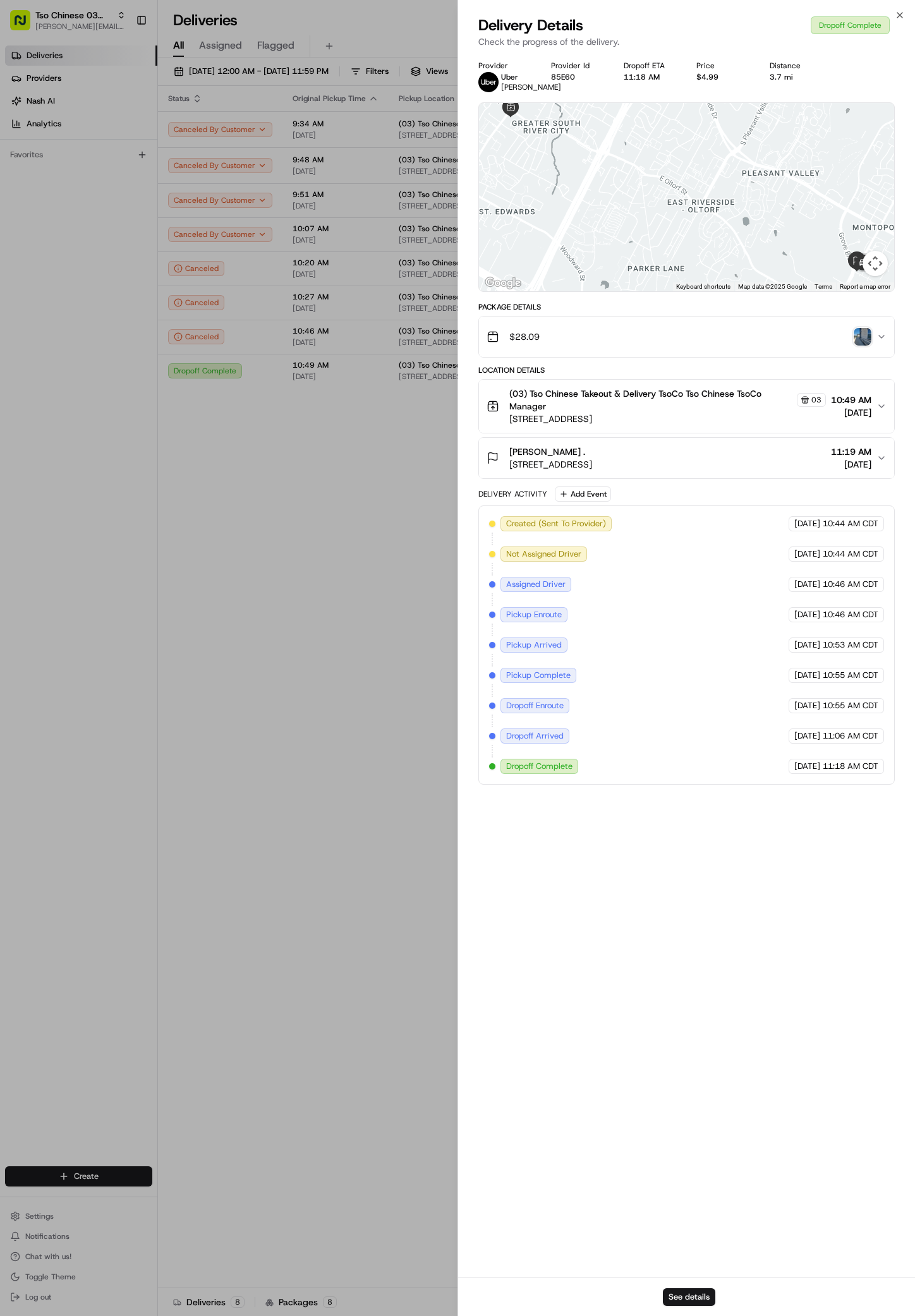
click at [864, 345] on img "button" at bounding box center [863, 337] width 18 height 18
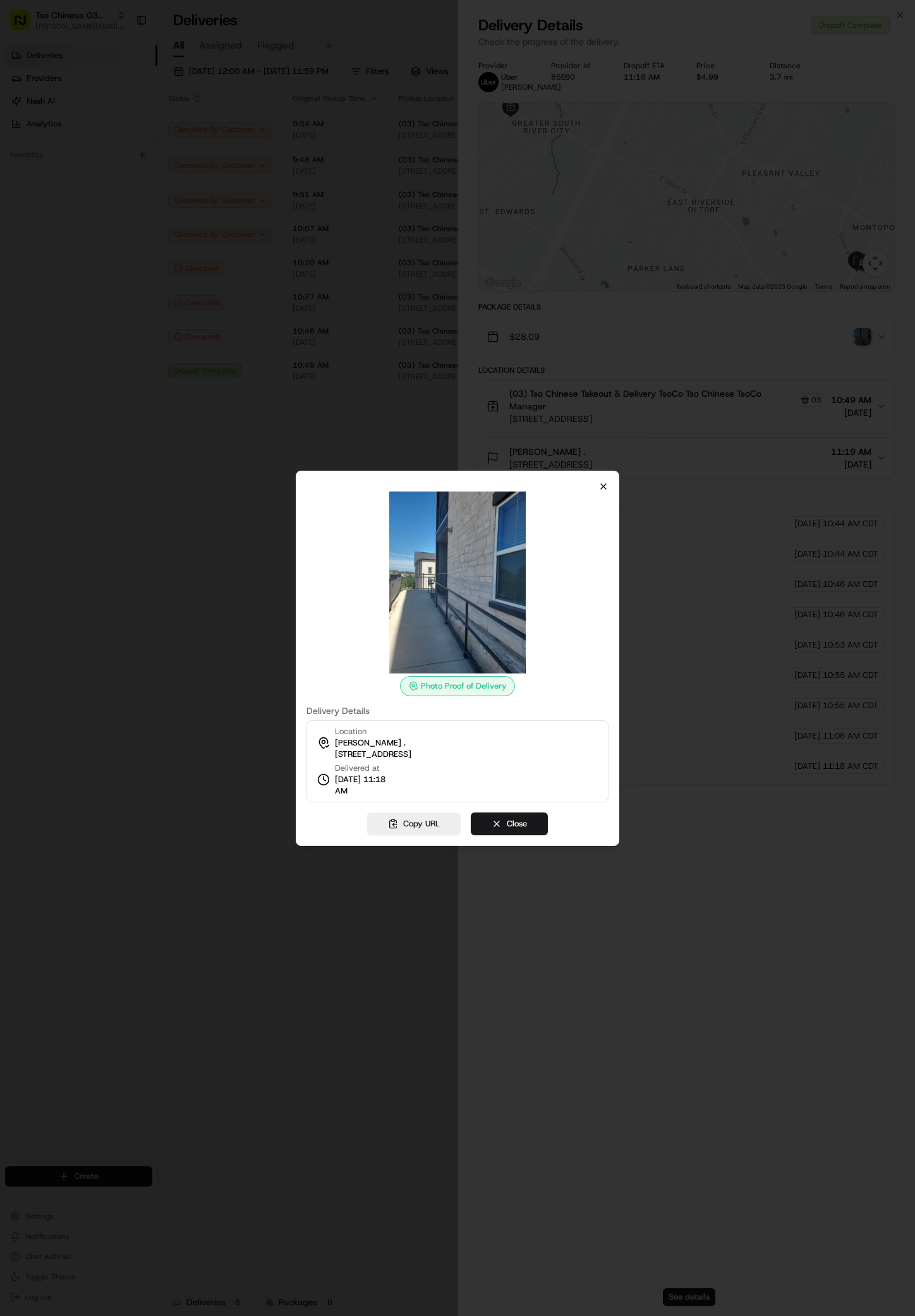
click at [603, 487] on icon "button" at bounding box center [604, 487] width 10 height 10
